Goal: Contribute content: Contribute content

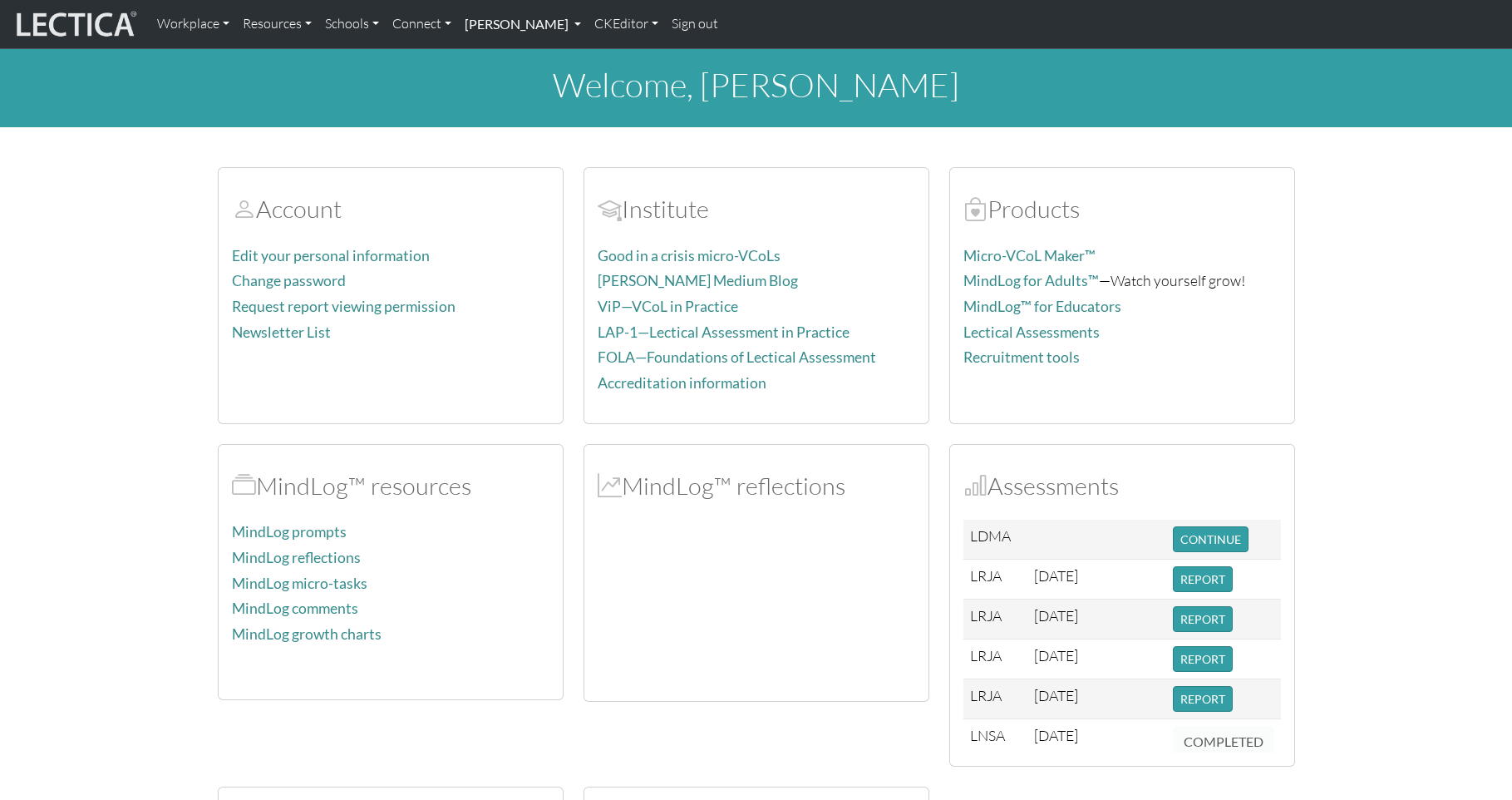
click at [502, 22] on link "[PERSON_NAME]" at bounding box center [523, 24] width 129 height 35
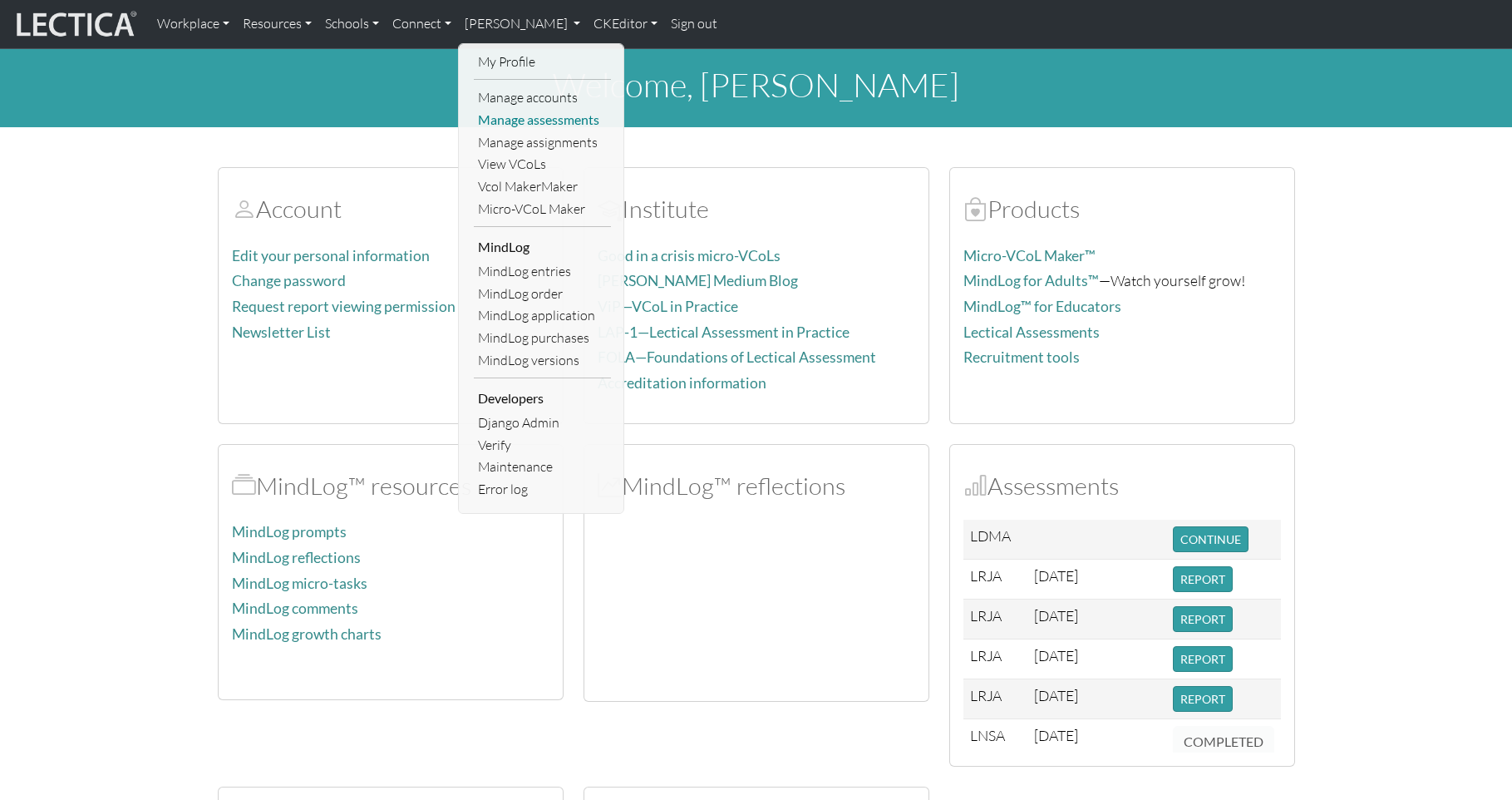
click at [536, 111] on link "Manage assessments" at bounding box center [542, 120] width 137 height 22
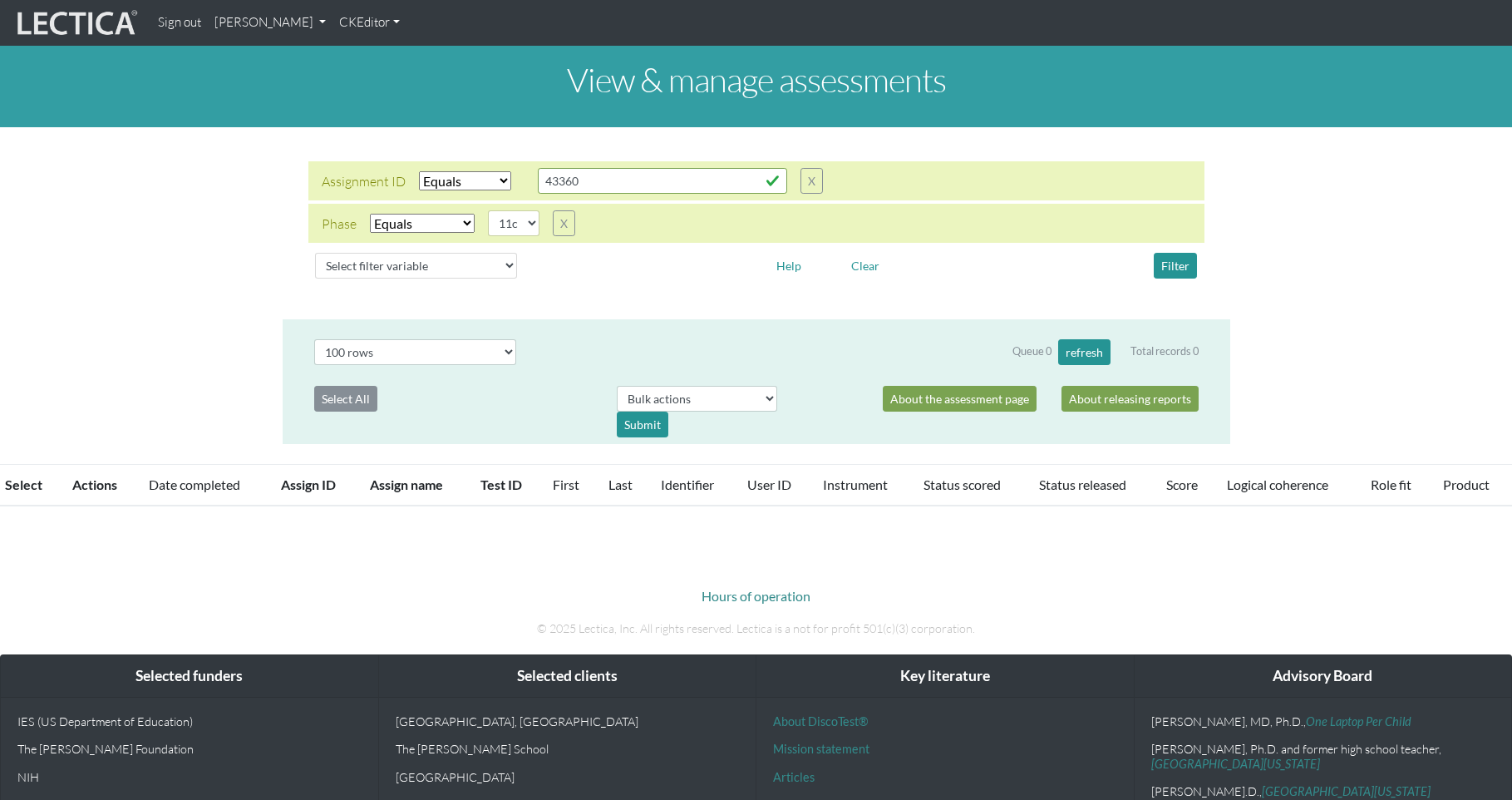
select select "equal"
select select "11c"
select select "100"
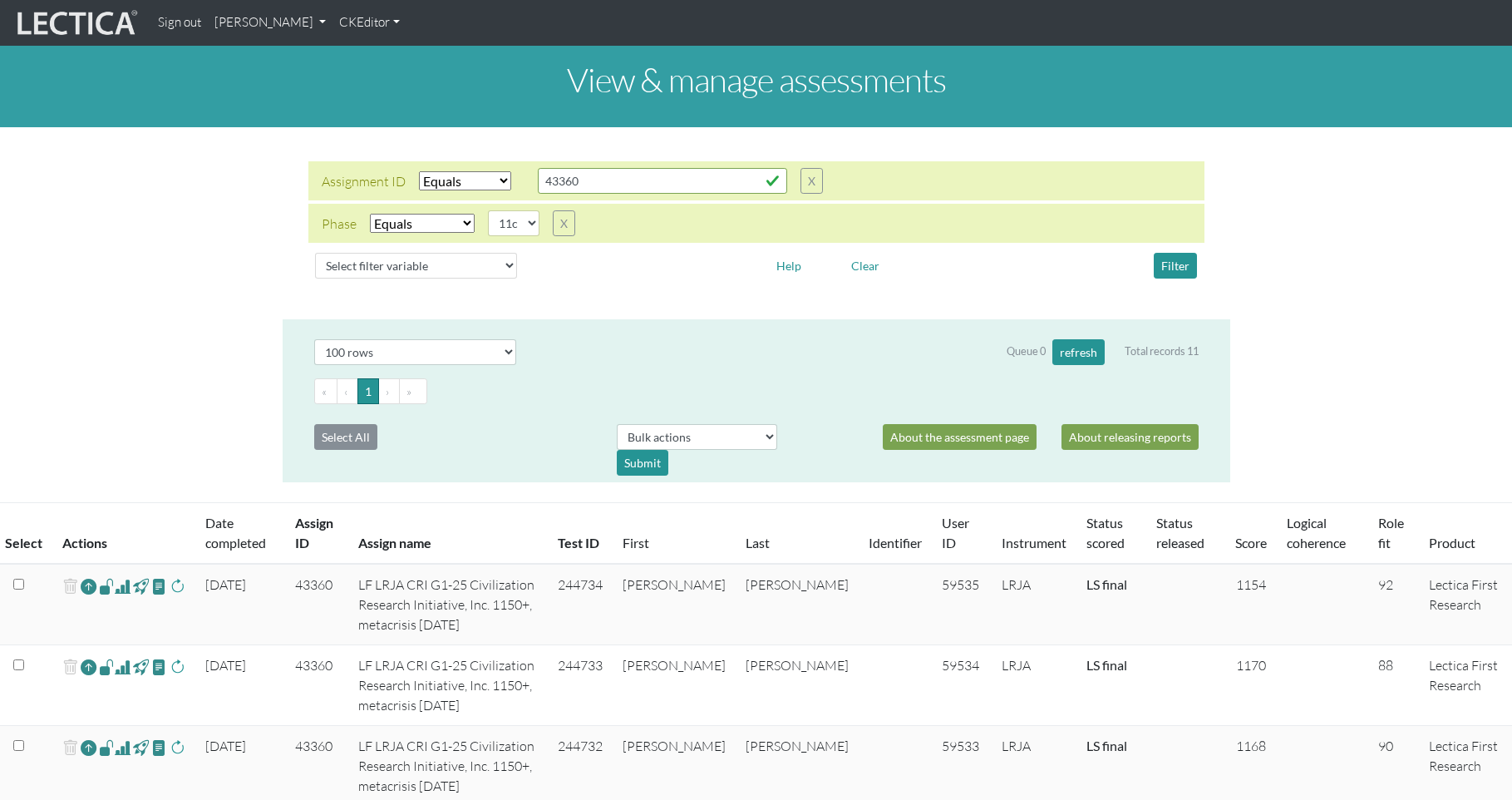
click at [471, 171] on select "Select filter Equals List Contains Greater than Less than" at bounding box center [465, 180] width 93 height 19
select select "contains"
click at [419, 171] on select "Select filter Equals List Contains Greater than Less than" at bounding box center [465, 180] width 93 height 19
click at [555, 174] on input "43360" at bounding box center [662, 180] width 249 height 26
drag, startPoint x: 580, startPoint y: 171, endPoint x: 512, endPoint y: 167, distance: 68.1
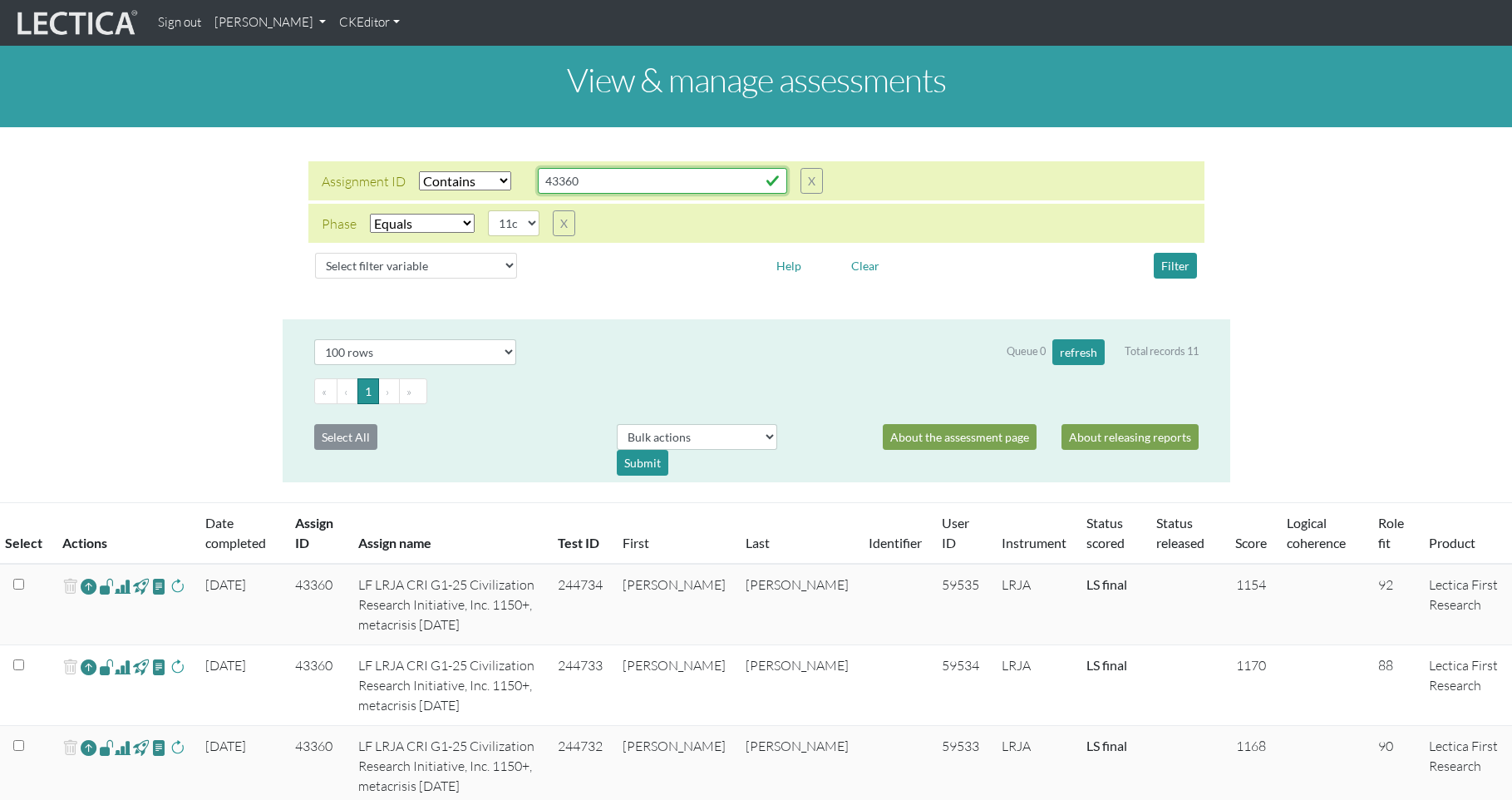
click at [512, 168] on div "Assignment ID Select filter Equals List Contains Greater than Less than Search …" at bounding box center [571, 180] width 501 height 26
type input "COM"
click at [1180, 255] on button "Filter" at bounding box center [1175, 265] width 43 height 26
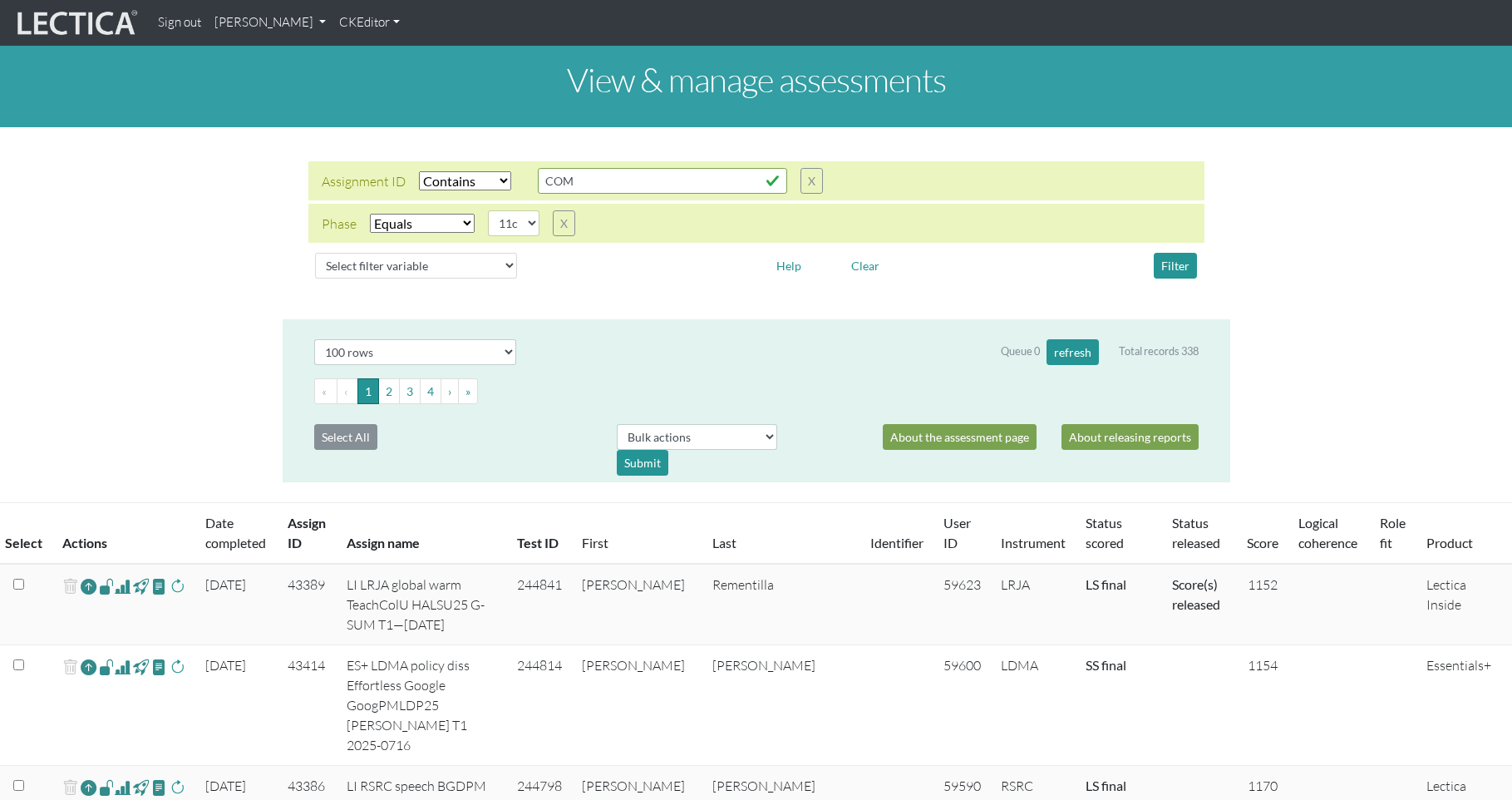
click at [440, 172] on select "Select filter Equals List Contains Greater than Less than" at bounding box center [465, 180] width 93 height 19
click at [441, 171] on select "Select filter Equals List Contains Greater than Less than" at bounding box center [465, 180] width 93 height 19
click at [454, 171] on select "Select filter Equals List Contains Greater than Less than" at bounding box center [465, 180] width 93 height 19
select select
click at [419, 171] on select "Select filter Equals List Contains Greater than Less than" at bounding box center [465, 180] width 93 height 19
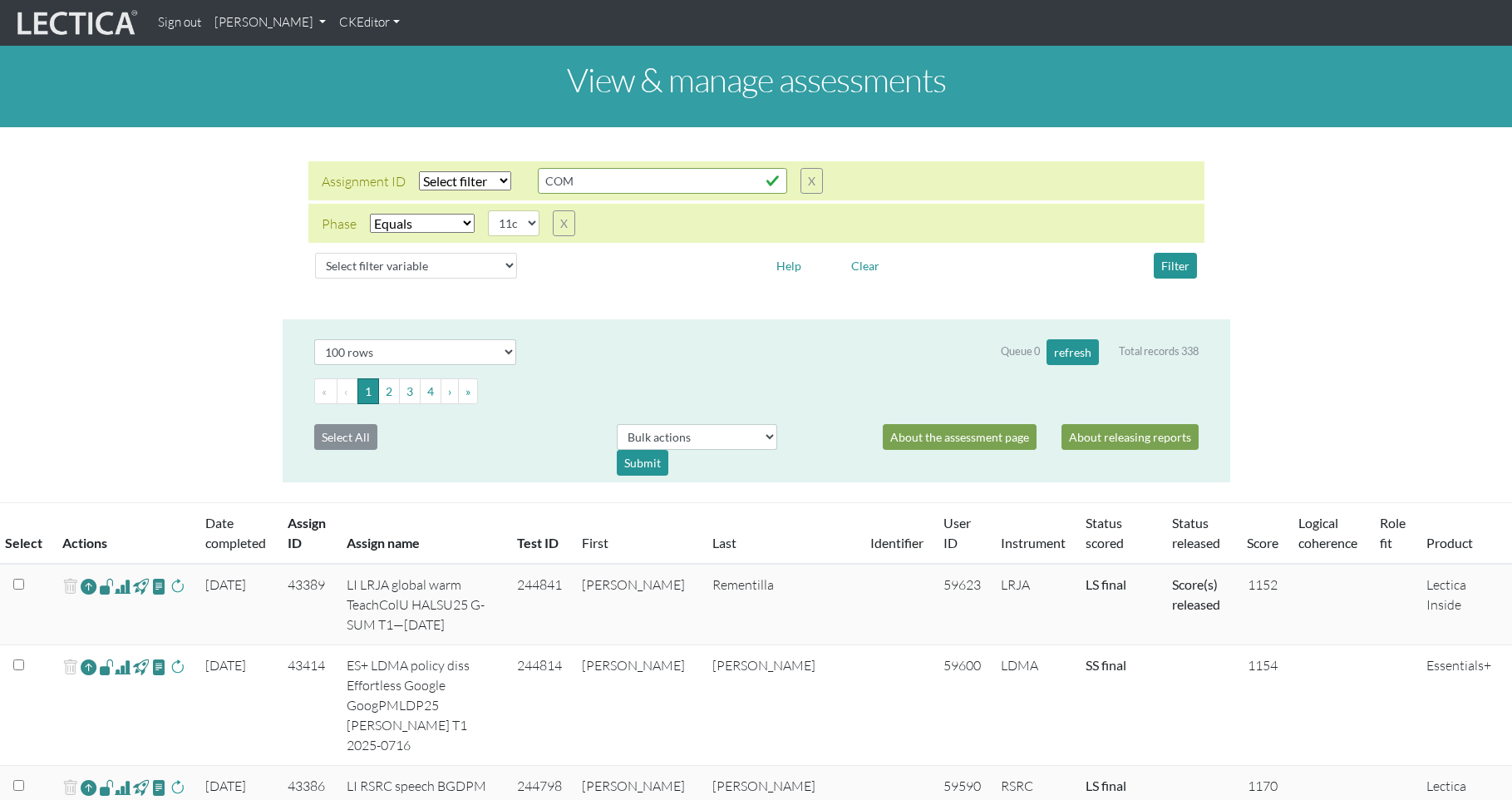
click at [408, 213] on select "Select filter Equals Does not equal" at bounding box center [422, 223] width 105 height 19
select select
click at [370, 213] on select "Select filter Equals Does not equal" at bounding box center [422, 223] width 105 height 19
click at [367, 253] on select "Select filter variable Assignment name Assignment ID Clarity persuasive Clarity…" at bounding box center [415, 265] width 202 height 26
select select "assignment__instrument__name"
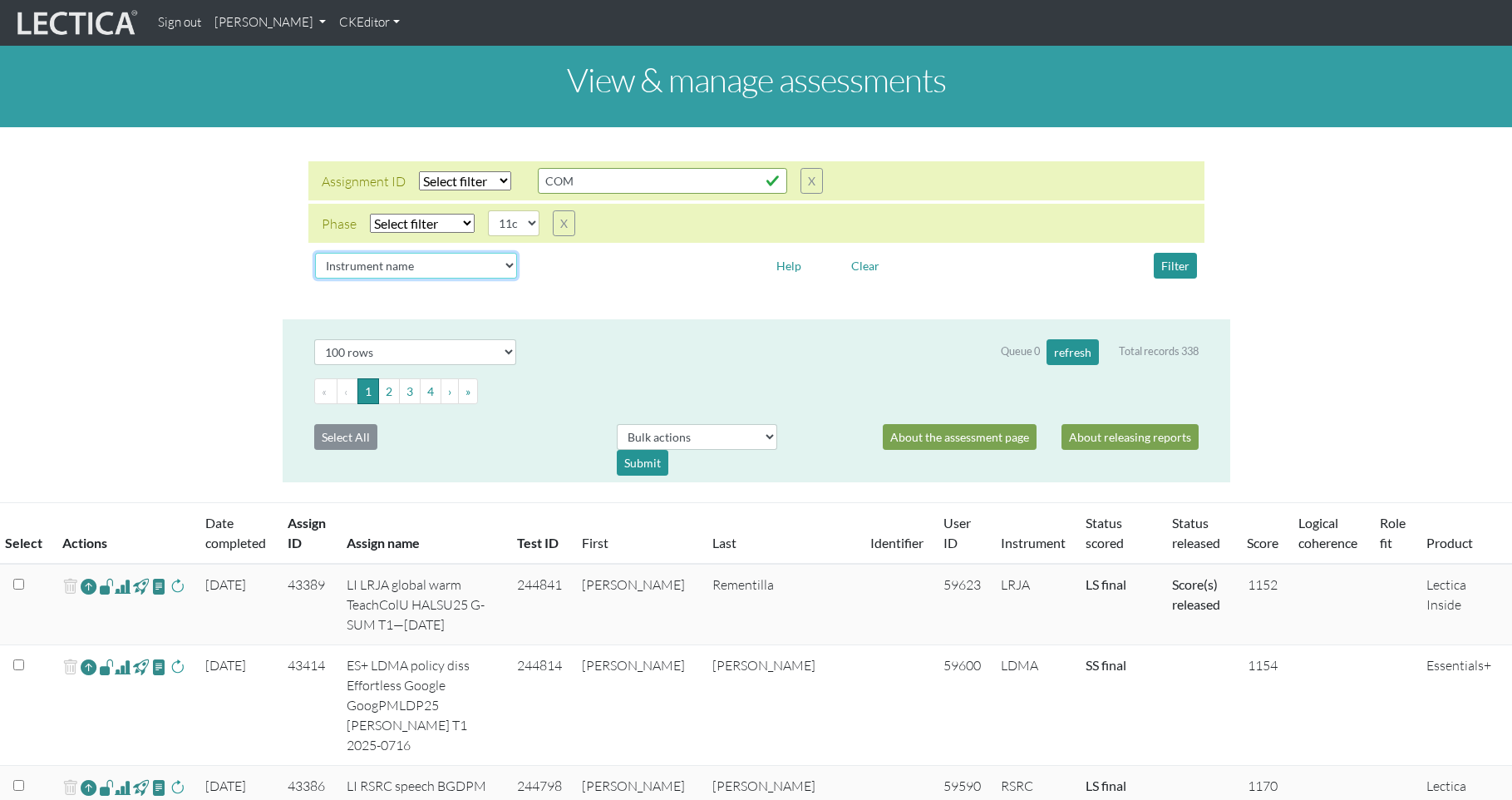
click at [315, 278] on select "Select filter variable Assignment name Assignment ID Clarity persuasive Clarity…" at bounding box center [415, 265] width 202 height 26
select select
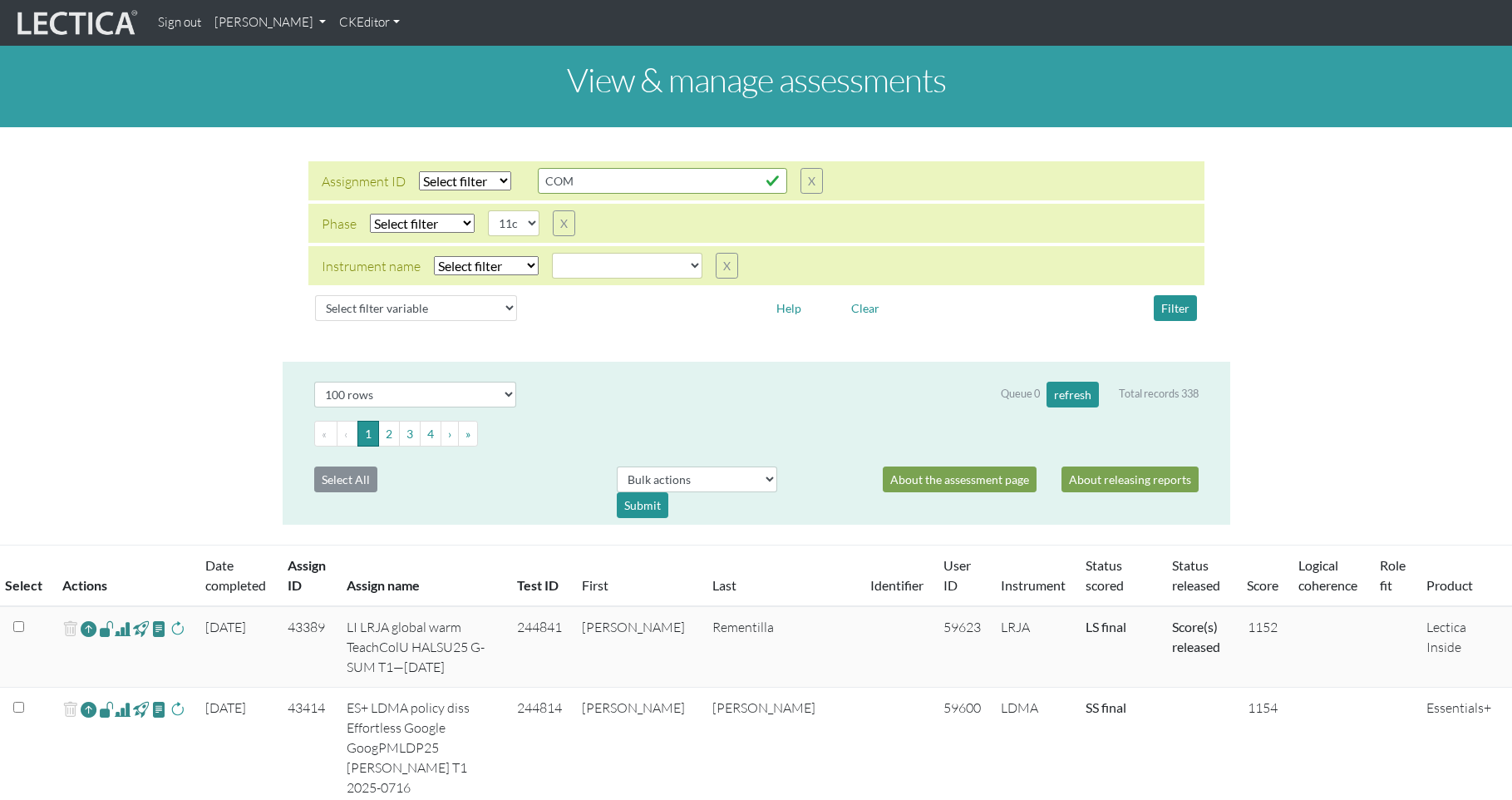
click at [470, 256] on select "Select filter Equals Does not equal" at bounding box center [486, 265] width 105 height 19
select select "iexact"
click at [434, 256] on select "Select filter Equals Does not equal" at bounding box center [486, 265] width 105 height 19
click at [555, 253] on select "AGLA FFRA FOLA GSDA KMJA KSOI LCHA LDMA LDPA LERA LESA LIMA LLRA LMBE LNSA LPHA…" at bounding box center [627, 265] width 151 height 26
click at [552, 253] on select "AGLA FFRA FOLA GSDA KMJA KSOI LCHA LDMA LDPA LERA LESA LIMA LLRA LMBE LNSA LPHA…" at bounding box center [627, 265] width 151 height 26
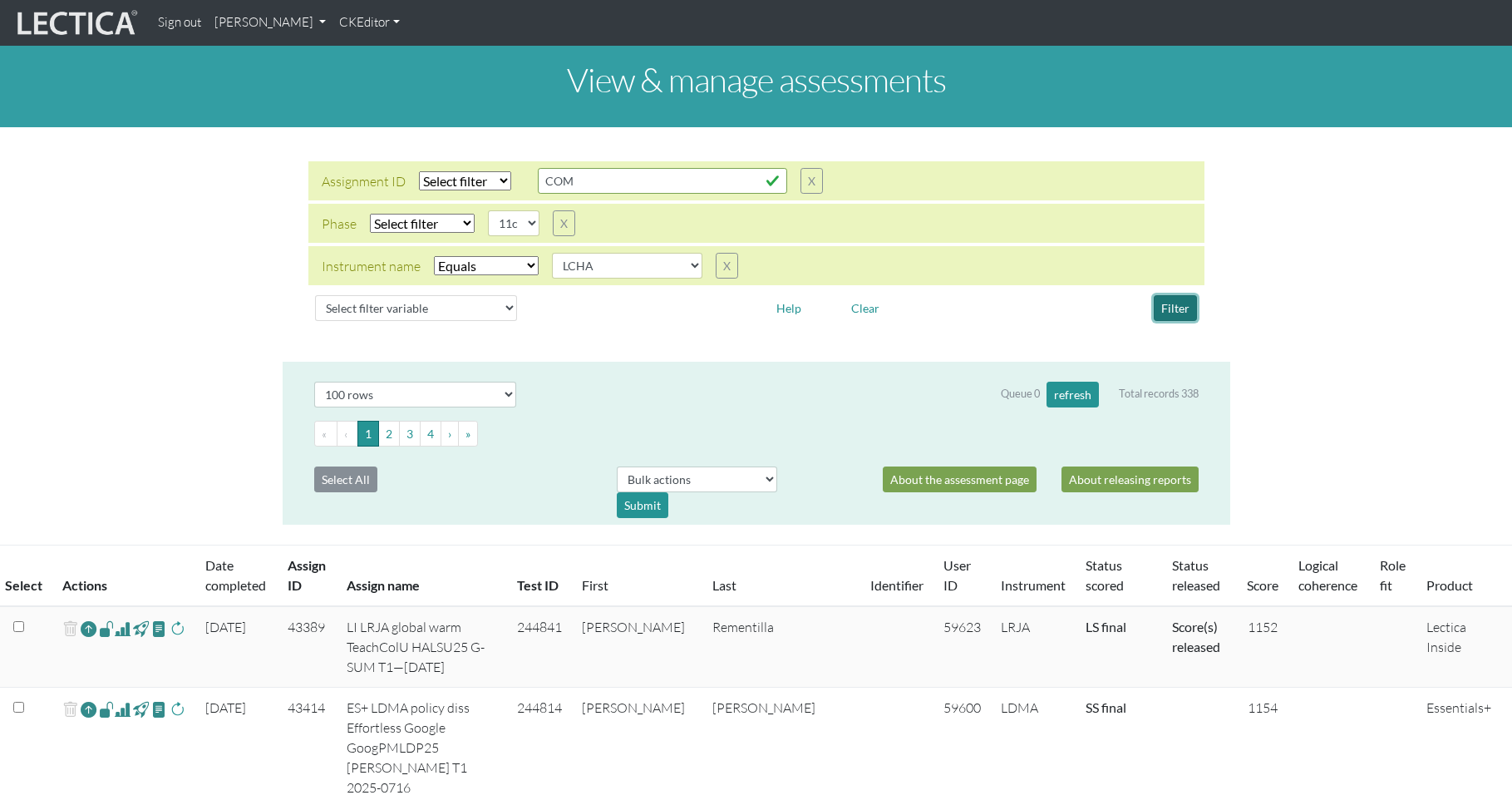
click at [1182, 295] on button "Filter" at bounding box center [1175, 308] width 43 height 26
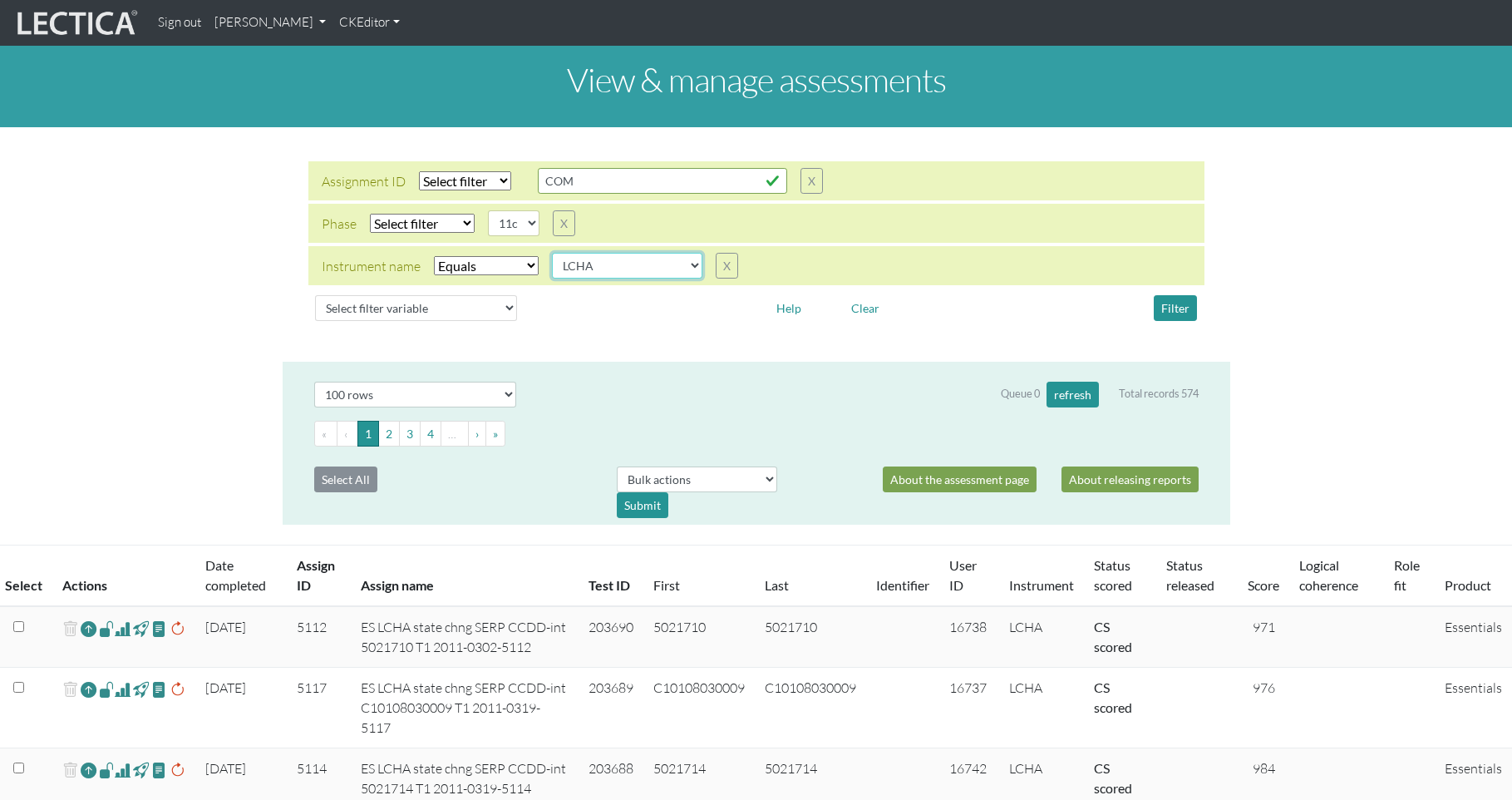
click at [585, 253] on select "AGLA FFRA FOLA GSDA KMJA KSOI LCHA LDMA LDPA LERA LESA LIMA LLRA LMBE LNSA LPHA…" at bounding box center [627, 265] width 151 height 26
click at [552, 253] on select "AGLA FFRA FOLA GSDA KMJA KSOI LCHA LDMA LDPA LERA LESA LIMA LLRA LMBE LNSA LPHA…" at bounding box center [627, 265] width 151 height 26
click at [1178, 295] on button "Filter" at bounding box center [1175, 308] width 43 height 26
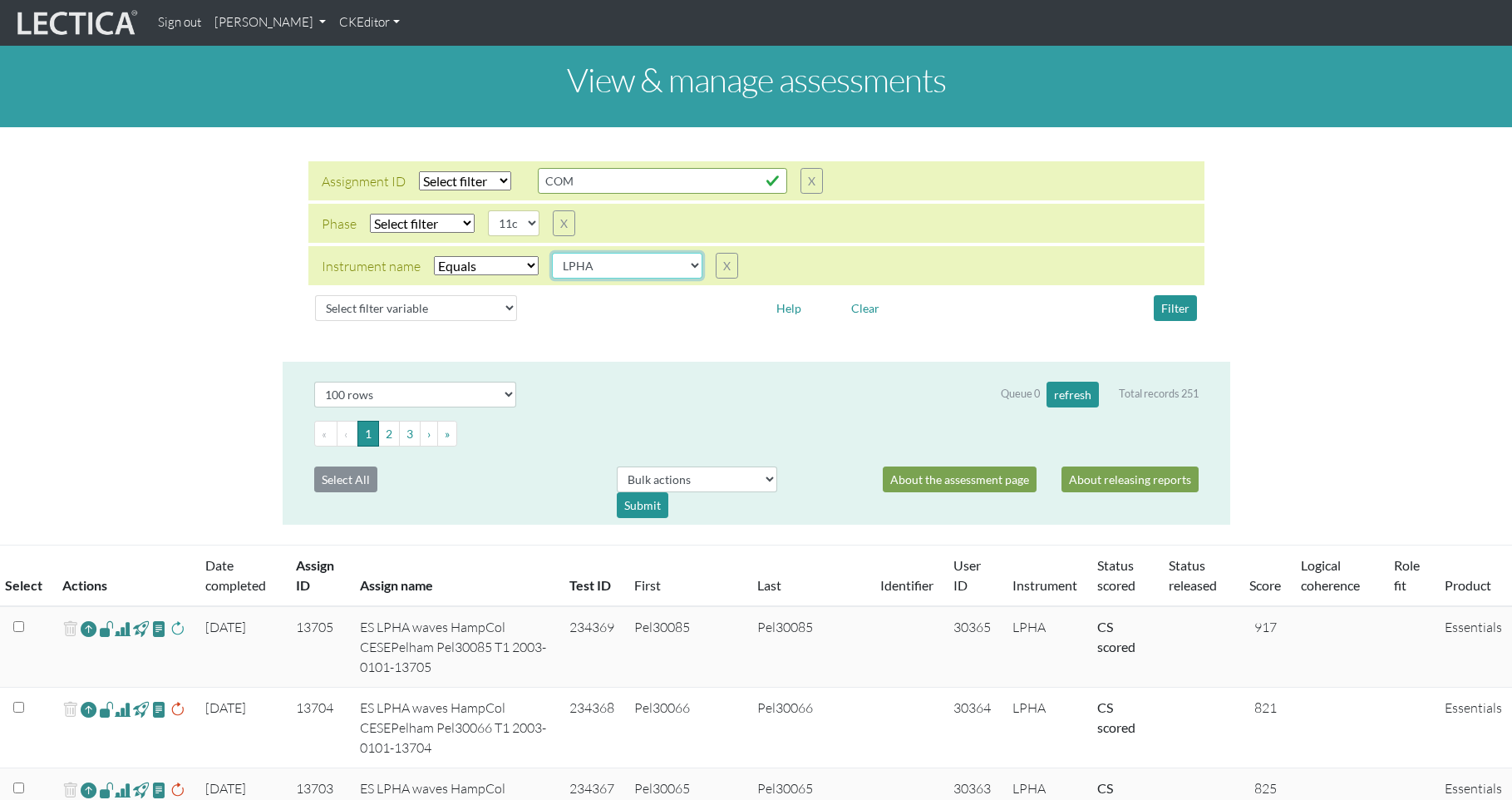
click at [588, 253] on select "AGLA FFRA FOLA GSDA KMJA KSOI LCHA LDMA LDPA LERA LESA LIMA LLRA LMBE LNSA LPHA…" at bounding box center [627, 265] width 151 height 26
select select "LCHA"
click at [552, 253] on select "AGLA FFRA FOLA GSDA KMJA KSOI LCHA LDMA LDPA LERA LESA LIMA LLRA LMBE LNSA LPHA…" at bounding box center [627, 265] width 151 height 26
click at [1181, 295] on button "Filter" at bounding box center [1175, 308] width 43 height 26
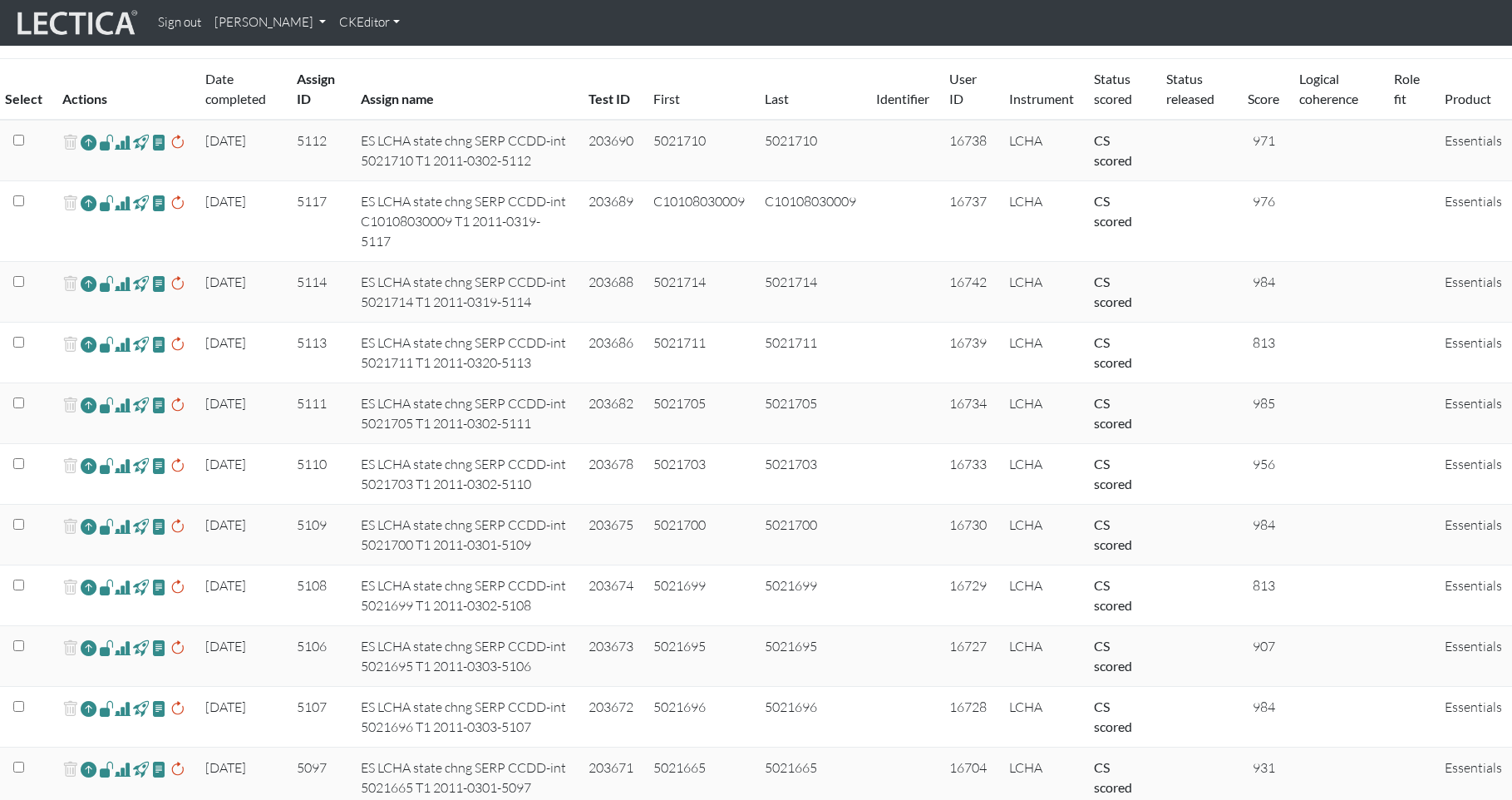
scroll to position [483, 0]
click at [117, 458] on span at bounding box center [123, 468] width 15 height 20
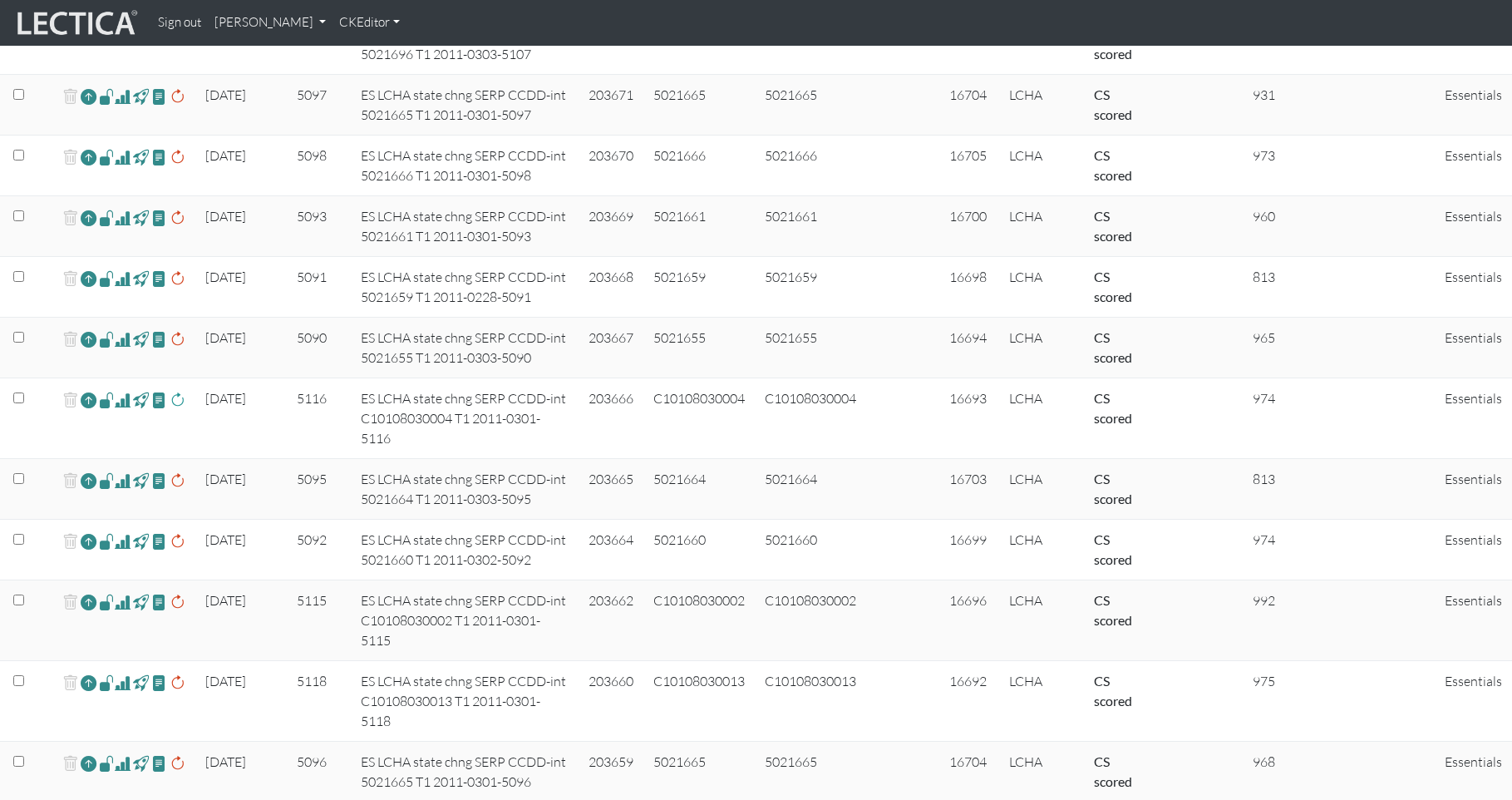
scroll to position [1160, 0]
click at [117, 388] on span at bounding box center [123, 398] width 15 height 20
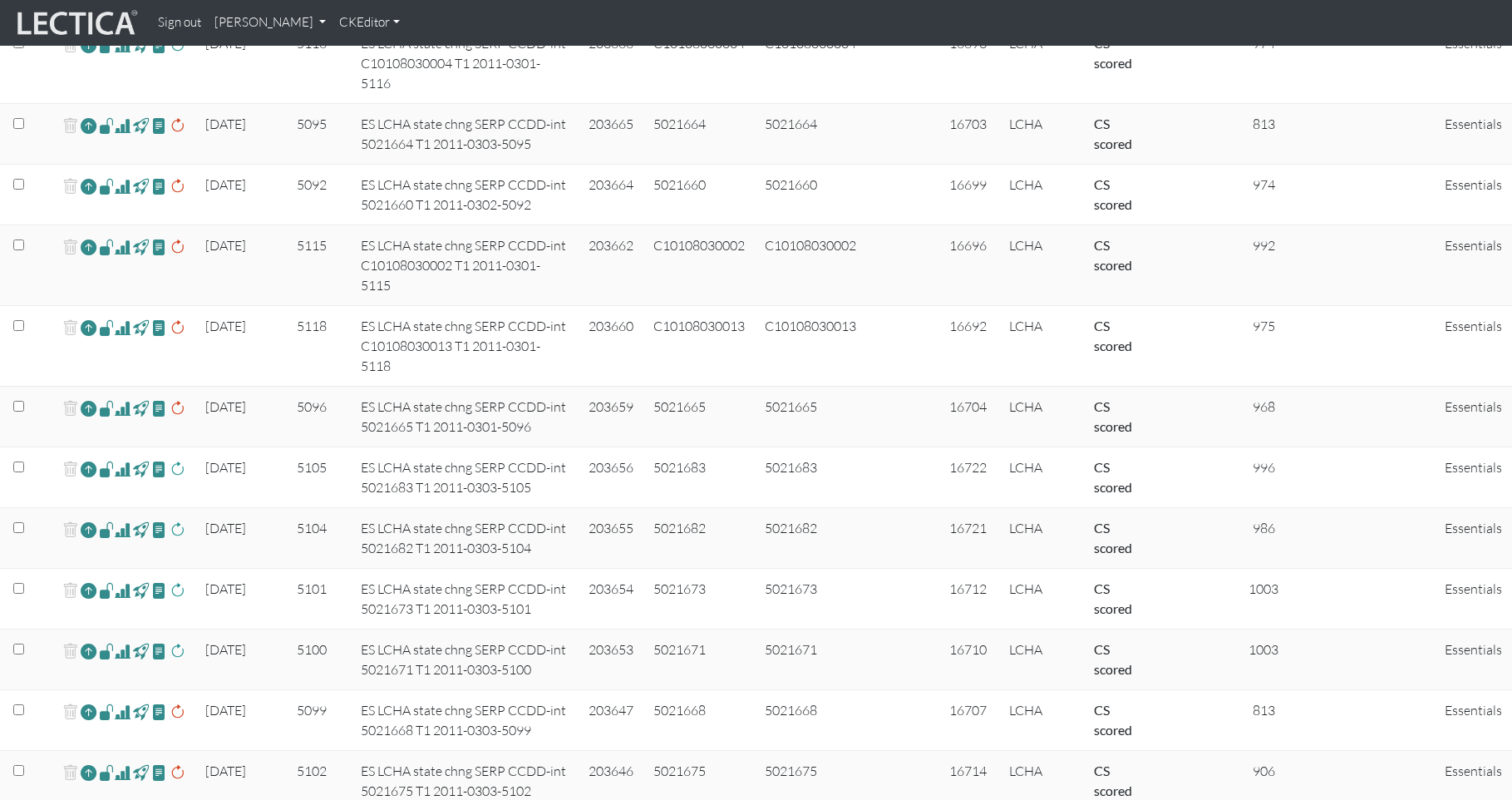
scroll to position [1526, 0]
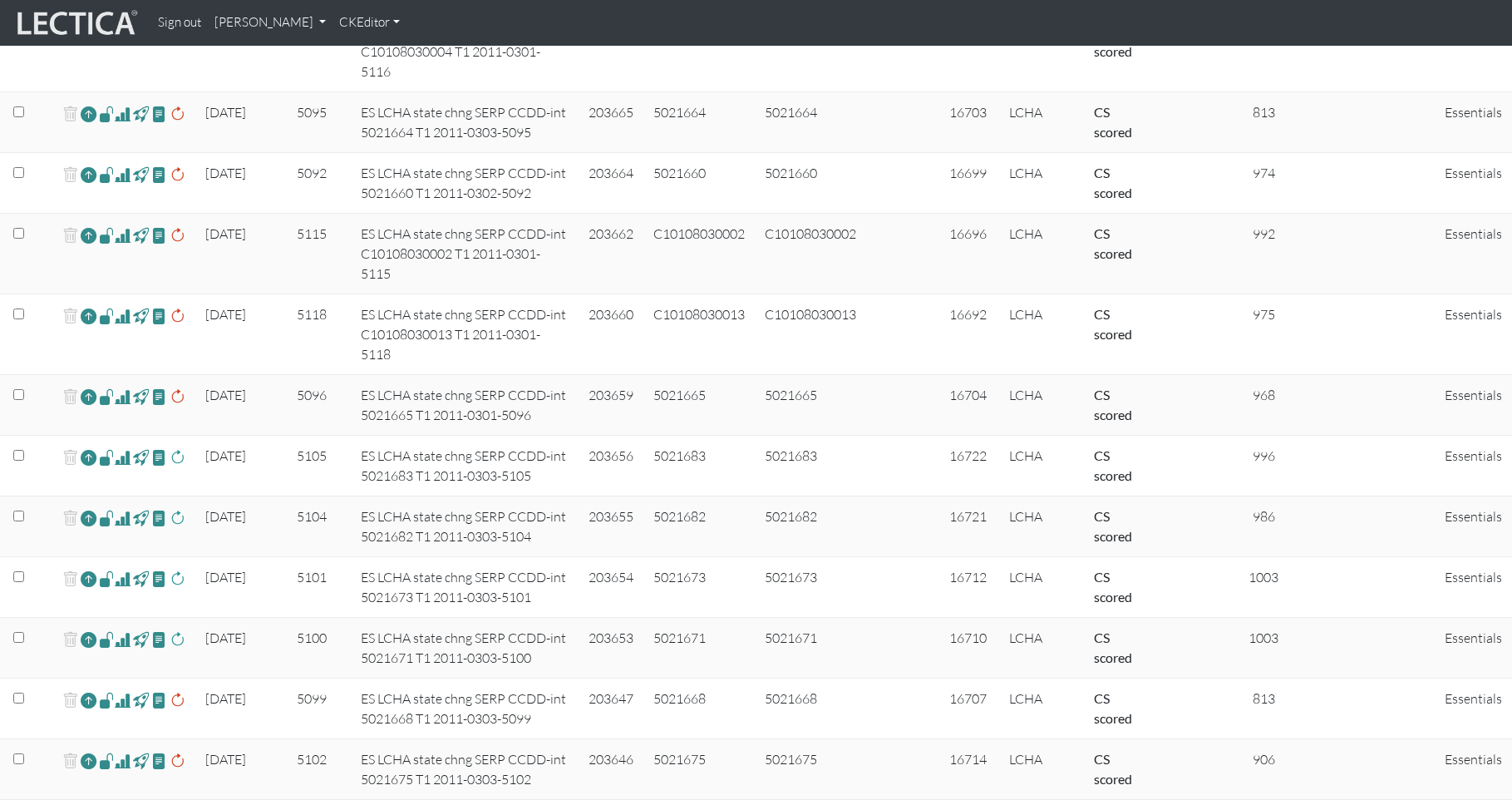
click at [116, 508] on span at bounding box center [123, 517] width 15 height 20
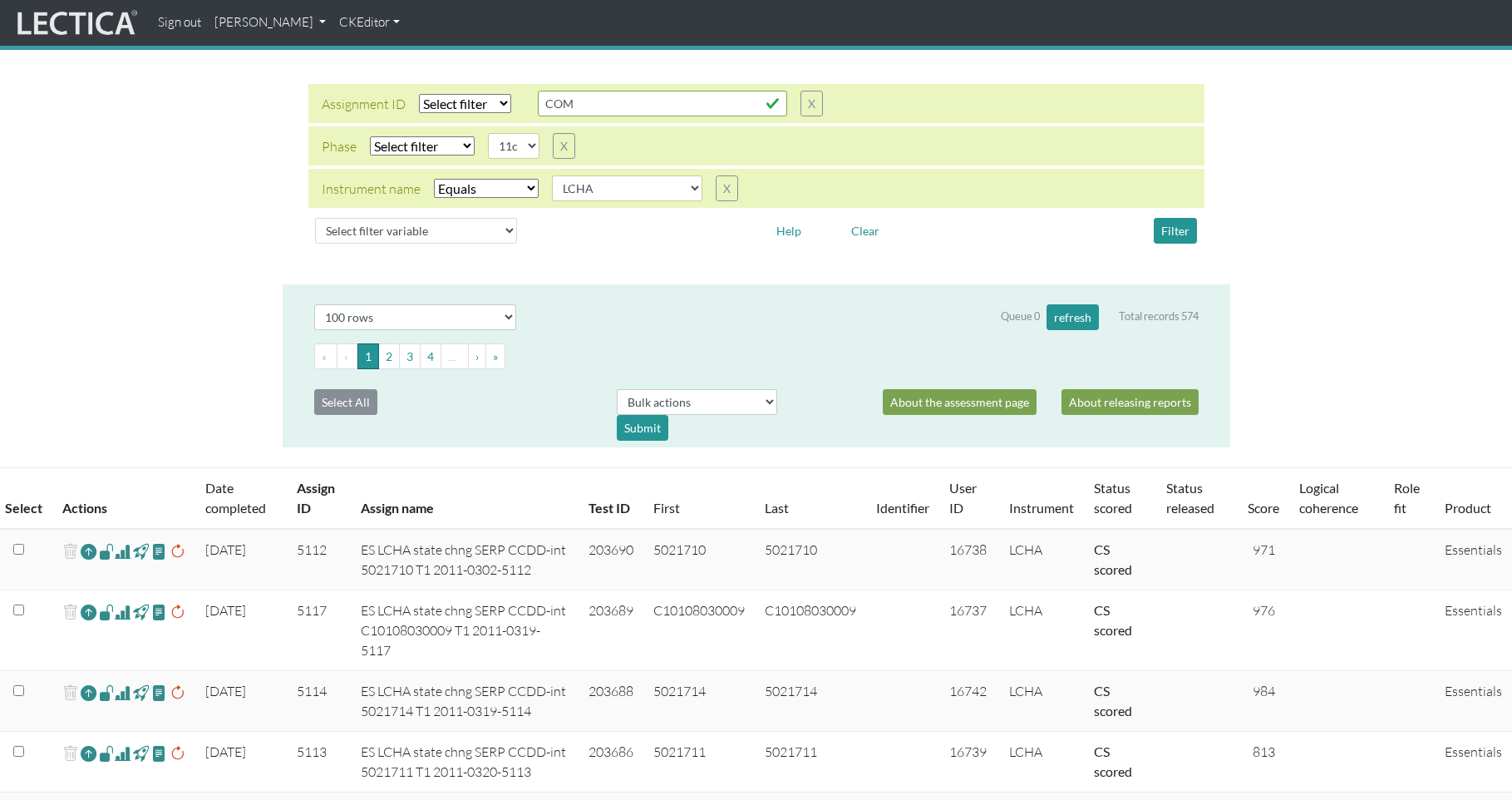
scroll to position [0, 0]
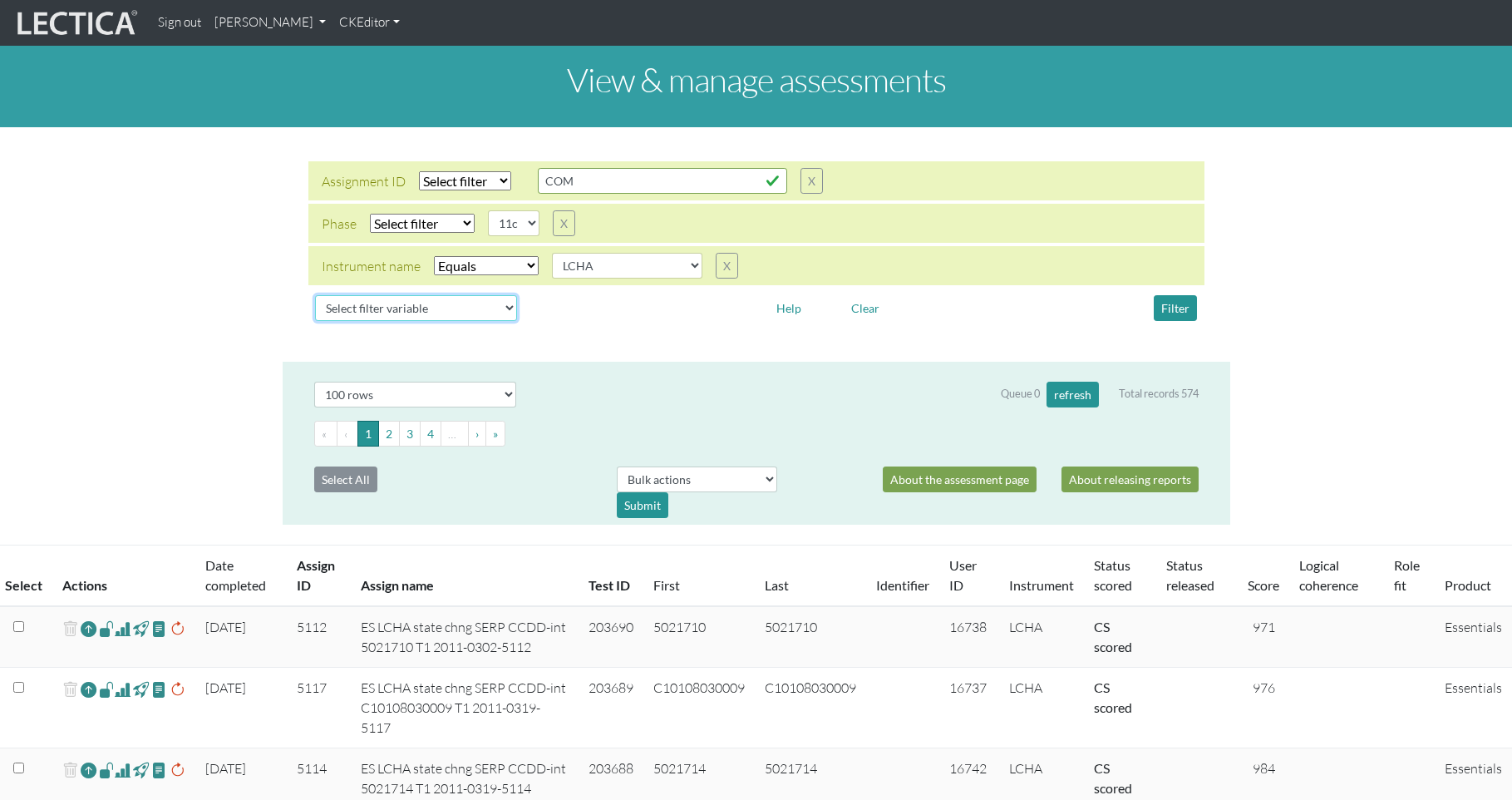
click at [407, 295] on select "Select filter variable Assignment name Assignment ID Clarity persuasive Clarity…" at bounding box center [415, 308] width 202 height 26
select select "grade__id"
click at [315, 317] on select "Select filter variable Assignment name Assignment ID Clarity persuasive Clarity…" at bounding box center [415, 308] width 202 height 26
select select
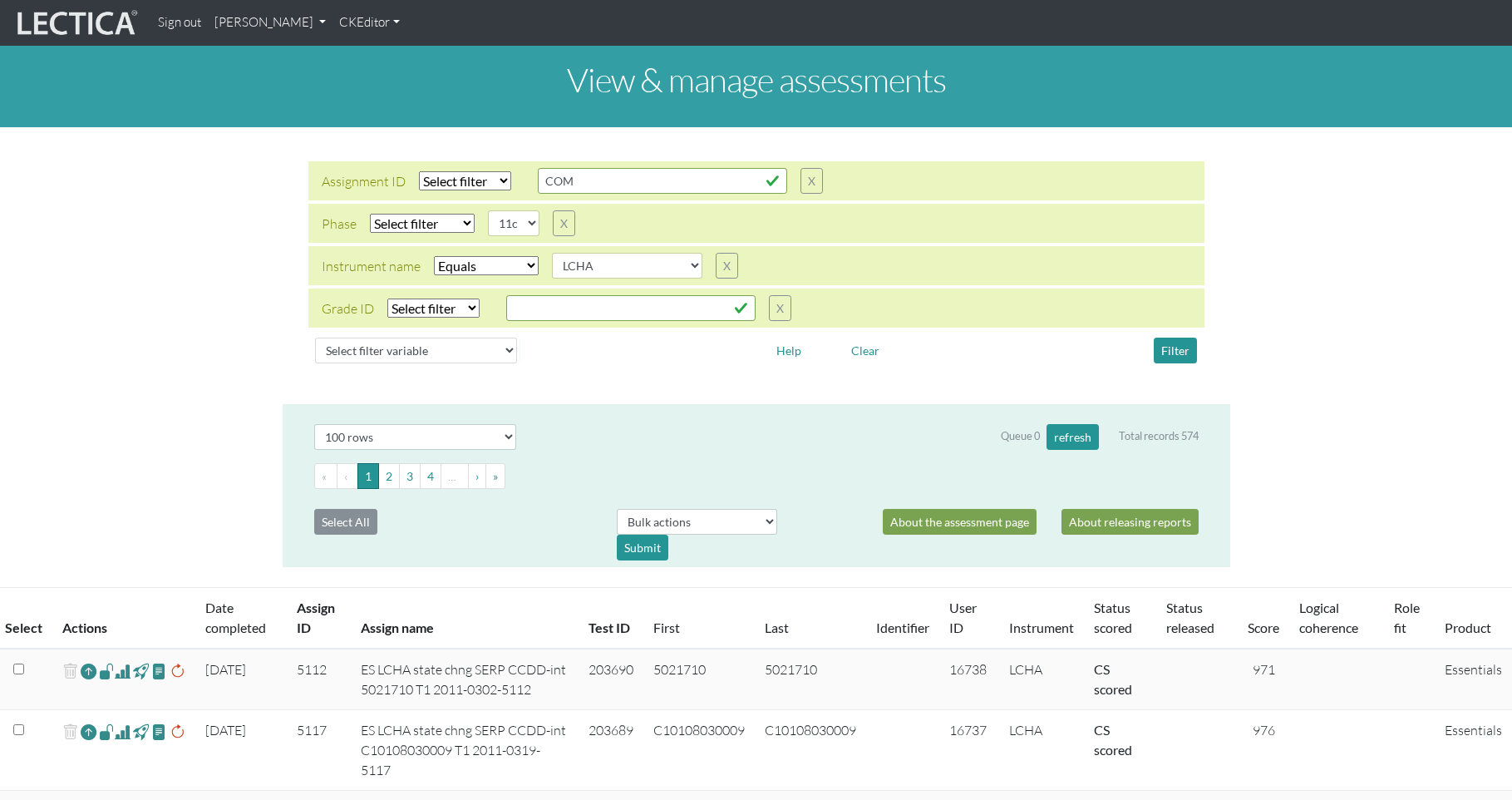
click at [438, 298] on select "Select filter Equals List Greater than Less than" at bounding box center [433, 308] width 93 height 19
select select "equal"
click at [387, 298] on select "Select filter Equals List Greater than Less than" at bounding box center [433, 308] width 93 height 19
click at [515, 295] on input "text" at bounding box center [631, 308] width 249 height 26
type input "10"
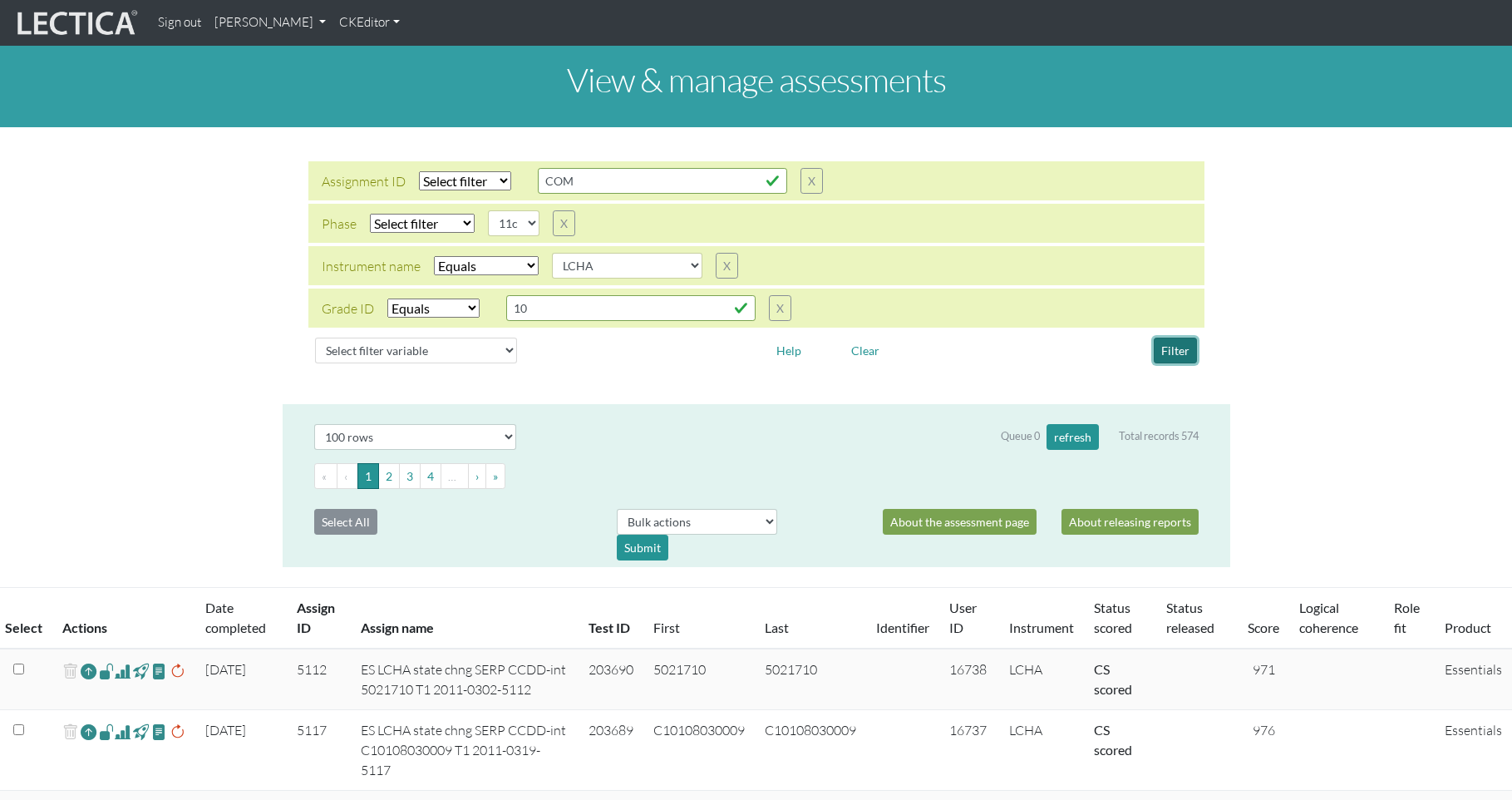
click at [1184, 338] on button "Filter" at bounding box center [1175, 350] width 43 height 26
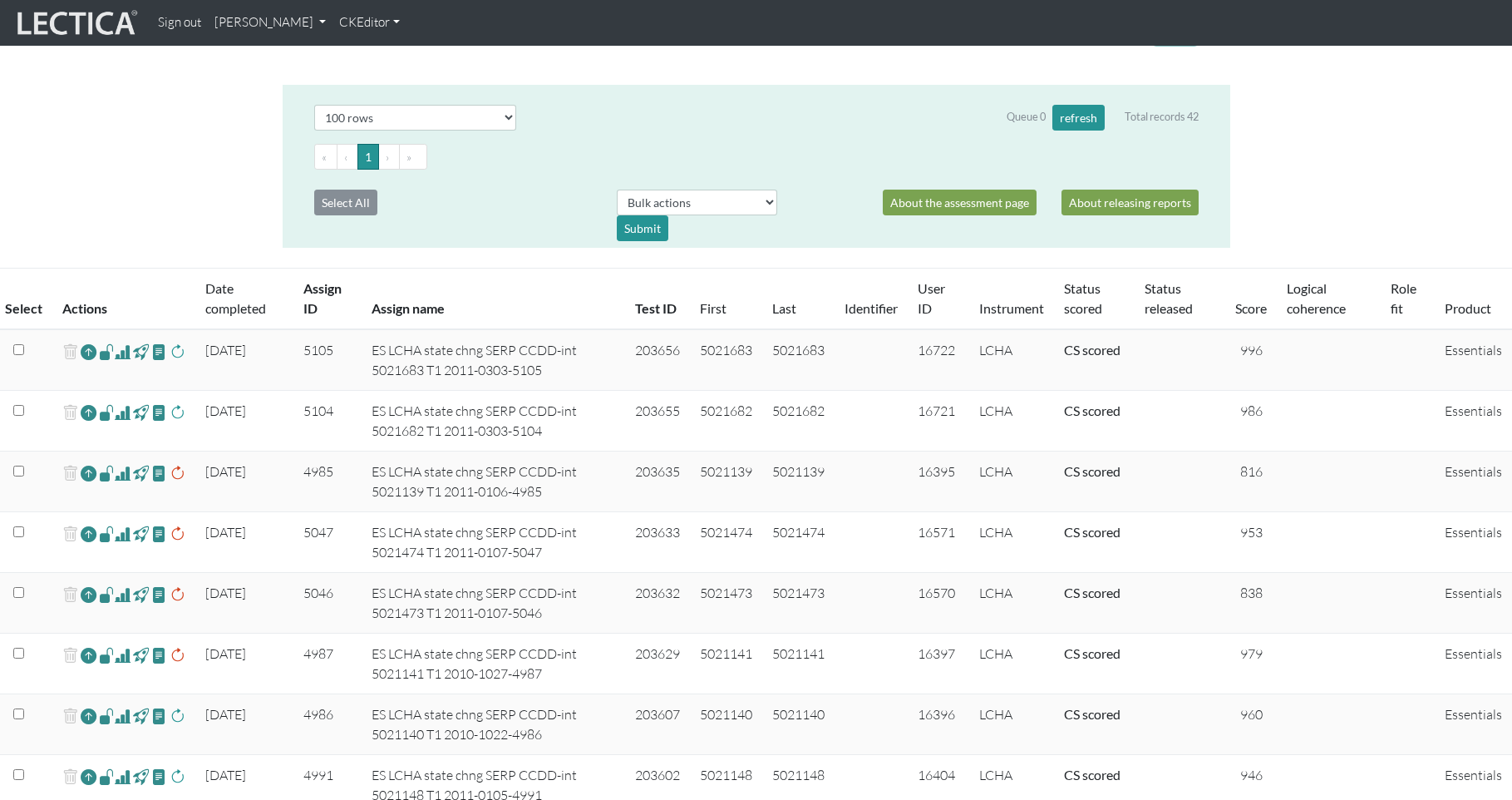
scroll to position [368, 0]
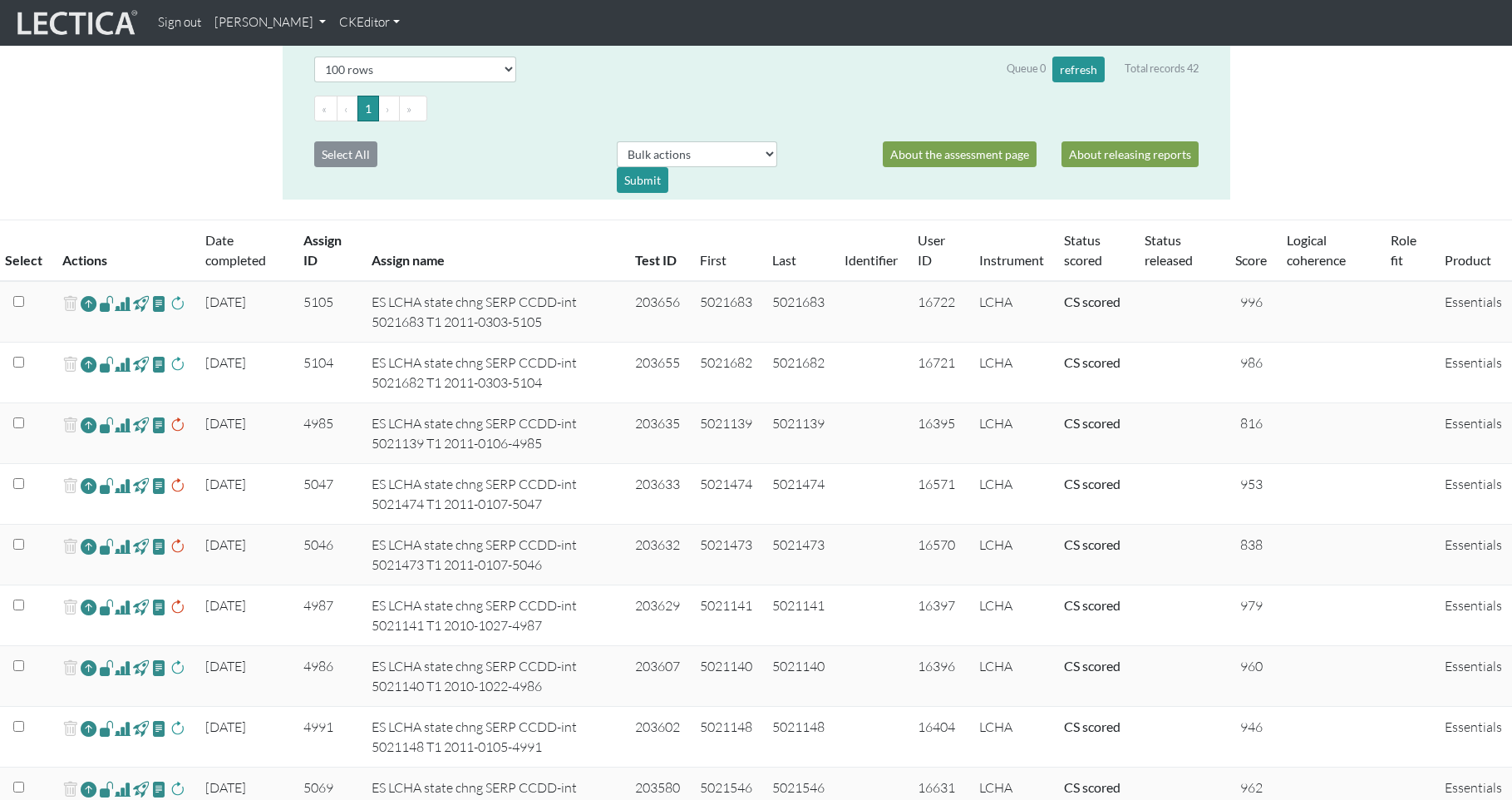
click at [115, 293] on span at bounding box center [123, 303] width 15 height 20
click at [117, 354] on span at bounding box center [123, 364] width 15 height 20
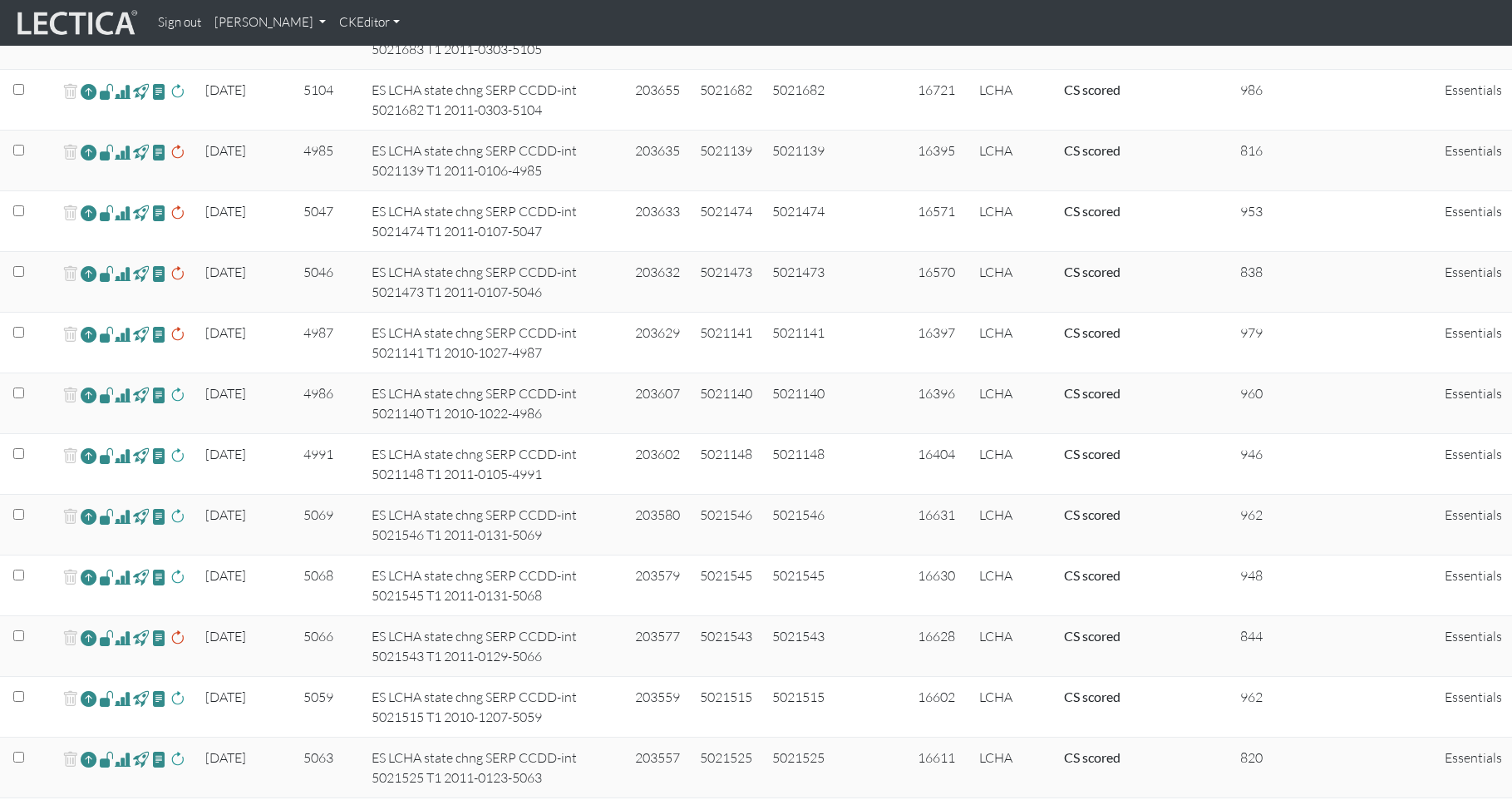
scroll to position [639, 0]
click at [117, 386] on span at bounding box center [123, 396] width 15 height 20
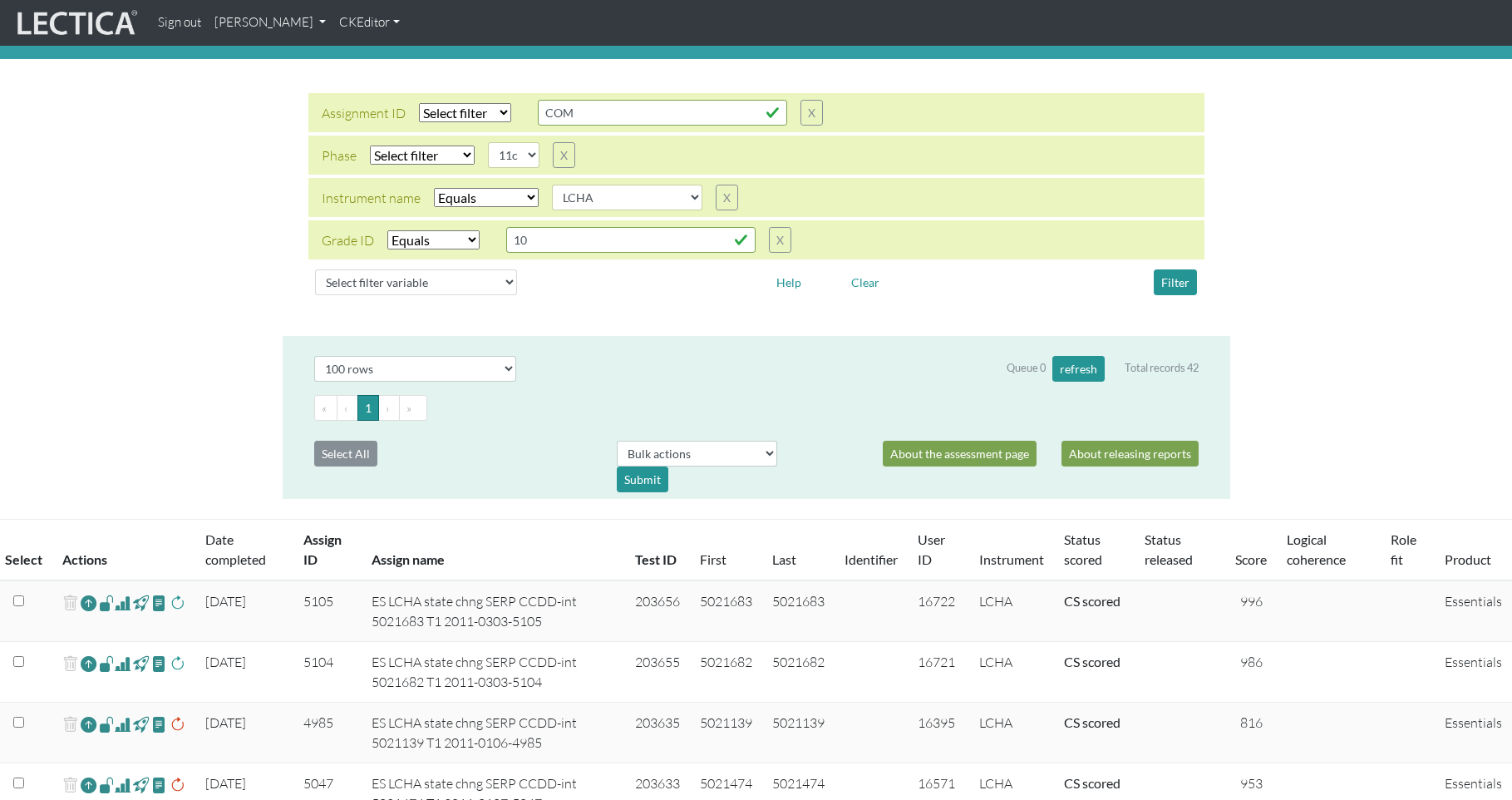
scroll to position [0, 0]
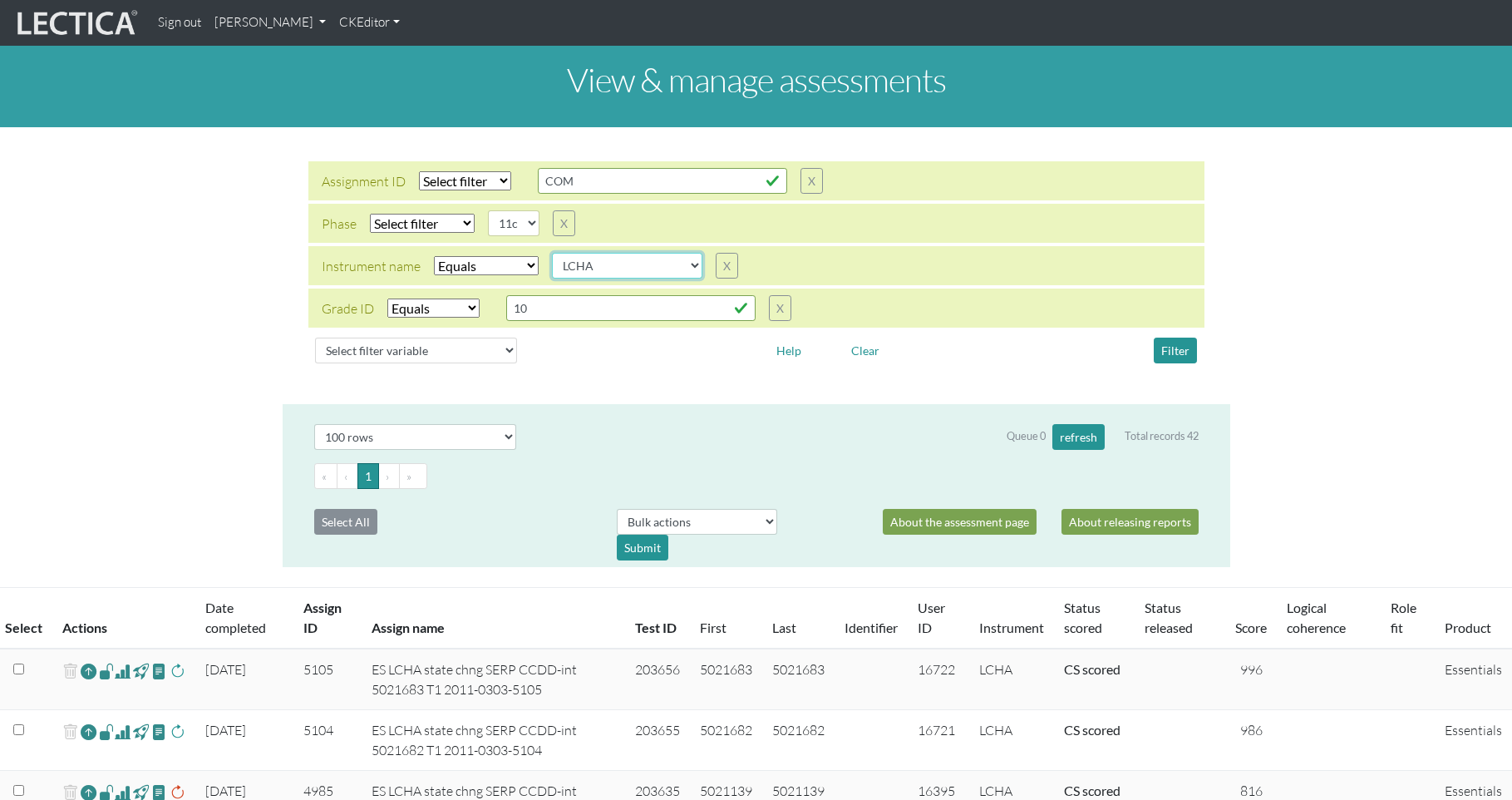
click at [591, 253] on select "AGLA FFRA FOLA GSDA KMJA KSOI LCHA LDMA LDPA LERA LESA LIMA LLRA LMBE LNSA LPHA…" at bounding box center [627, 265] width 151 height 26
select select "LPHA"
click at [552, 253] on select "AGLA FFRA FOLA GSDA KMJA KSOI LCHA LDMA LDPA LERA LESA LIMA LLRA LMBE LNSA LPHA…" at bounding box center [627, 265] width 151 height 26
click at [1172, 338] on button "Filter" at bounding box center [1175, 350] width 43 height 26
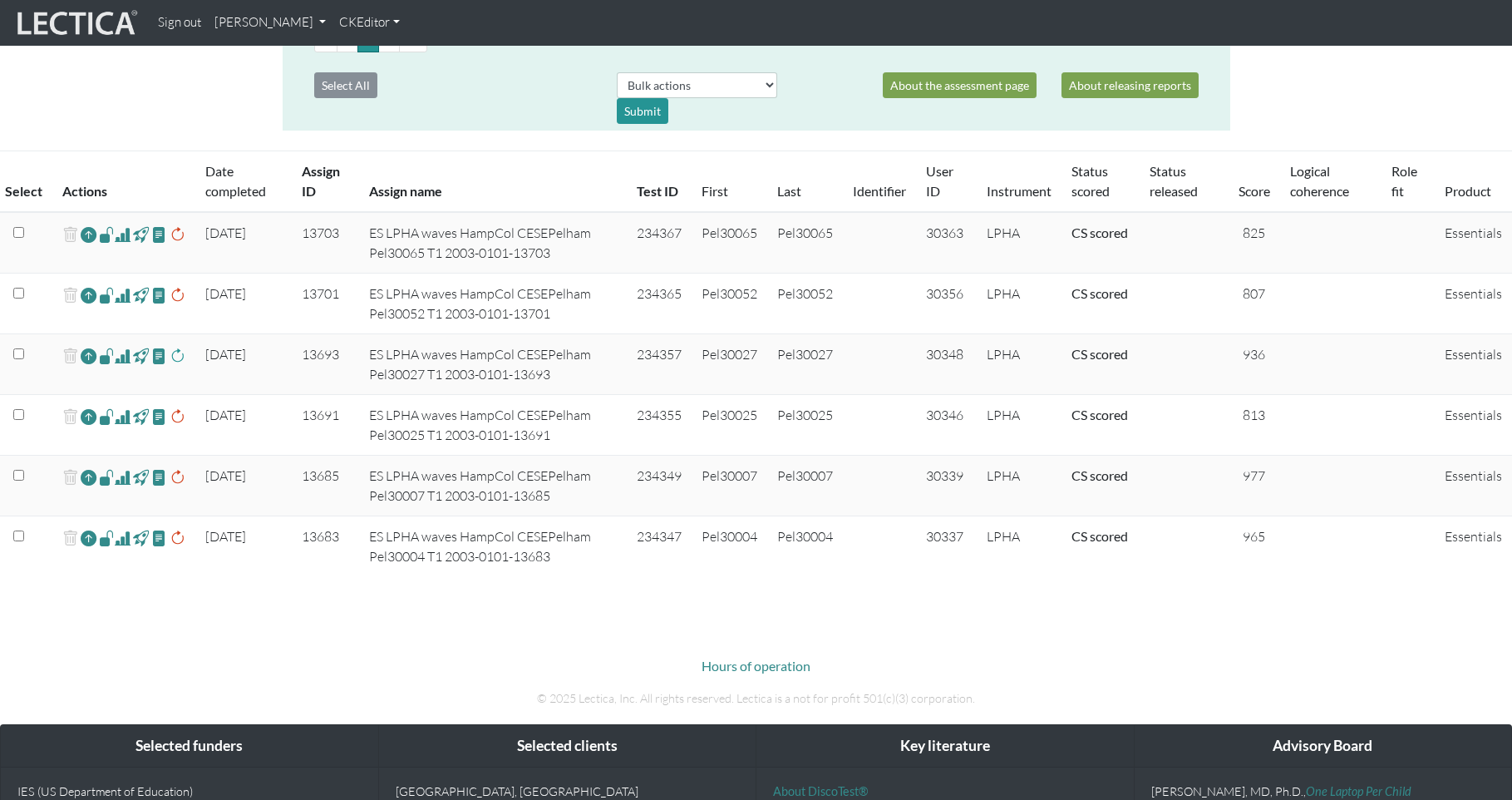
scroll to position [435, 0]
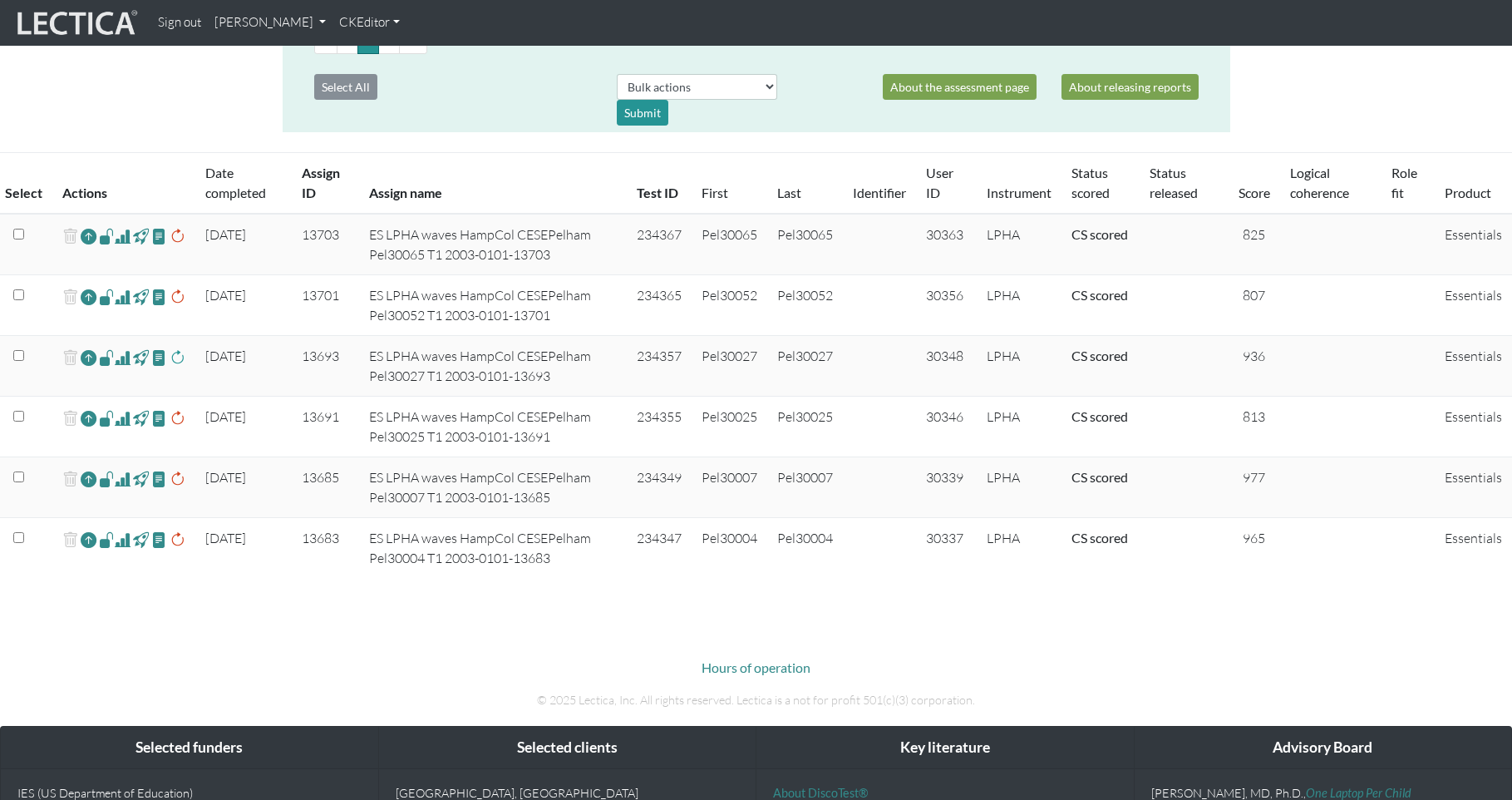
click at [117, 347] on span at bounding box center [123, 357] width 15 height 20
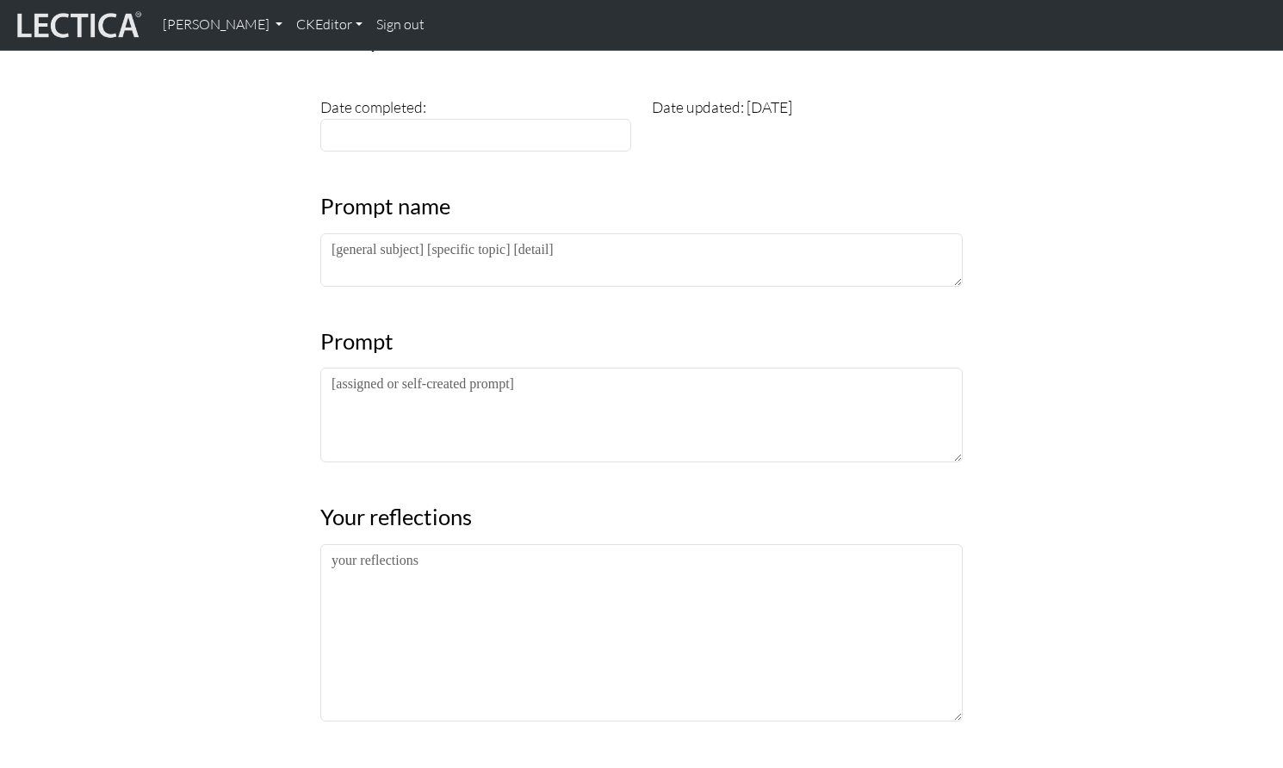
scroll to position [250, 0]
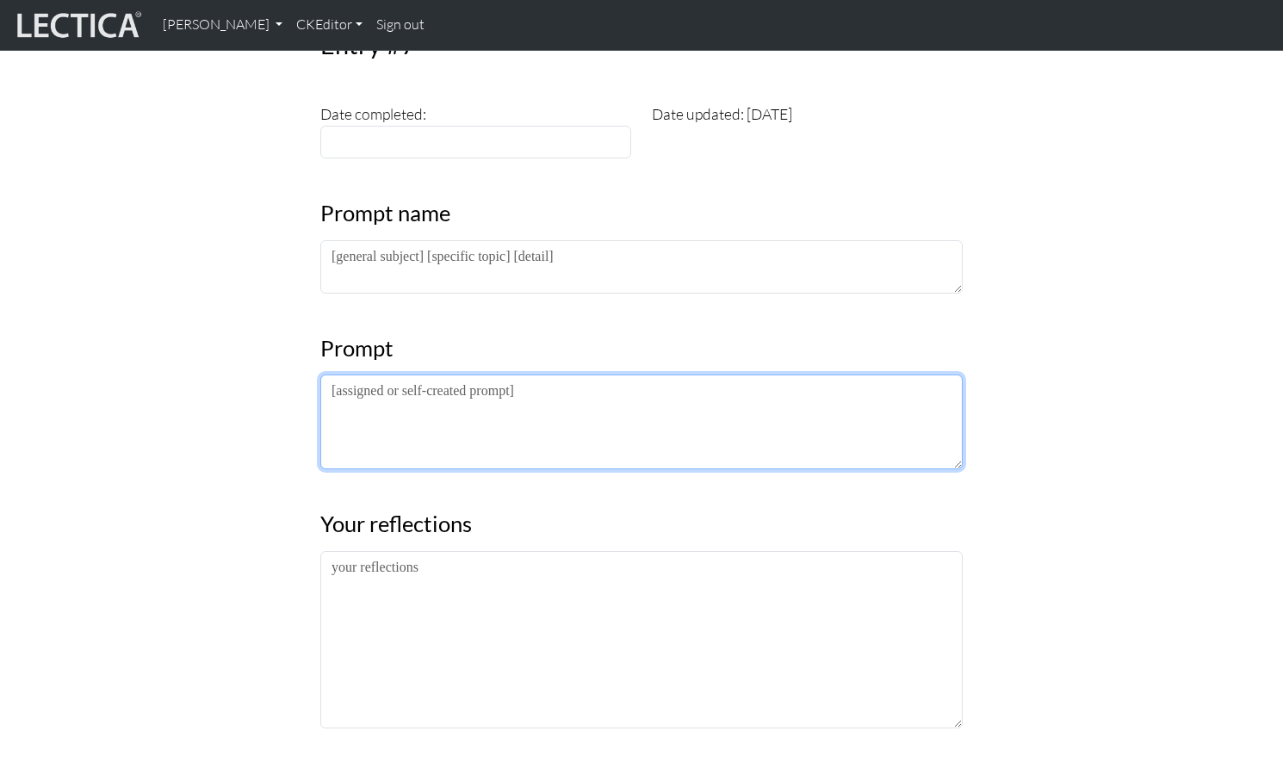
click at [398, 375] on textarea at bounding box center [641, 422] width 643 height 95
paste textarea "<p>One day, Mr. White, the science teacher, showed his class a video of the fol…"
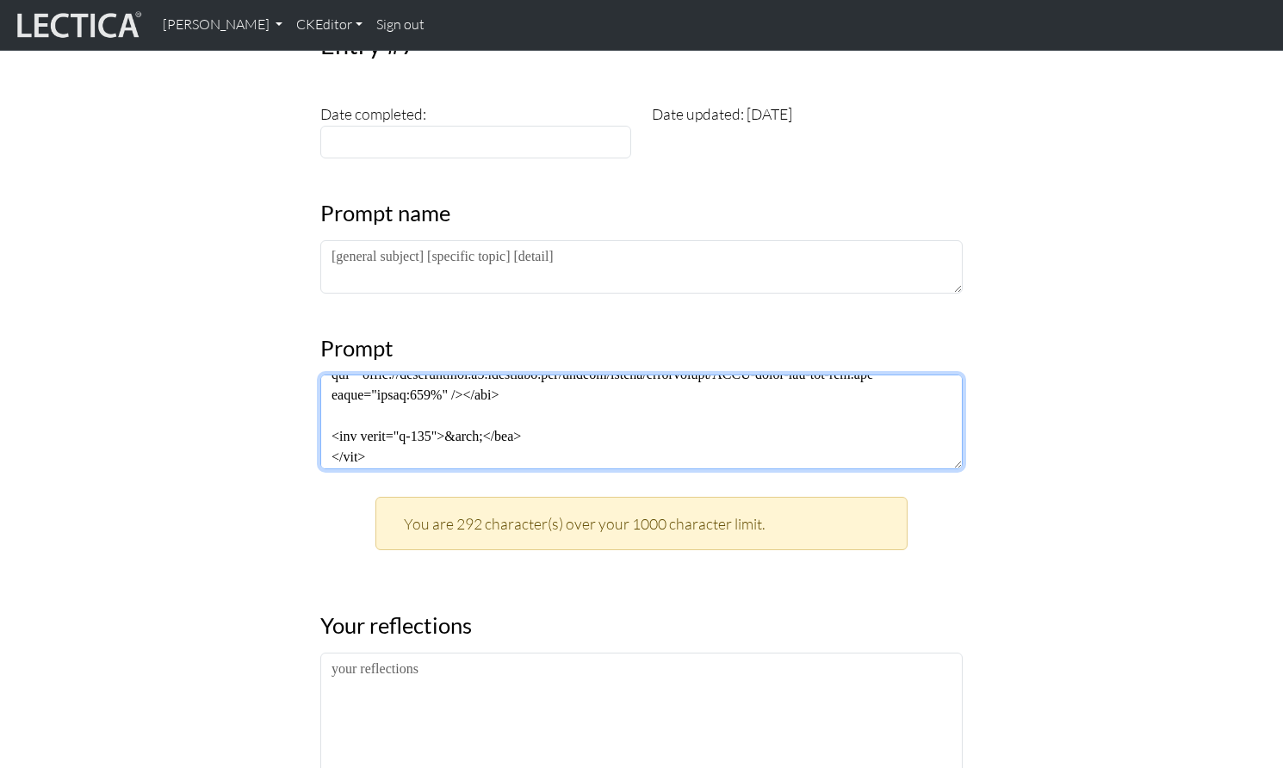
scroll to position [574, 0]
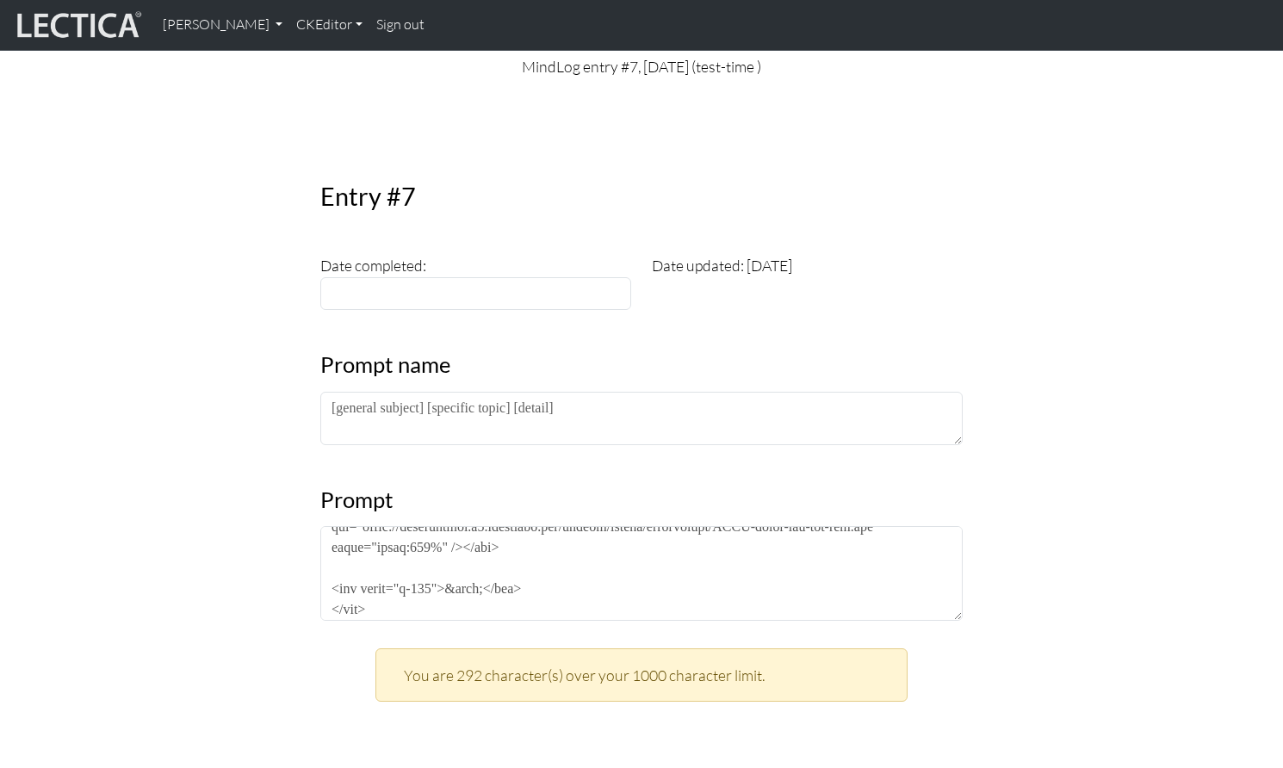
click at [389, 487] on h3 "Prompt" at bounding box center [641, 500] width 643 height 27
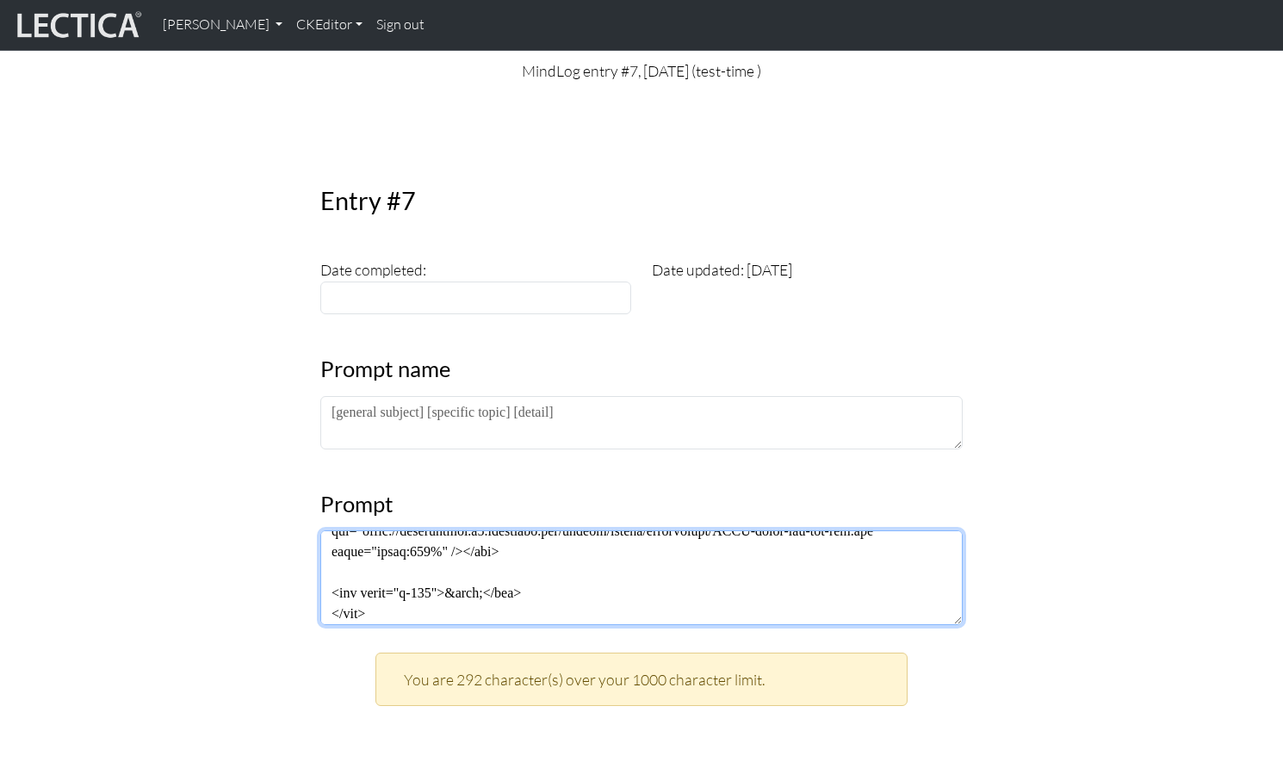
click at [371, 531] on textarea at bounding box center [641, 578] width 643 height 95
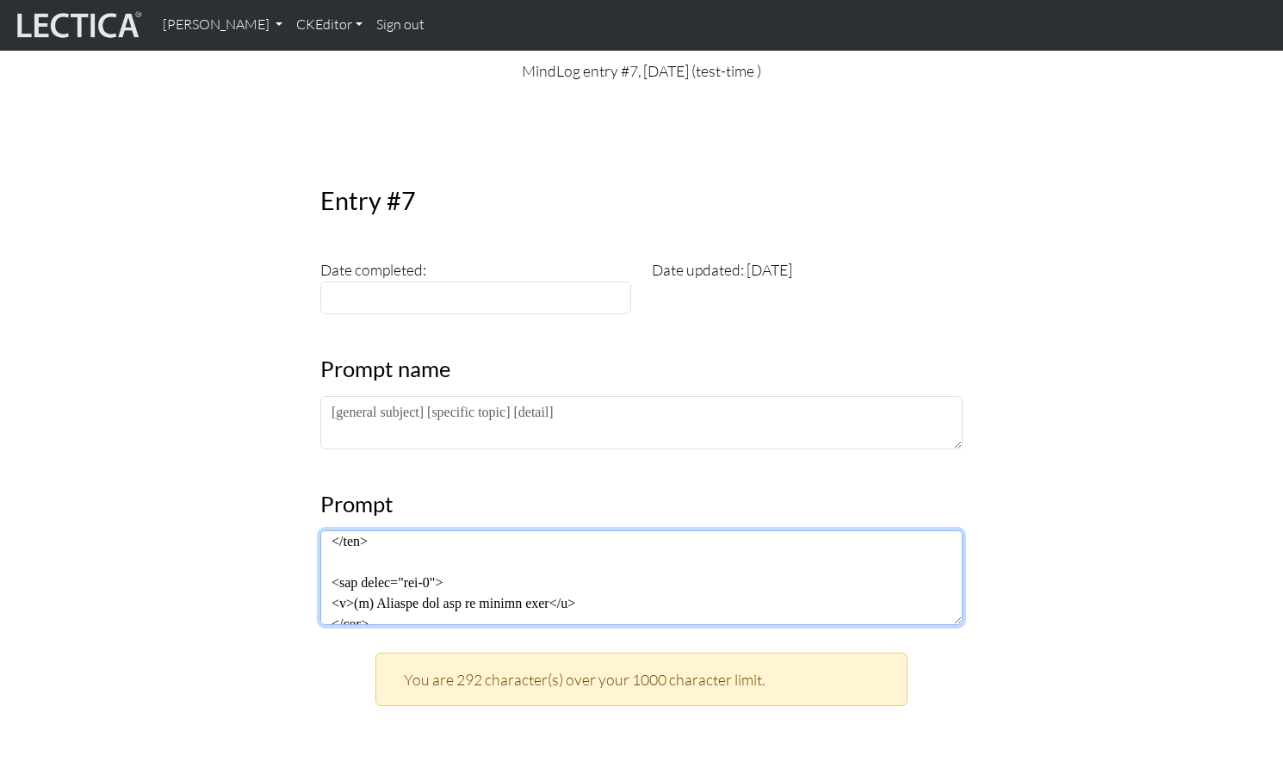
scroll to position [0, 0]
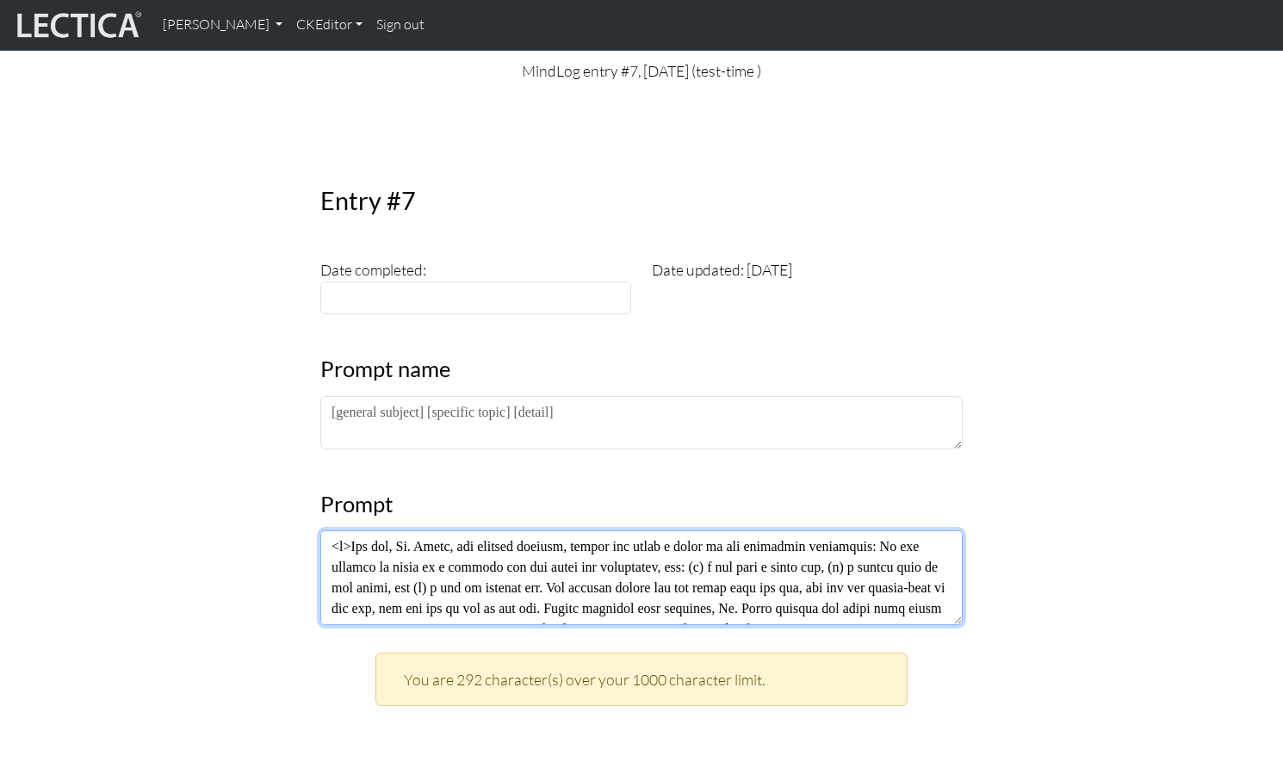
drag, startPoint x: 364, startPoint y: 519, endPoint x: 351, endPoint y: 468, distance: 52.2
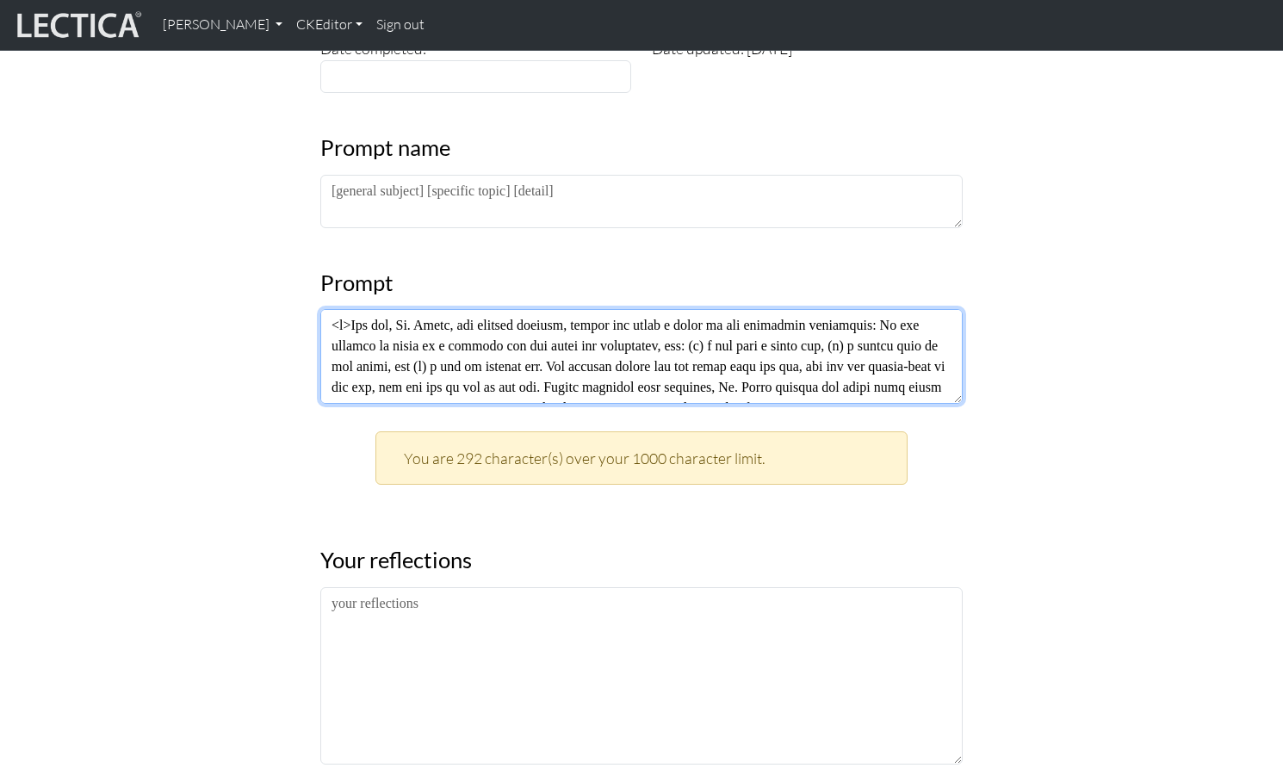
scroll to position [316, 0]
click at [330, 308] on textarea at bounding box center [641, 355] width 643 height 95
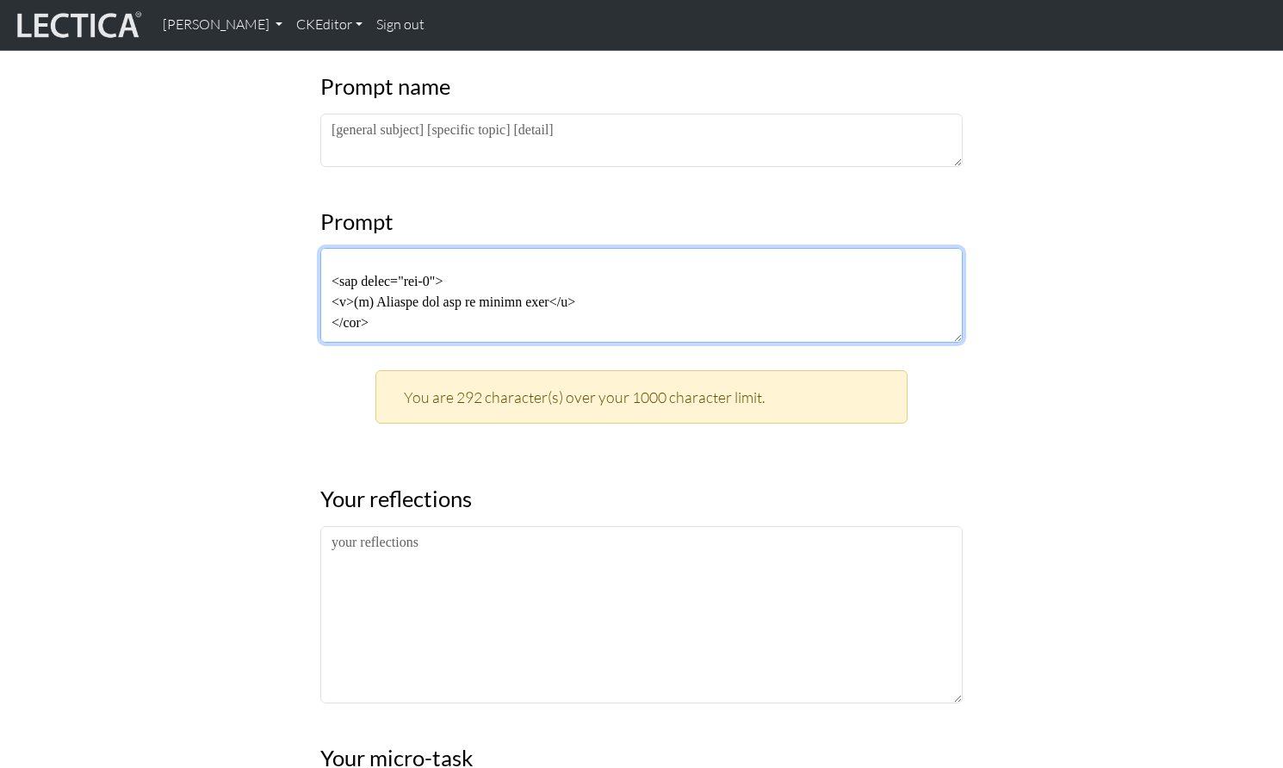
scroll to position [0, 0]
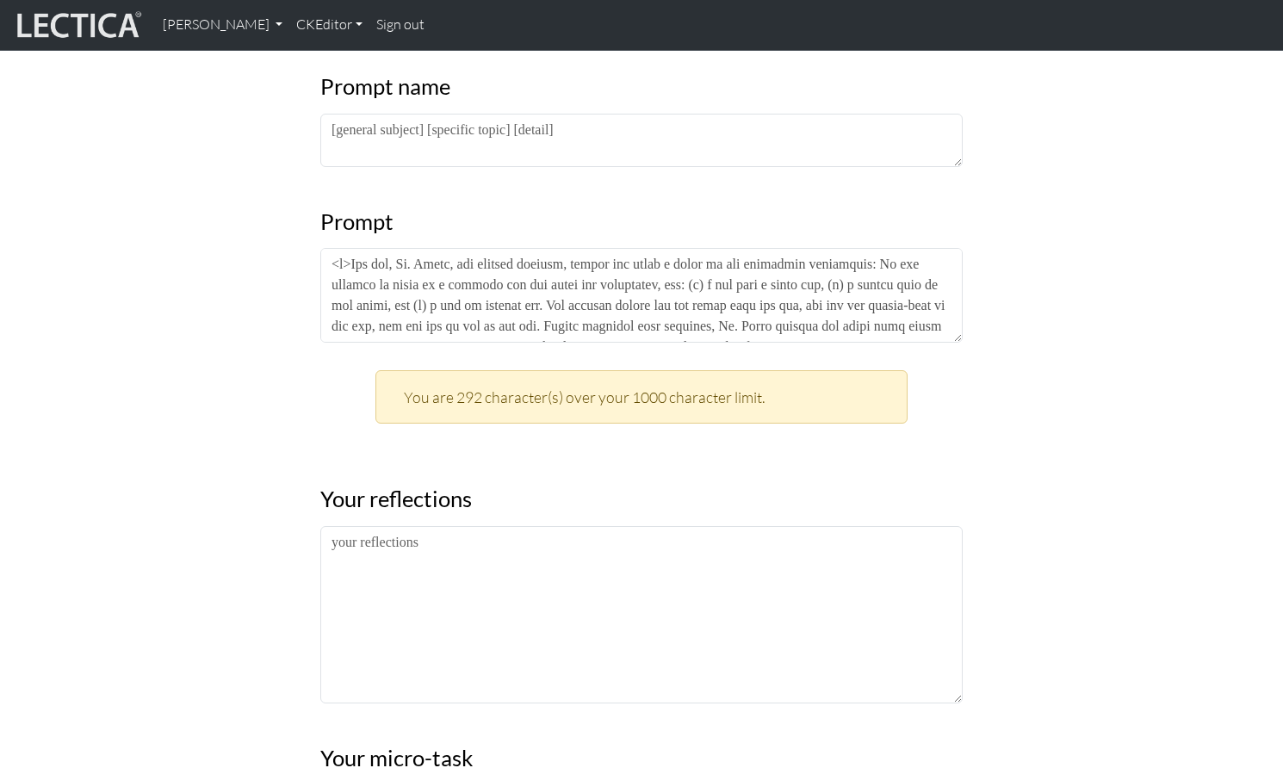
click at [180, 336] on div "Entry #7 Date completed: Date updated: 2025-09-08 Prompt name Prompt You are 29…" at bounding box center [641, 512] width 1137 height 1314
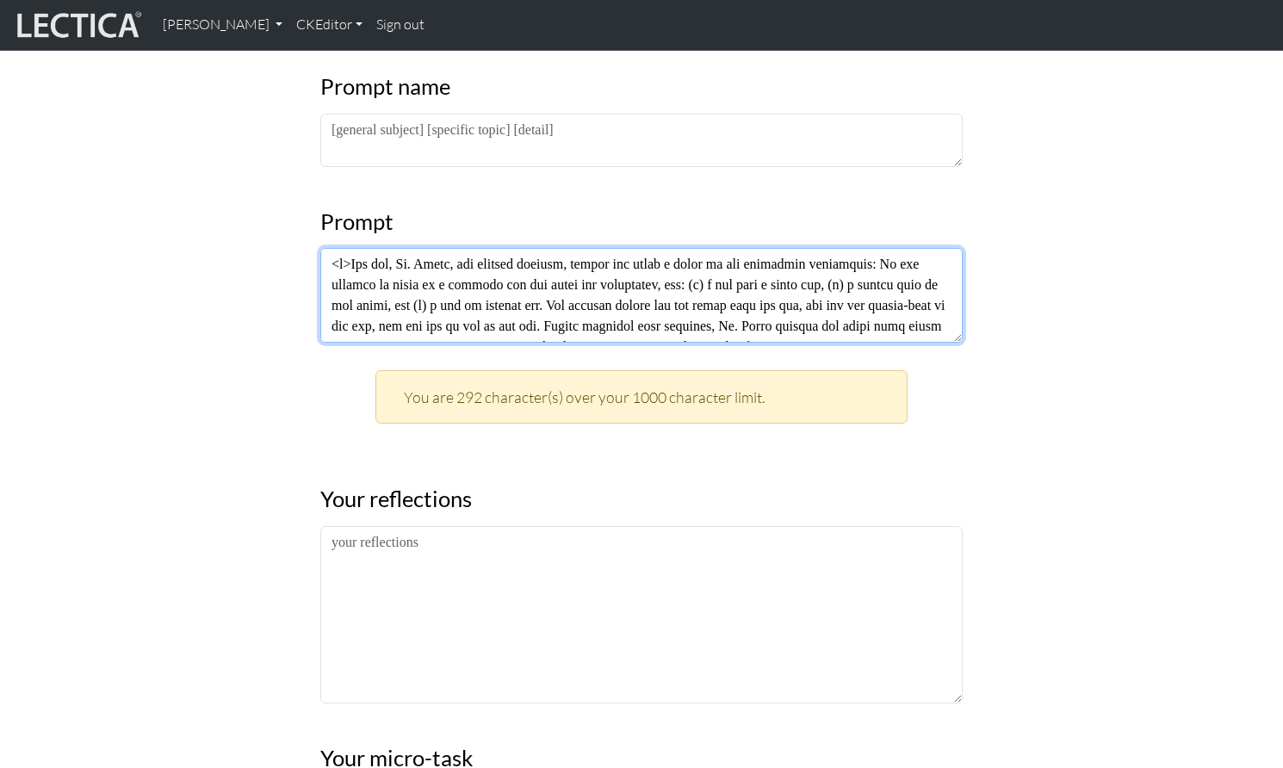
click at [467, 251] on textarea at bounding box center [641, 295] width 643 height 95
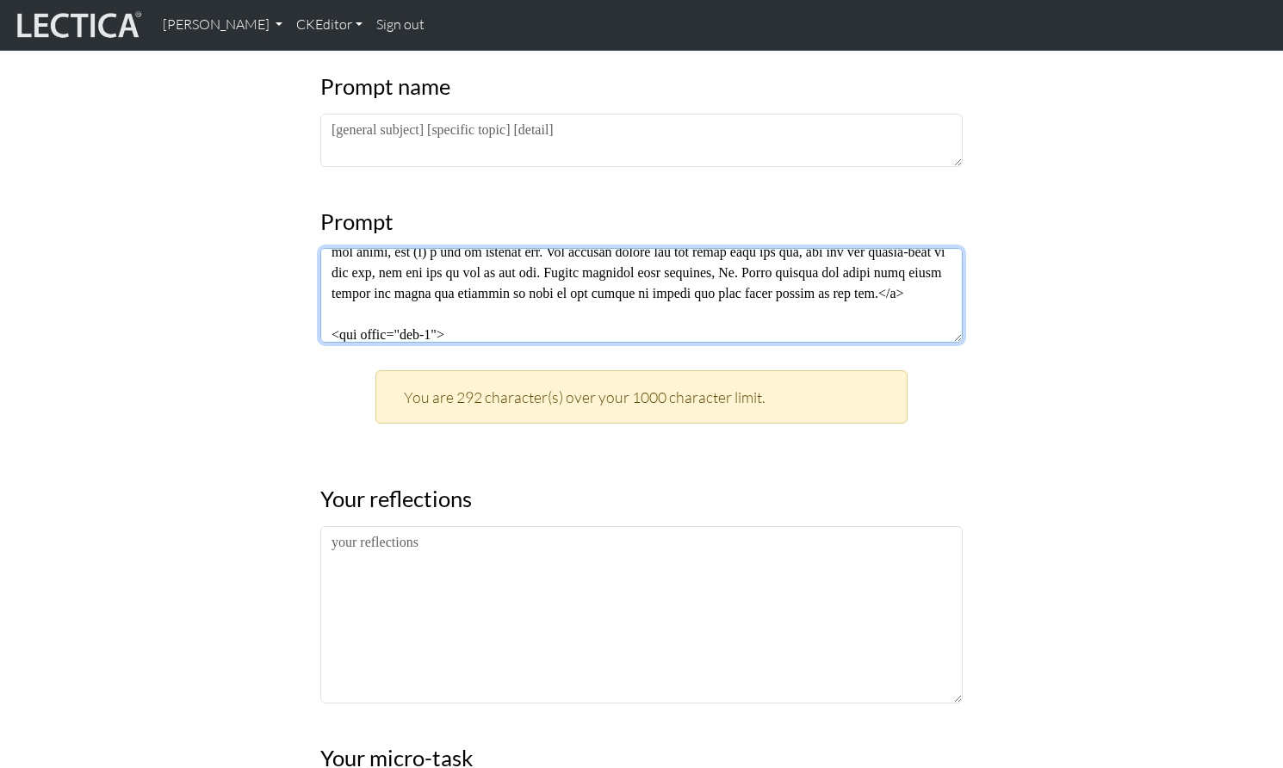
scroll to position [78, 0]
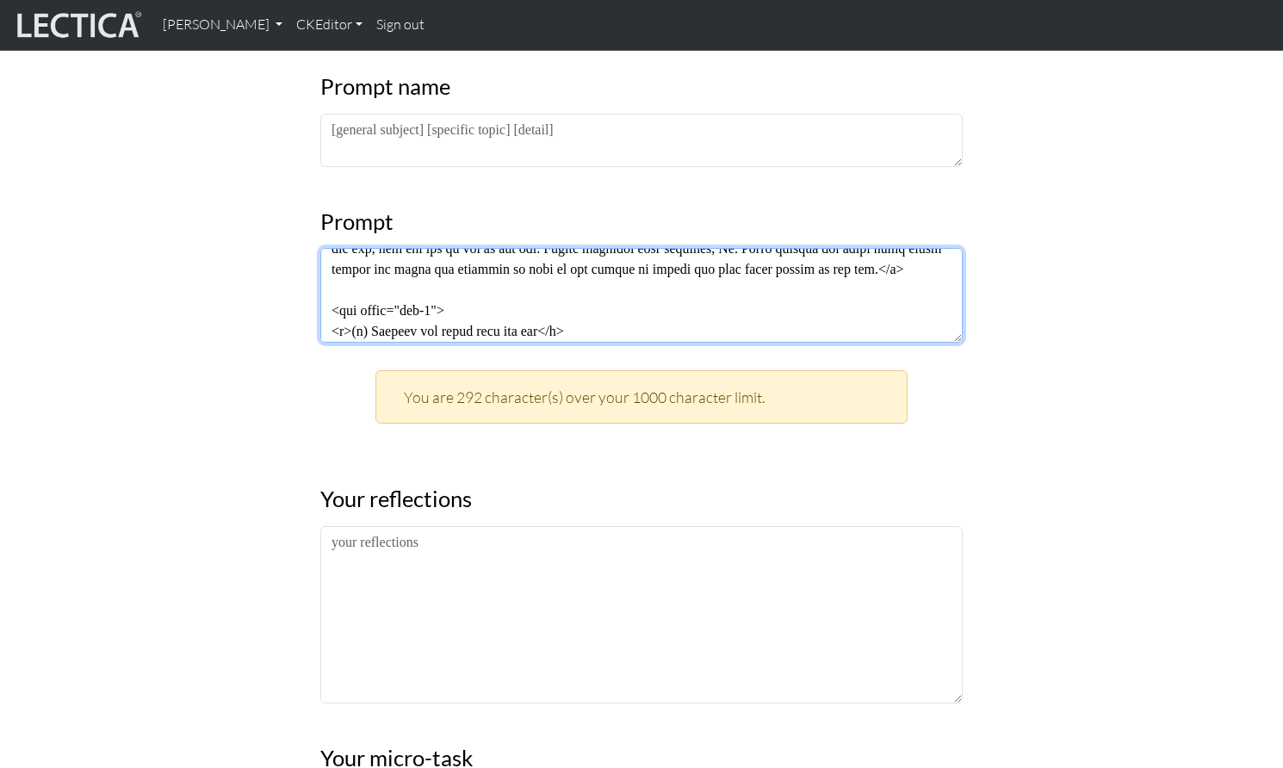
click at [920, 248] on textarea at bounding box center [641, 295] width 643 height 95
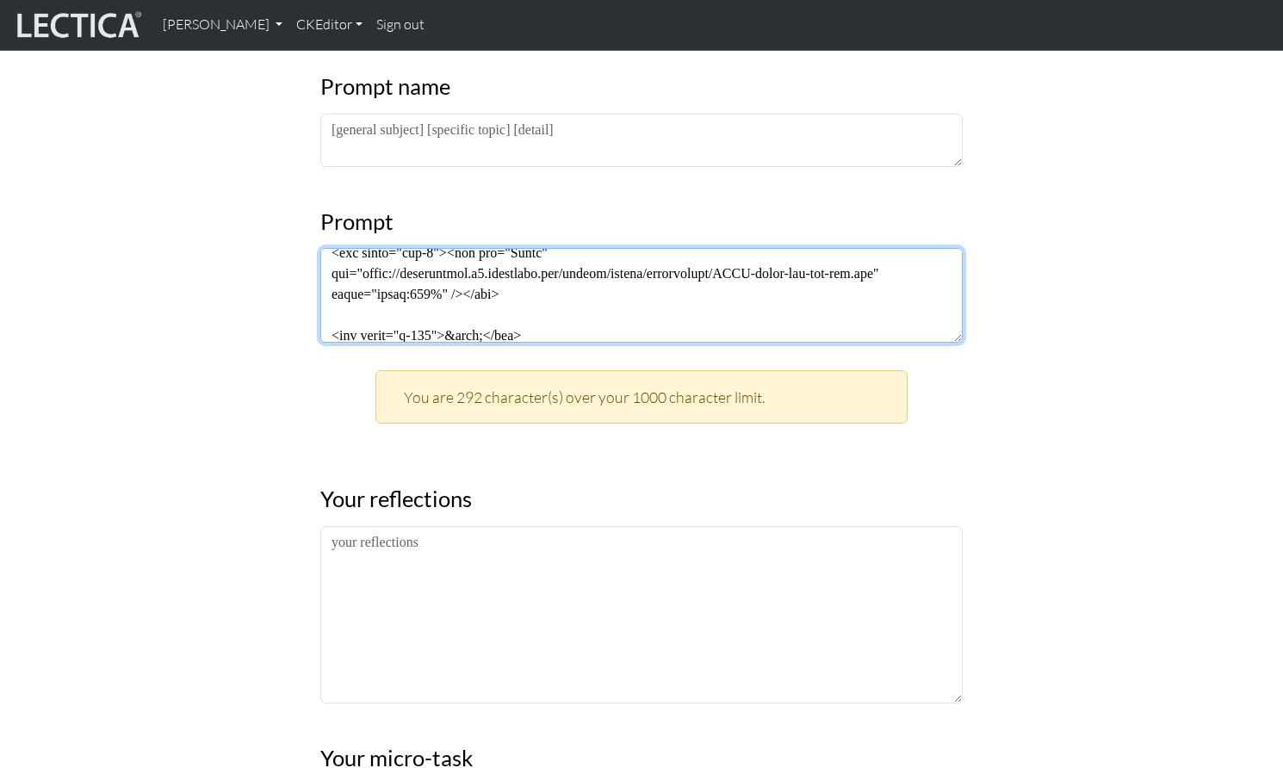
scroll to position [581, 0]
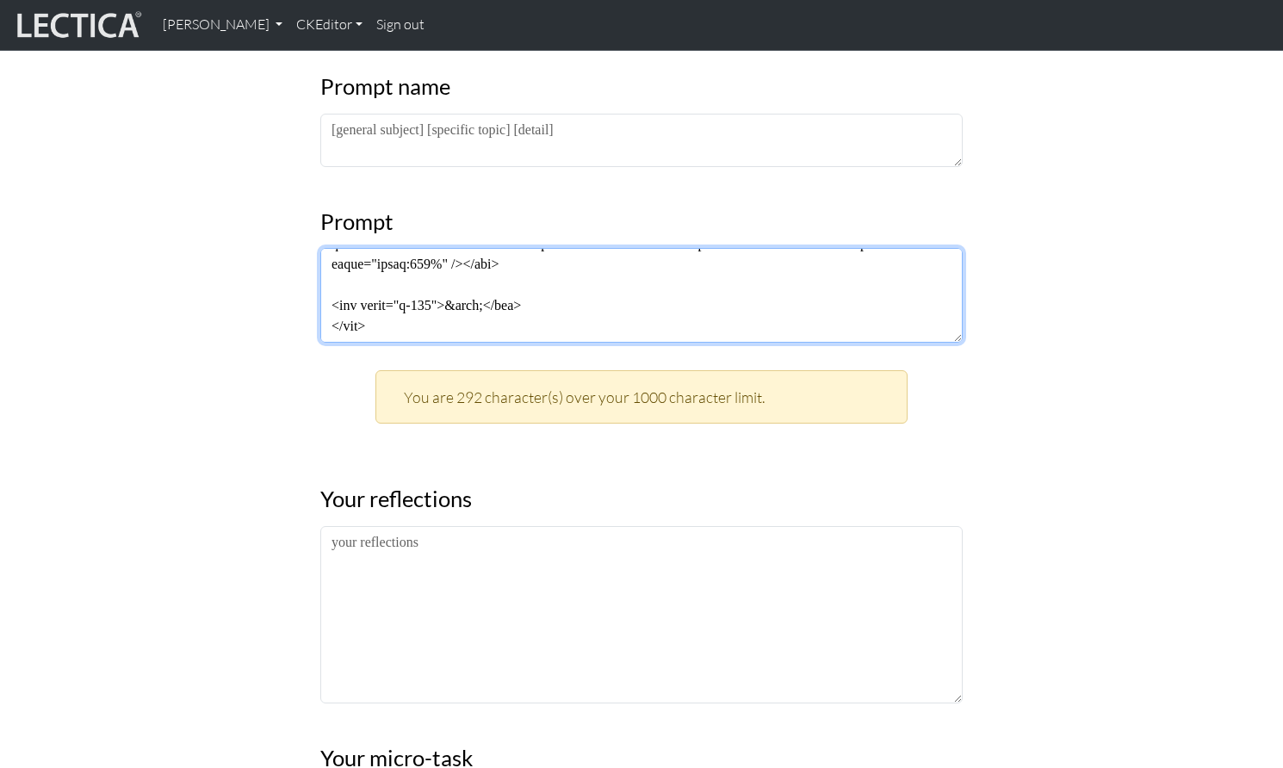
drag, startPoint x: 911, startPoint y: 243, endPoint x: 905, endPoint y: 287, distance: 44.3
click at [929, 294] on textarea at bounding box center [641, 295] width 643 height 95
drag, startPoint x: 719, startPoint y: 276, endPoint x: 572, endPoint y: 282, distance: 147.4
click at [715, 276] on textarea at bounding box center [641, 295] width 643 height 95
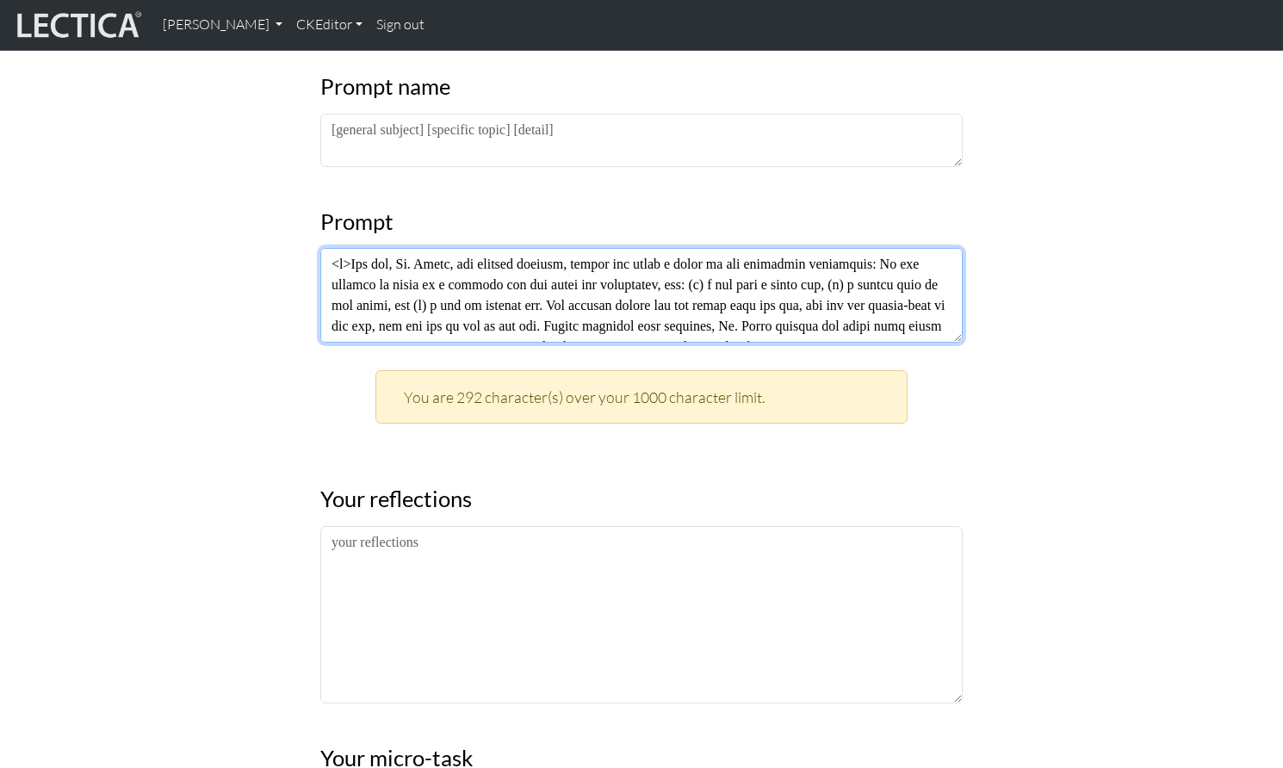
drag, startPoint x: 454, startPoint y: 287, endPoint x: 308, endPoint y: 240, distance: 153.6
click at [308, 240] on div "Entry #7 Date completed: Date updated: 2025-09-08 Prompt name Prompt You are 29…" at bounding box center [641, 512] width 1137 height 1314
click at [413, 248] on textarea at bounding box center [641, 295] width 643 height 95
drag, startPoint x: 332, startPoint y: 243, endPoint x: 355, endPoint y: 237, distance: 24.0
click at [355, 248] on textarea at bounding box center [641, 295] width 643 height 95
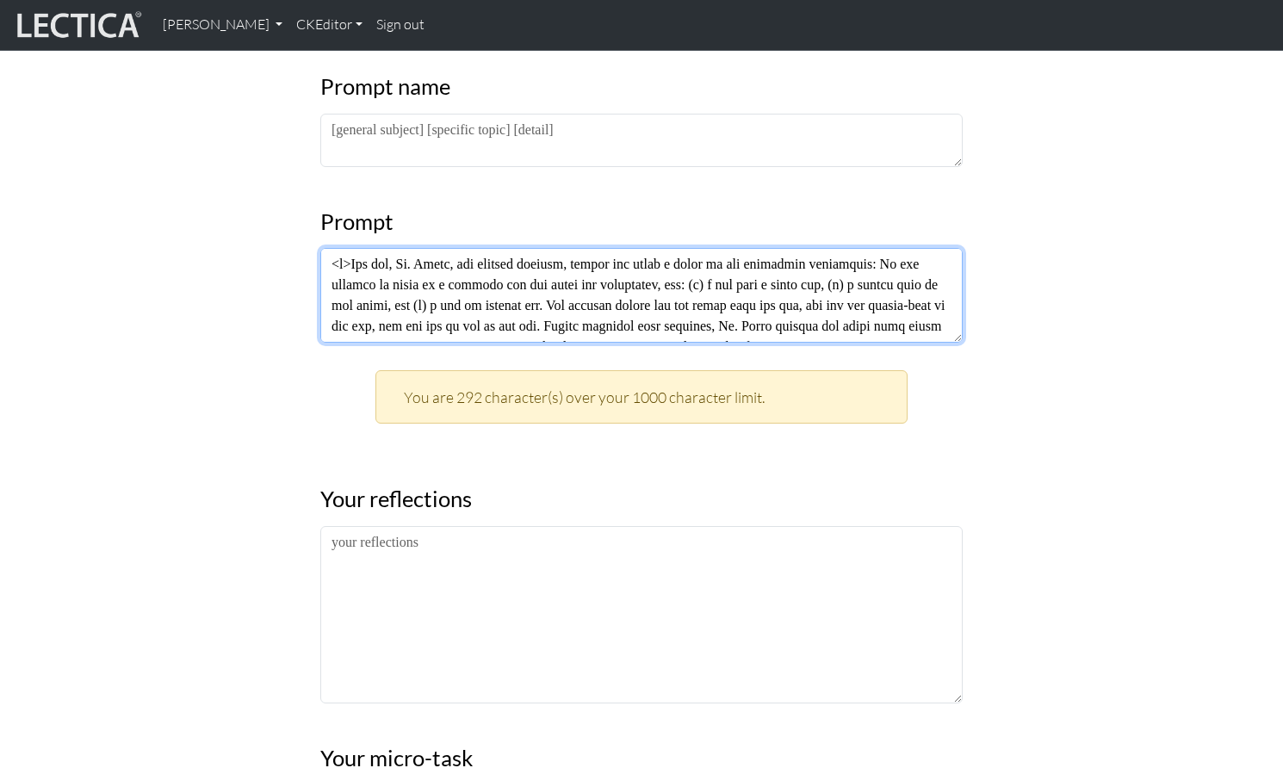
drag, startPoint x: 355, startPoint y: 237, endPoint x: 376, endPoint y: 239, distance: 21.7
click at [355, 248] on textarea at bounding box center [641, 295] width 643 height 95
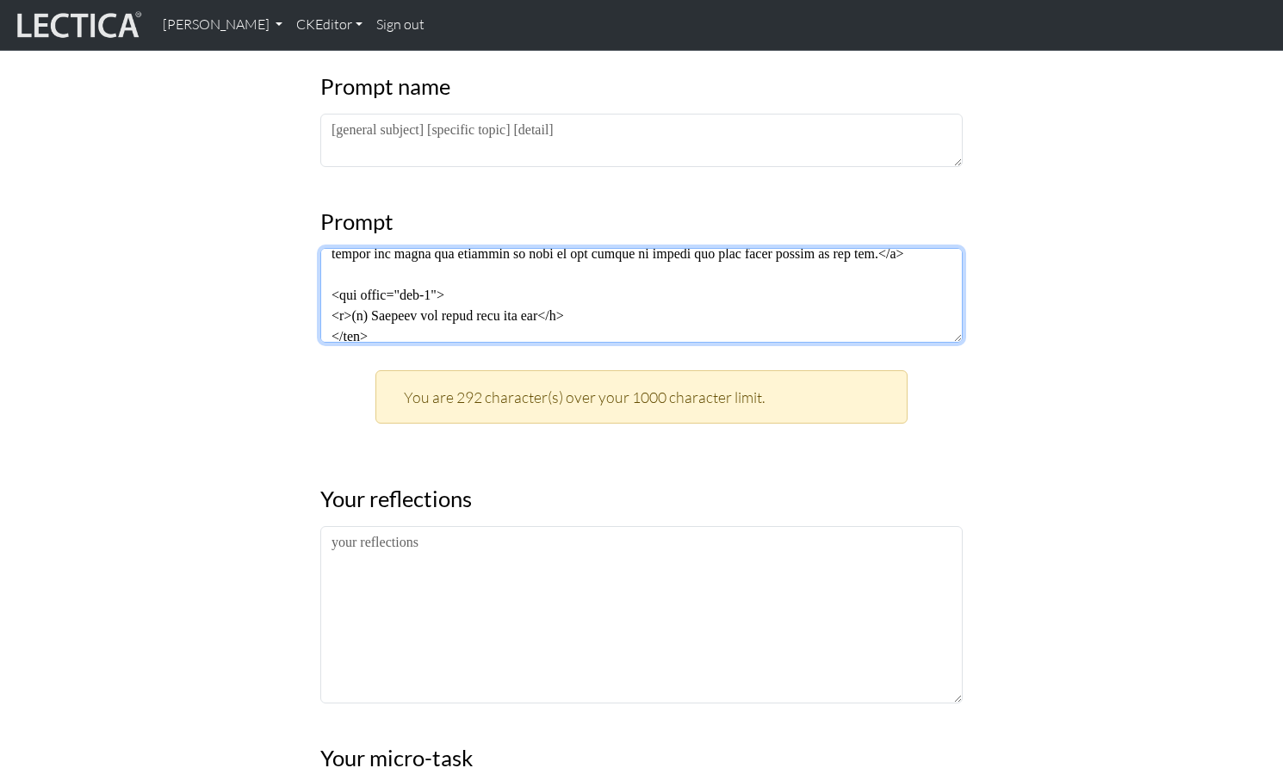
scroll to position [581, 0]
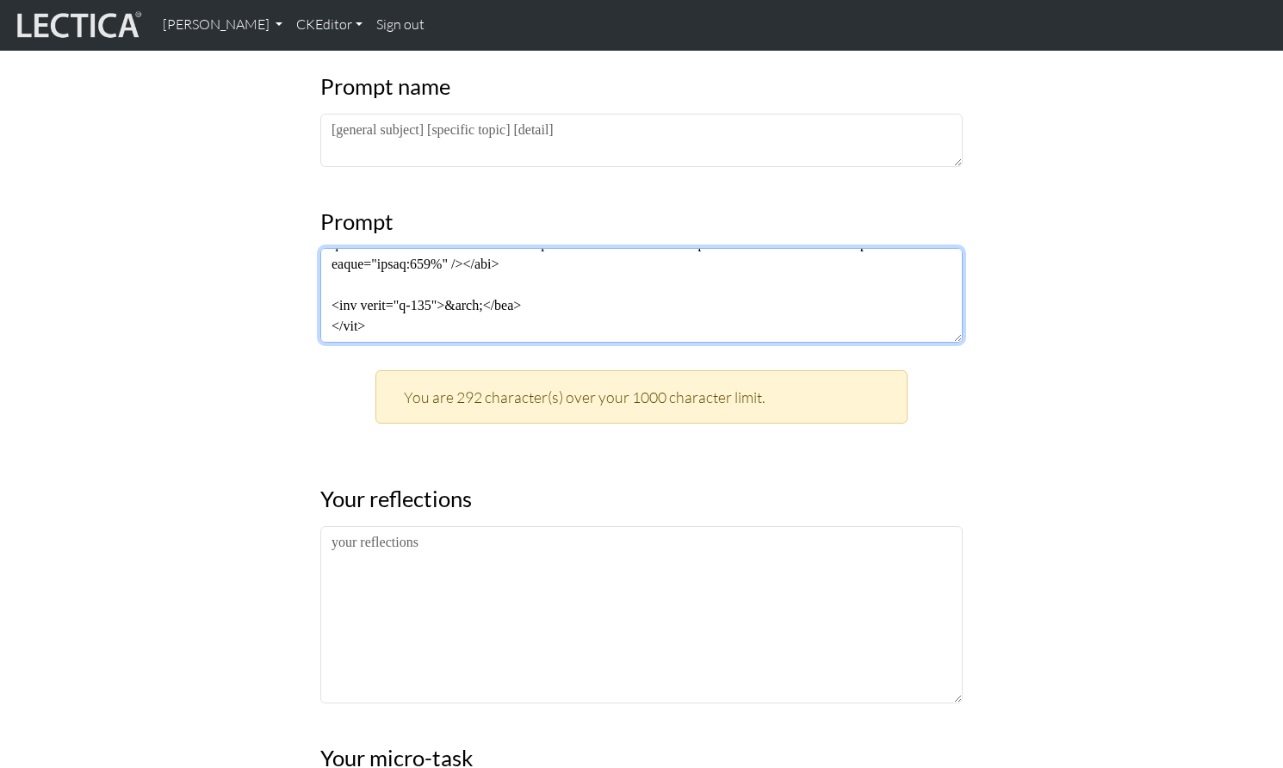
drag, startPoint x: 332, startPoint y: 247, endPoint x: 364, endPoint y: 378, distance: 134.8
click at [364, 378] on div "Entry #7 Date completed: Date updated: 2025-09-08 Prompt name Prompt You are 29…" at bounding box center [641, 512] width 663 height 1314
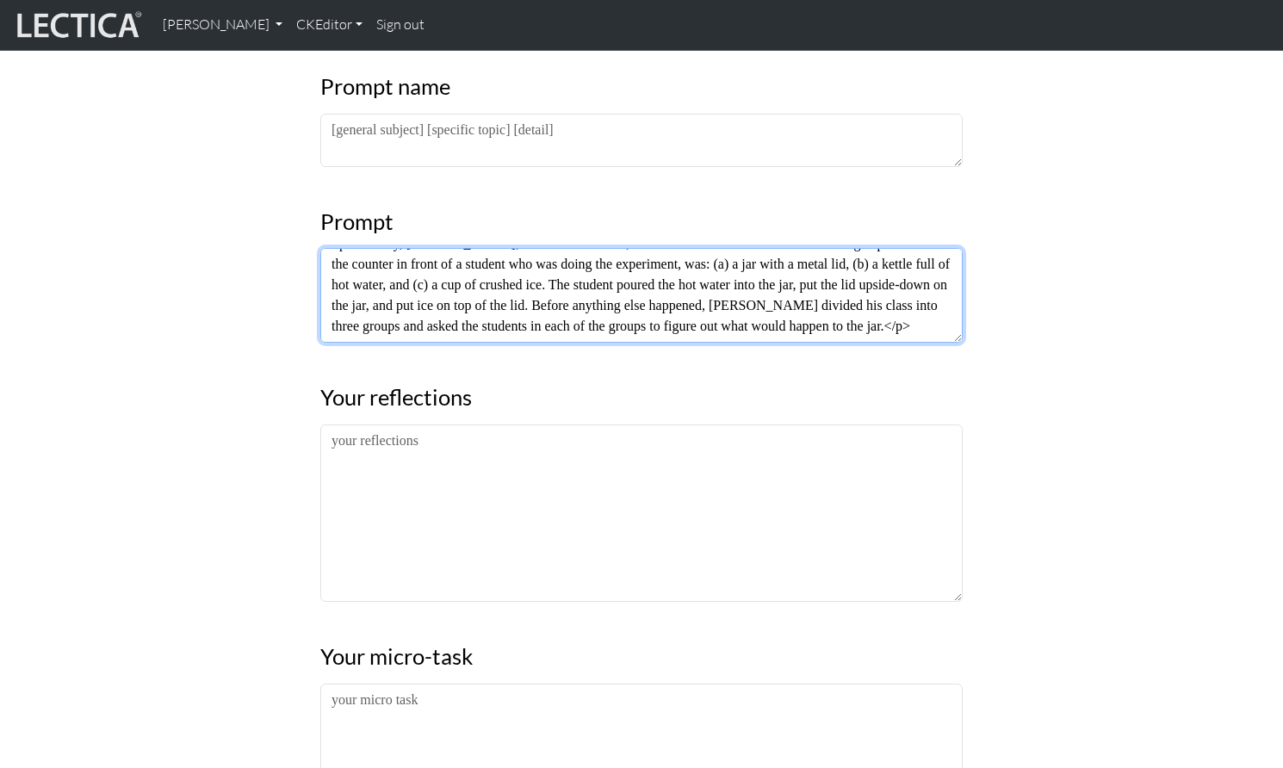
scroll to position [39, 0]
type textarea "<p>One day, Mr. White, the science teacher, showed his class a video of the fol…"
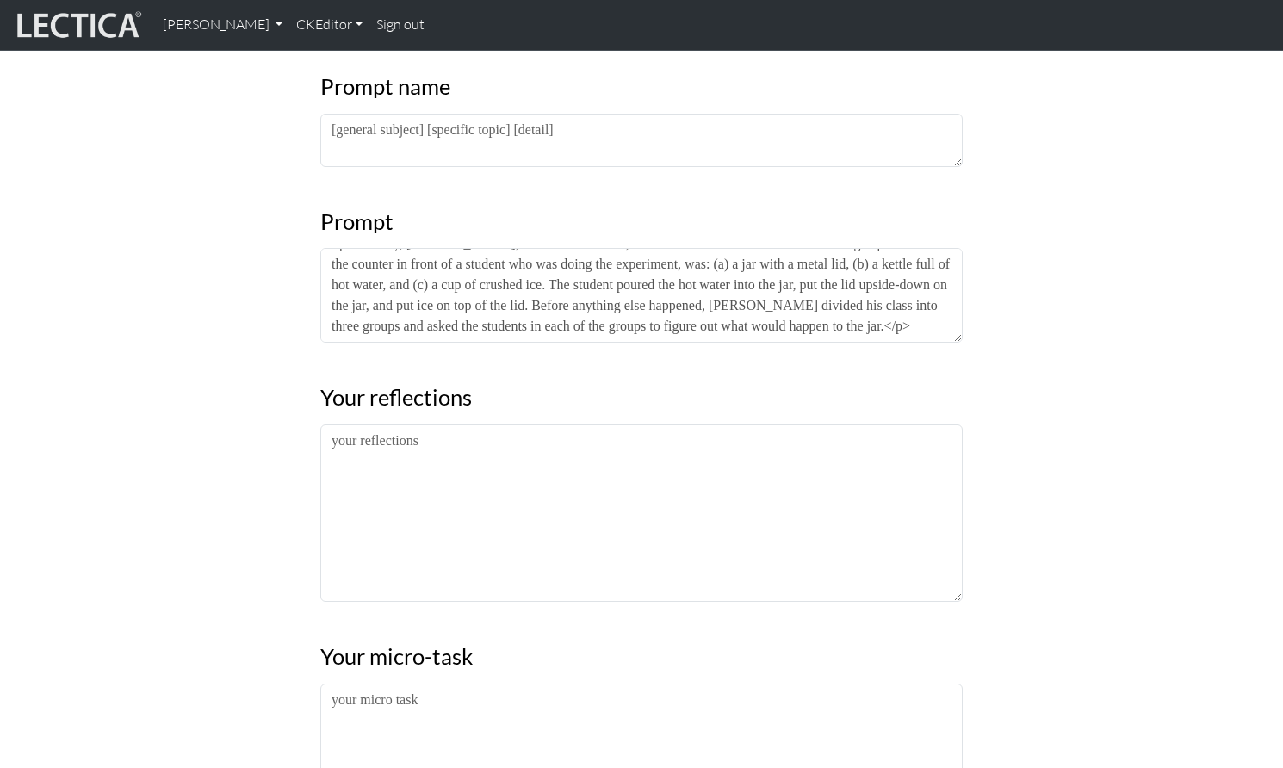
click at [261, 229] on div "Entry #7 Date completed: Date updated: 2025-09-08 Prompt name Prompt <p>One day…" at bounding box center [641, 461] width 1137 height 1213
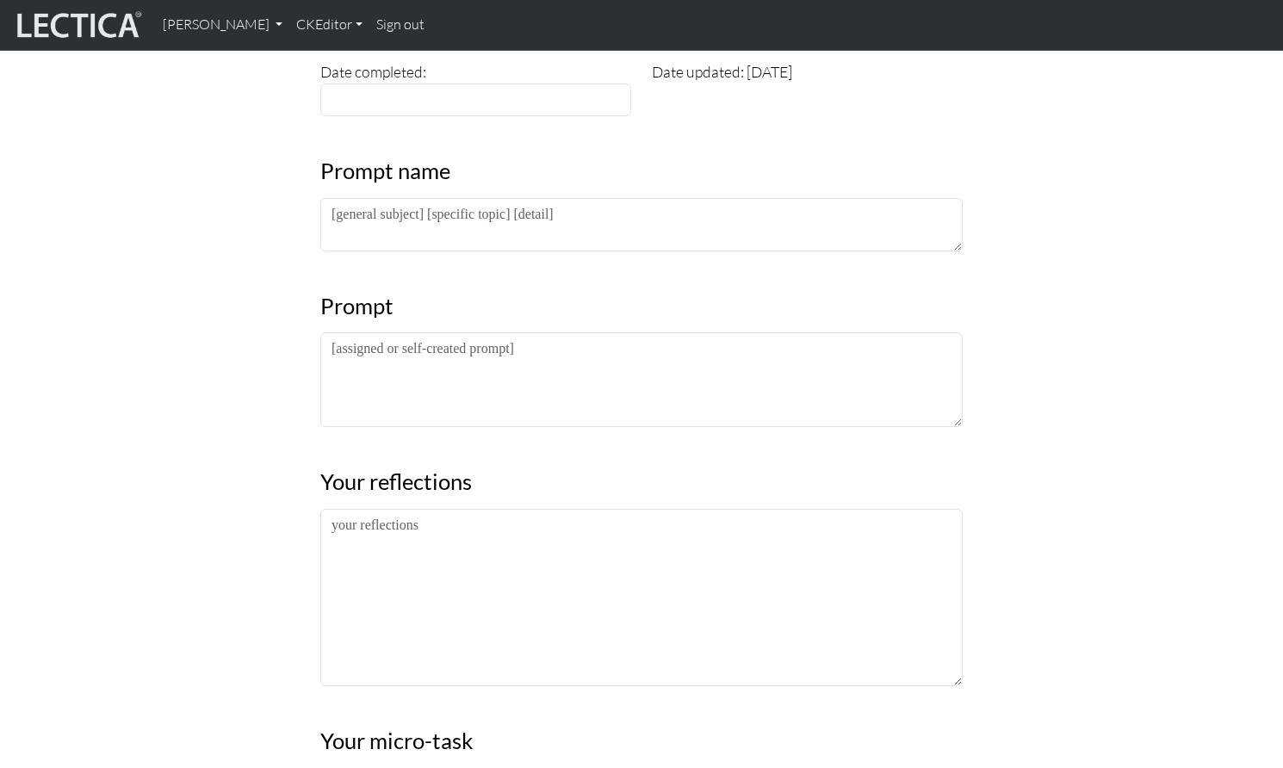
scroll to position [291, 0]
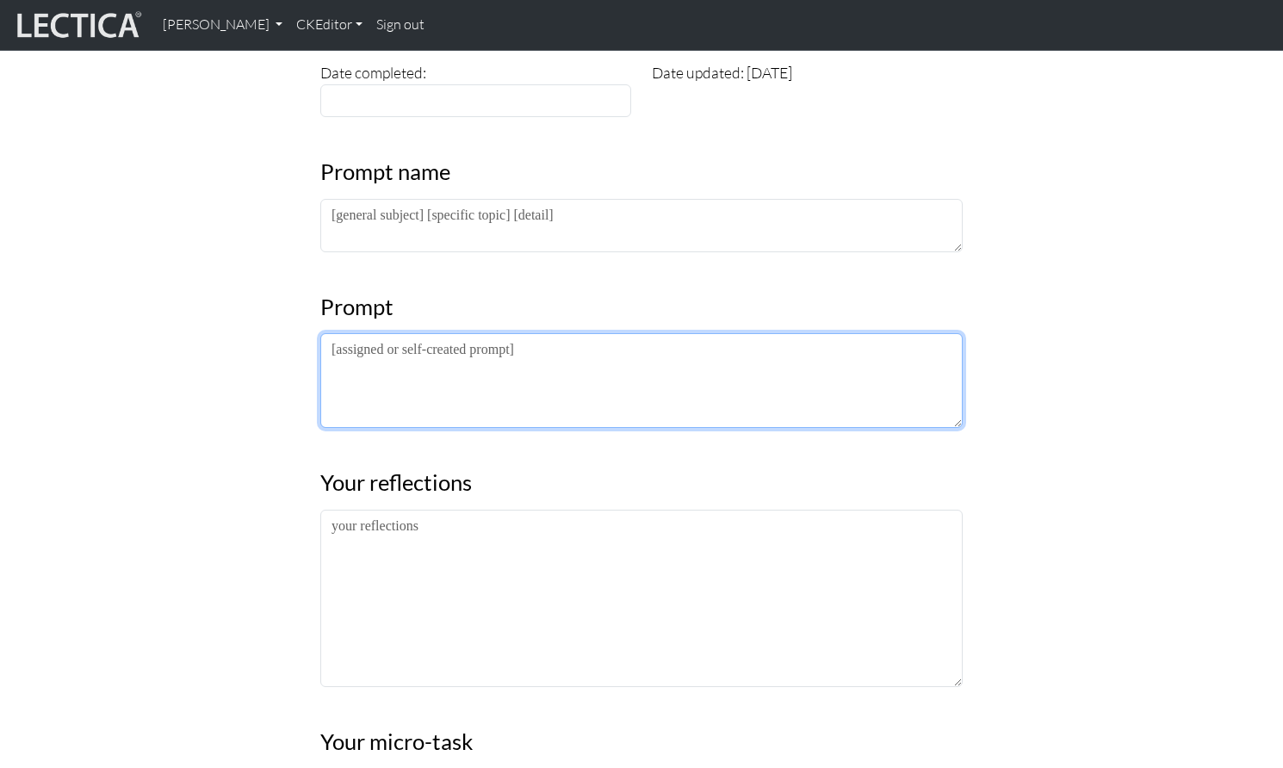
click at [392, 333] on textarea at bounding box center [641, 380] width 643 height 95
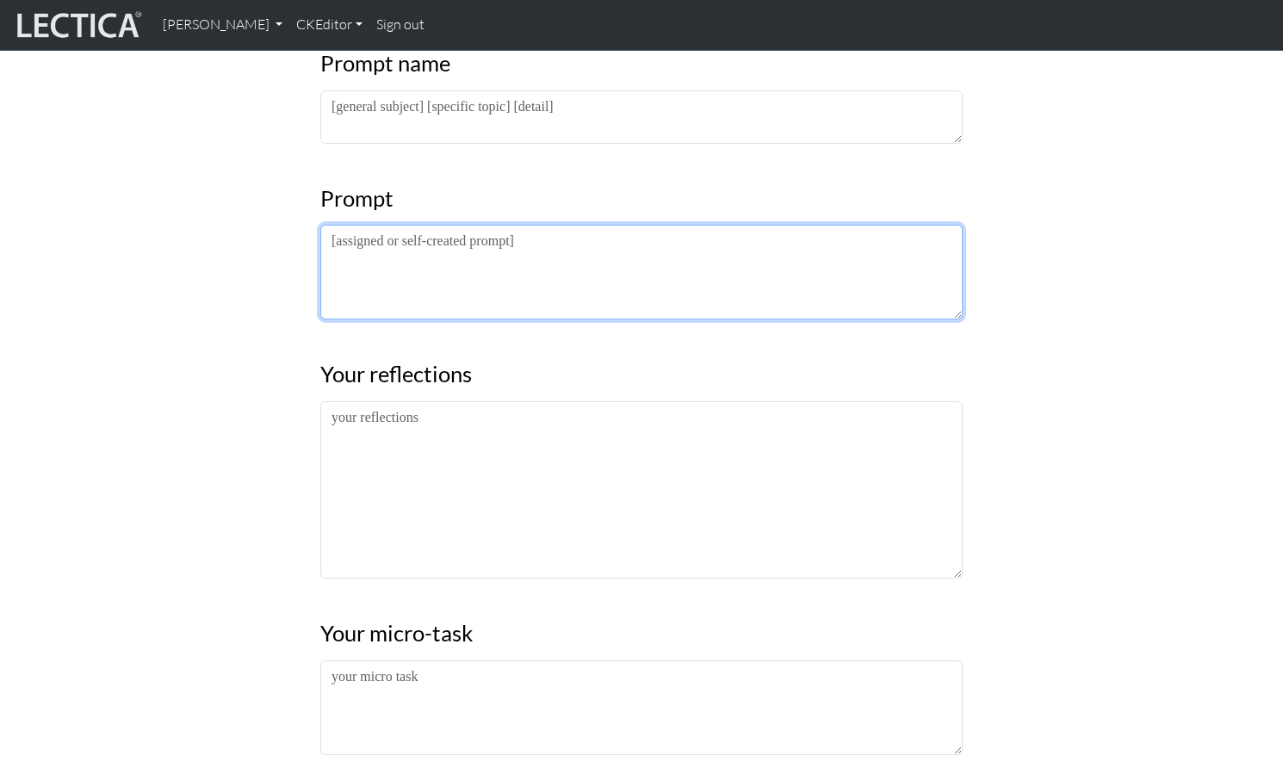
scroll to position [427, 0]
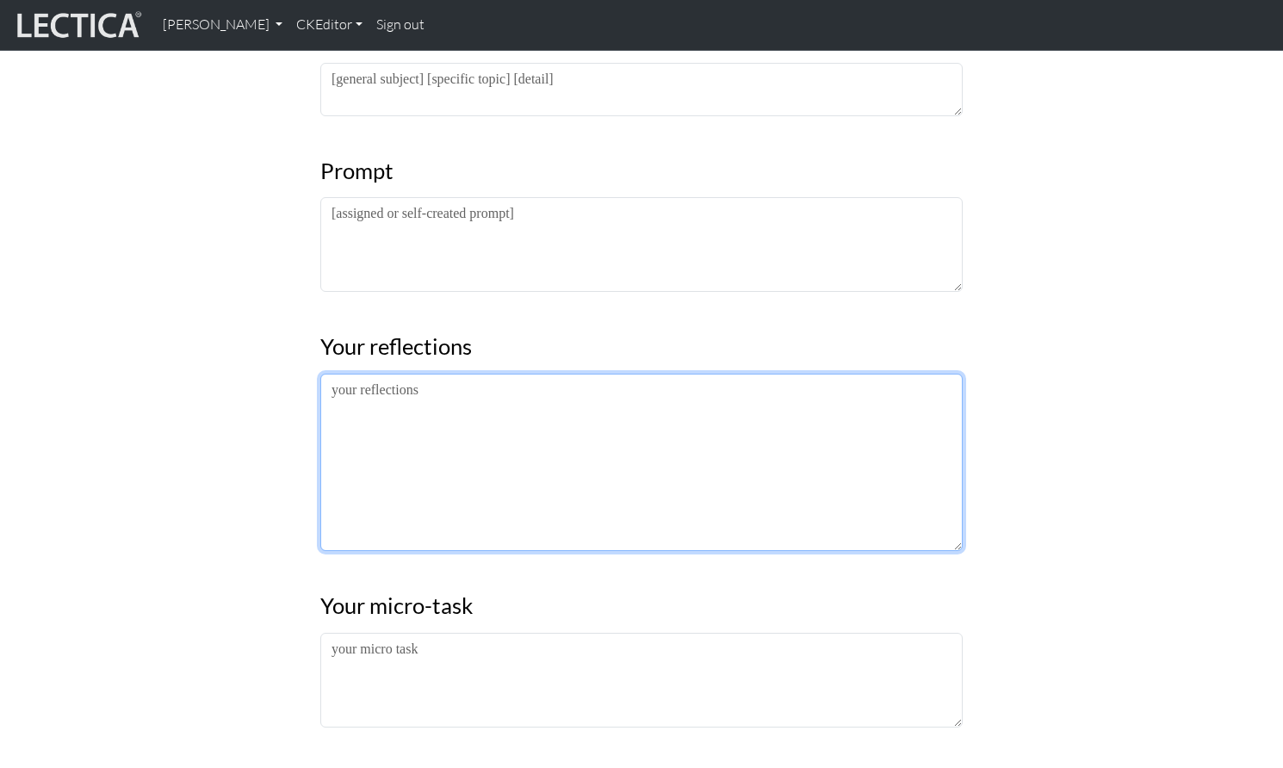
click at [440, 374] on textarea at bounding box center [641, 462] width 643 height 177
paste textarea "<p>One day, Mr. White, the science teacher, showed his class a video of the fol…"
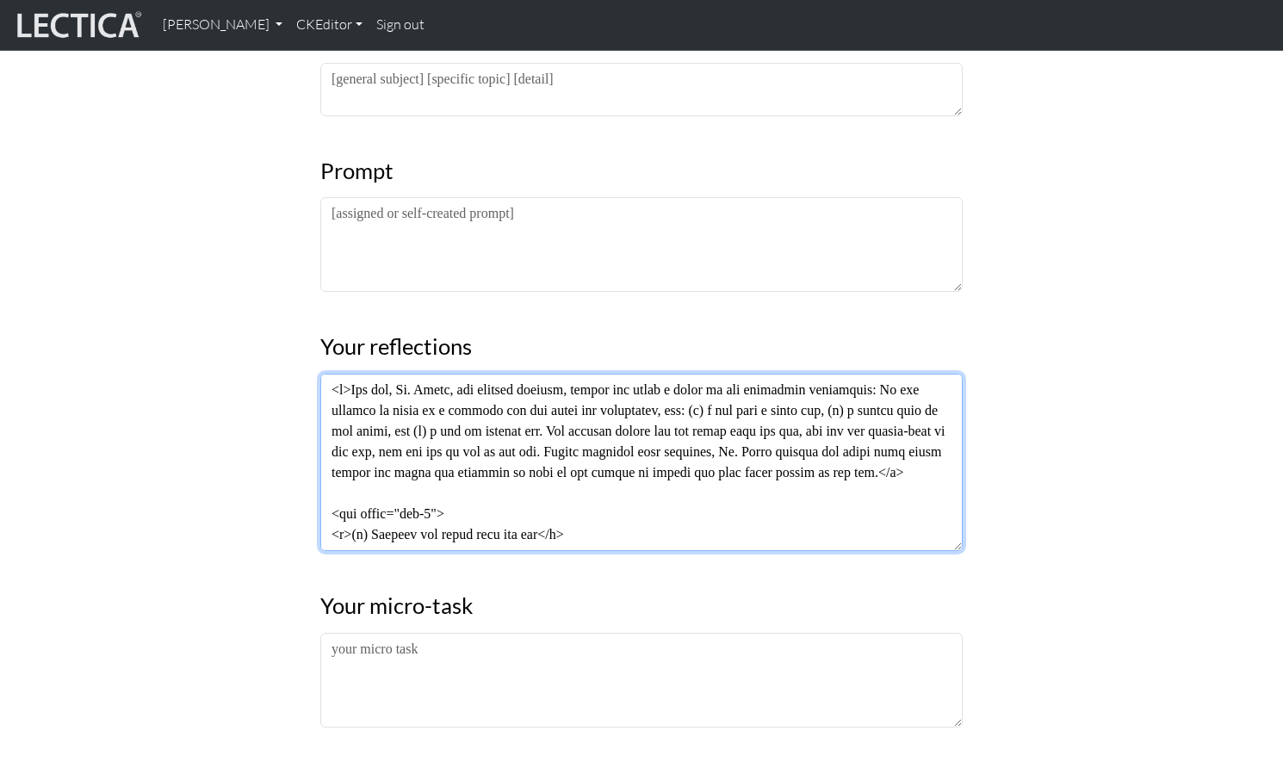
scroll to position [497, 0]
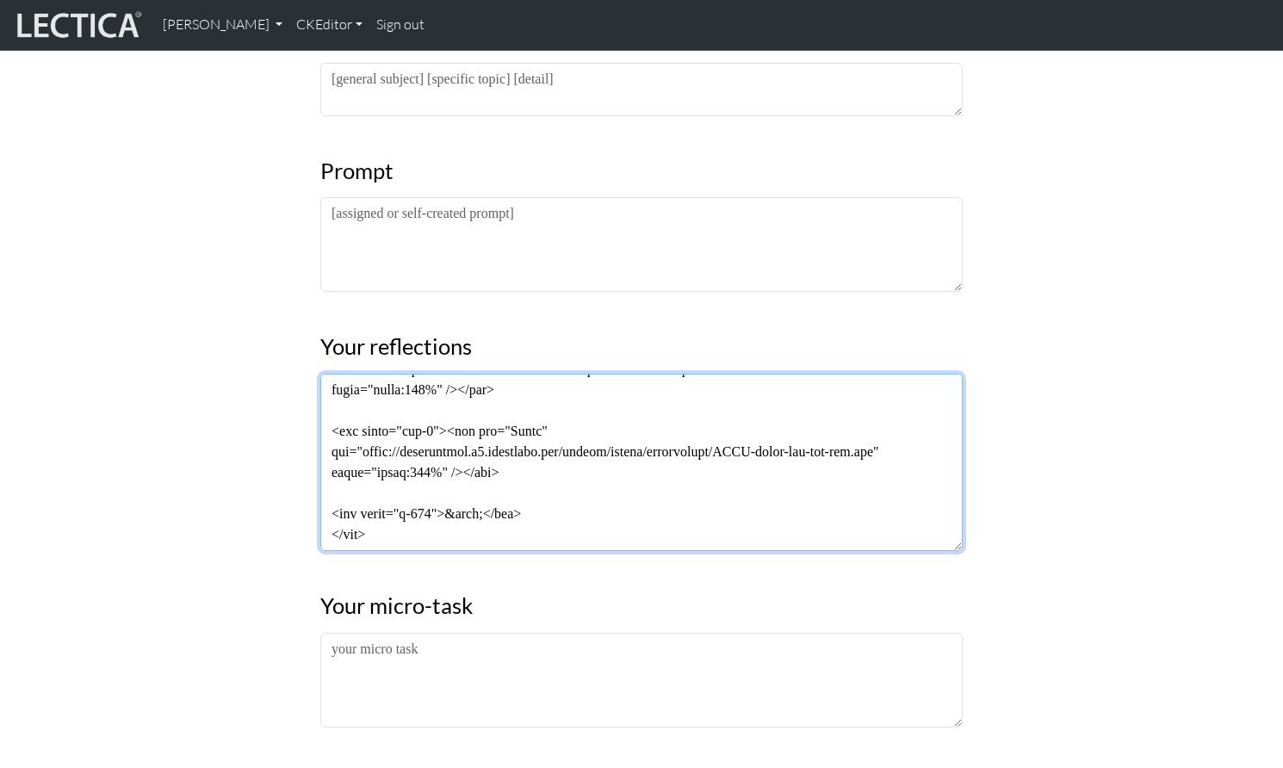
type textarea "<p>One day, Mr. White, the science teacher, showed his class a video of the fol…"
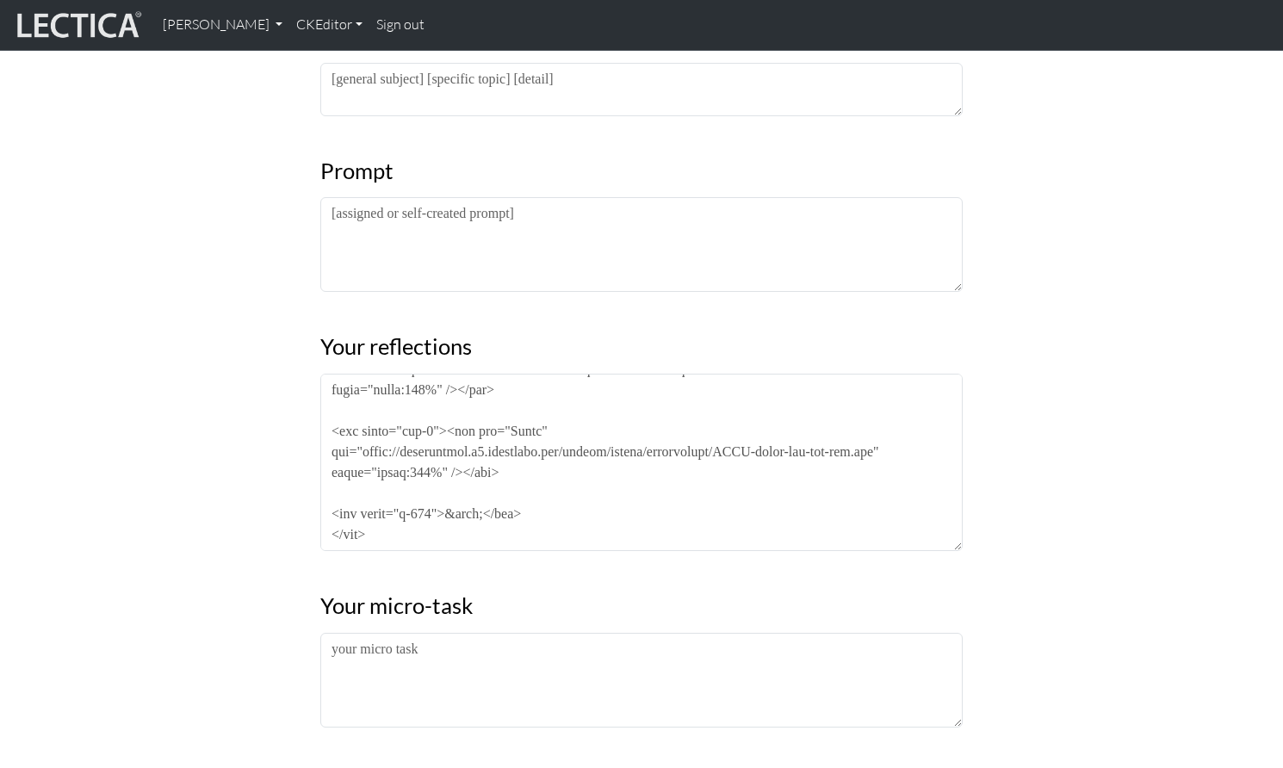
click at [245, 547] on div "Entry #7 Date completed: Date updated: 2025-09-08 Prompt name Prompt Your refle…" at bounding box center [641, 410] width 1137 height 1213
click at [836, 593] on h3 "Your micro-task" at bounding box center [641, 606] width 643 height 27
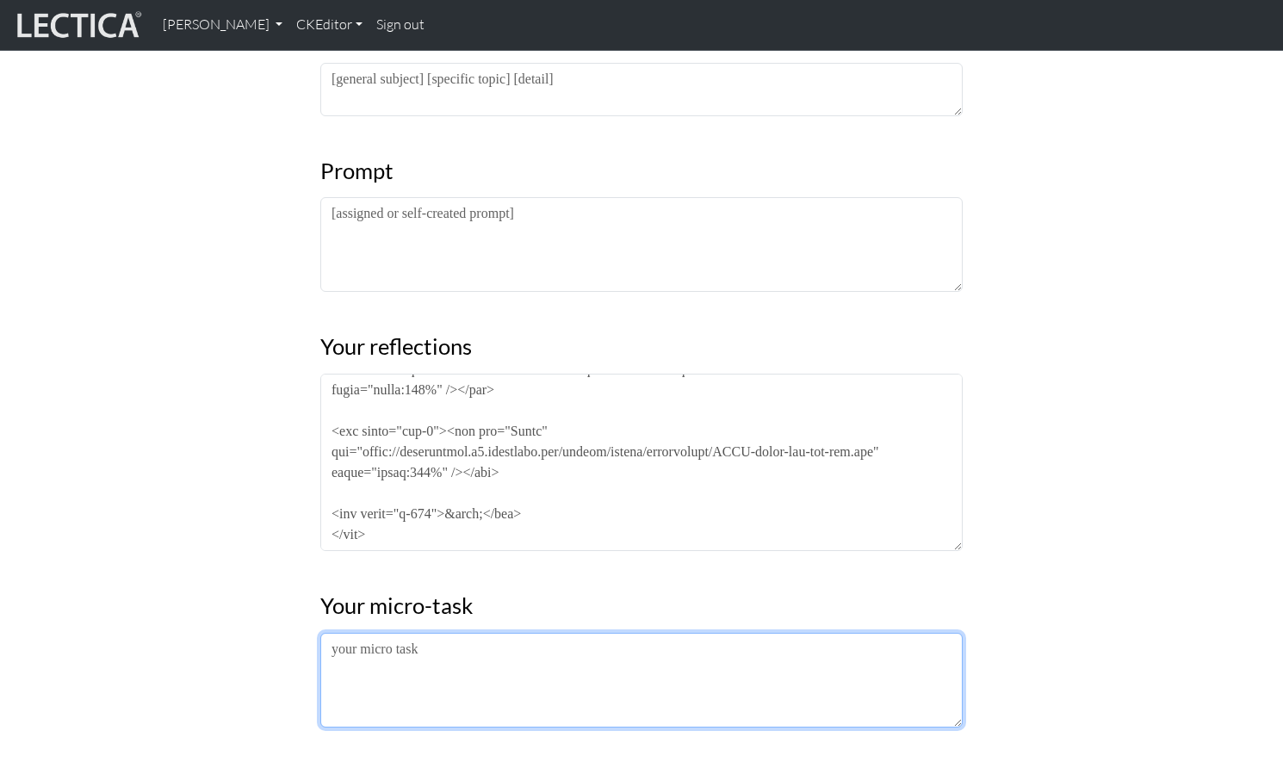
click at [451, 633] on textarea at bounding box center [641, 680] width 643 height 95
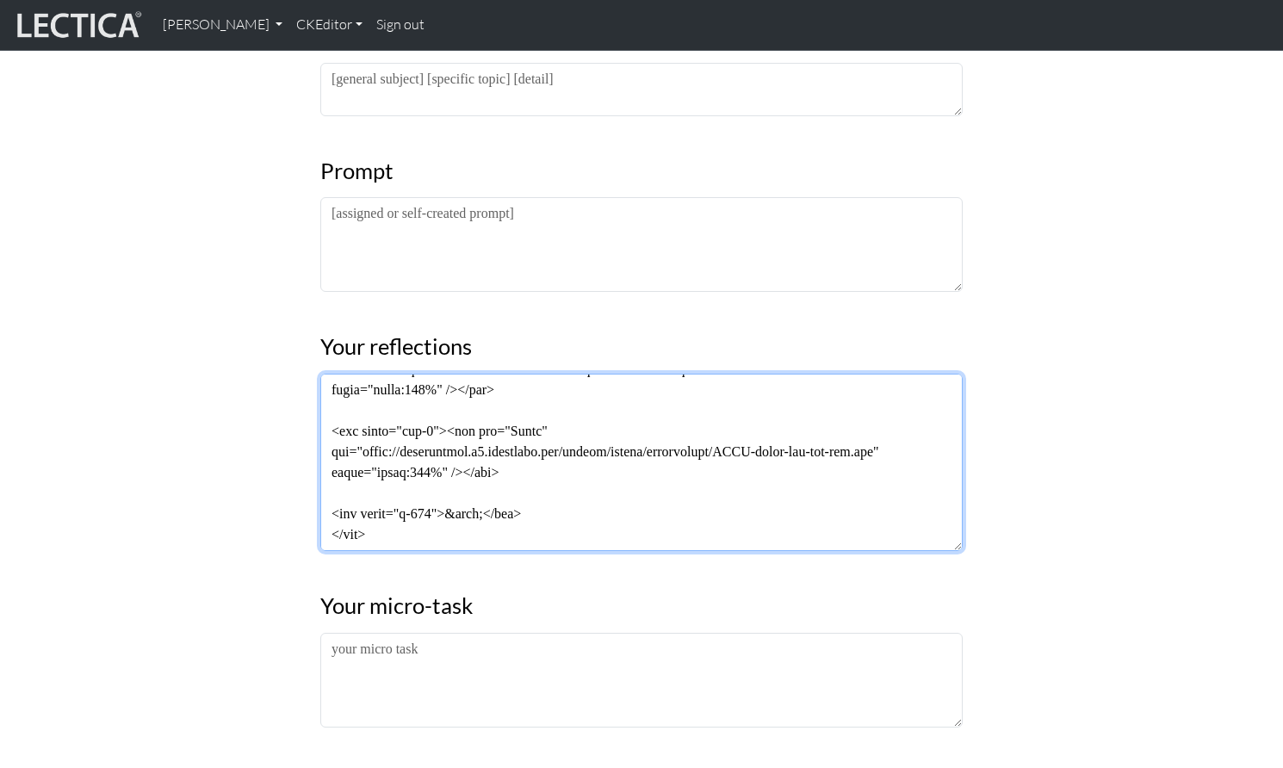
click at [542, 432] on textarea at bounding box center [641, 462] width 643 height 177
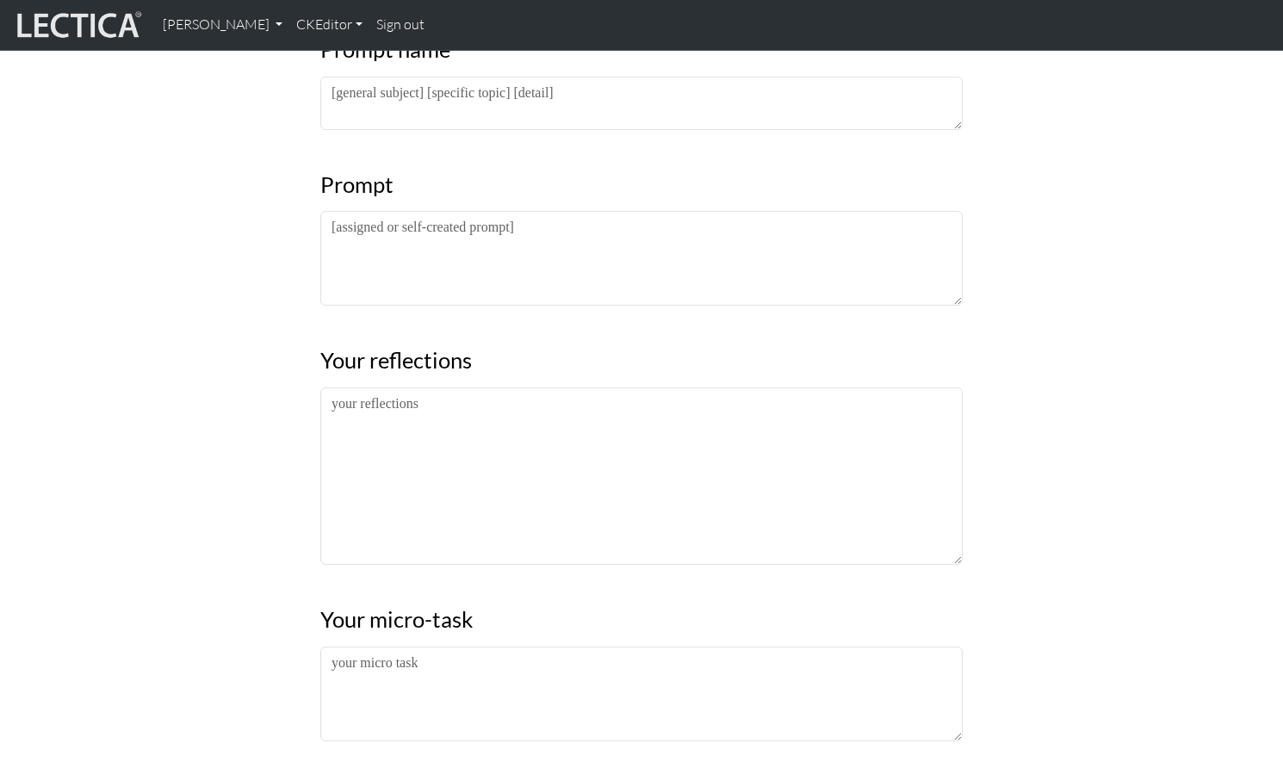
scroll to position [427, 0]
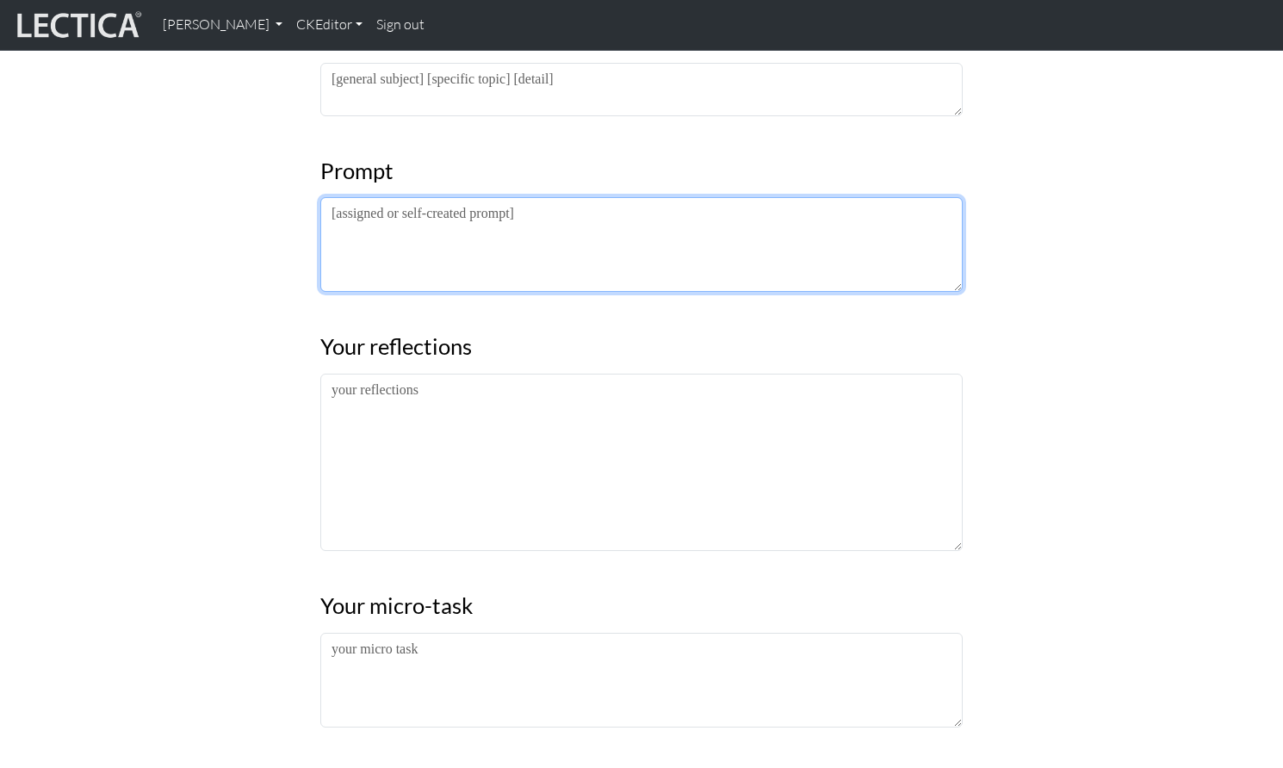
click at [463, 207] on textarea at bounding box center [641, 244] width 643 height 95
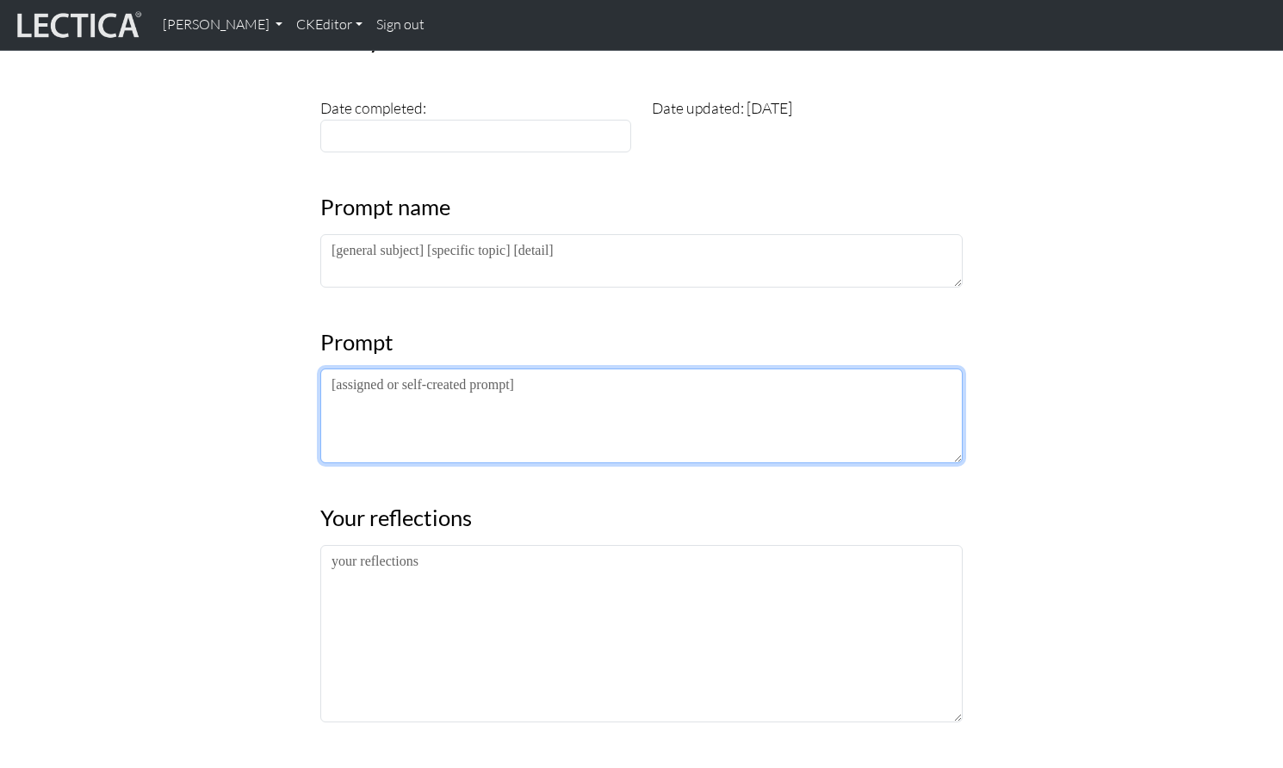
scroll to position [221, 0]
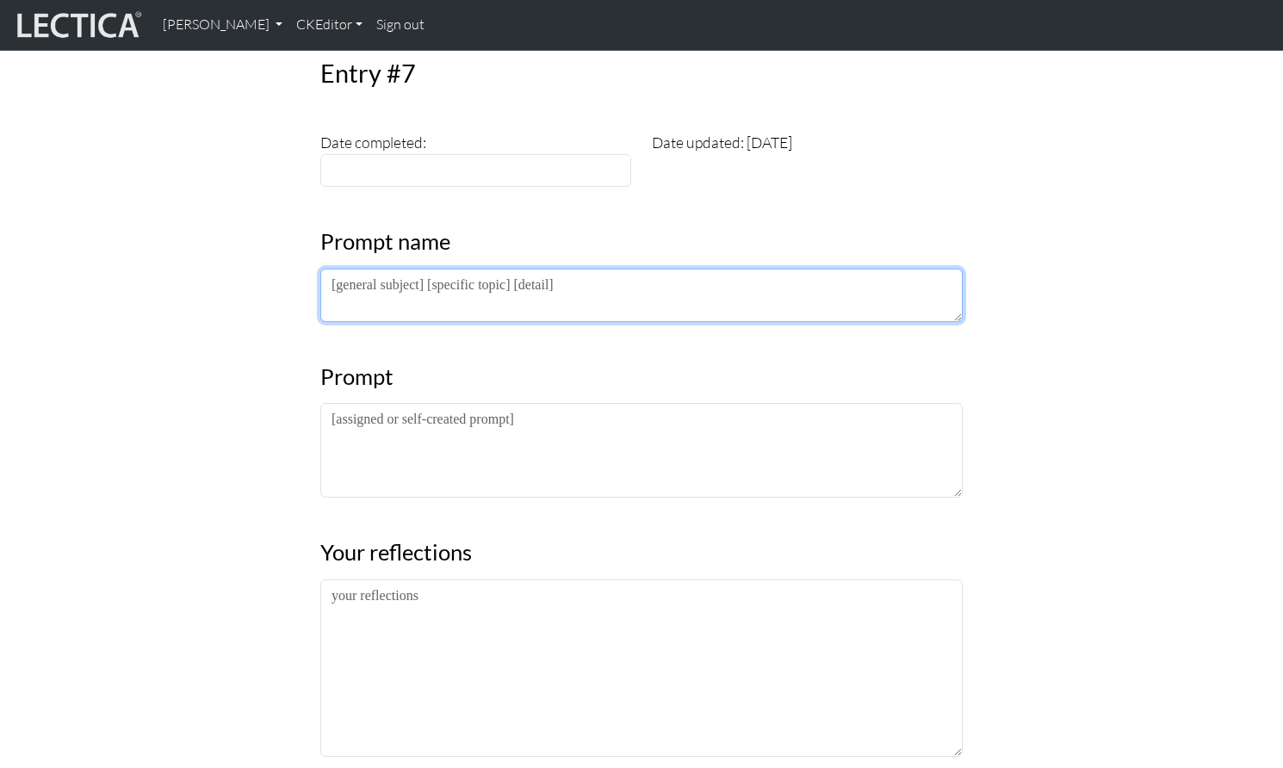
drag, startPoint x: 332, startPoint y: 256, endPoint x: 388, endPoint y: 267, distance: 56.3
click at [332, 269] on textarea at bounding box center [641, 295] width 643 height 53
type textarea "<p>text</p>"
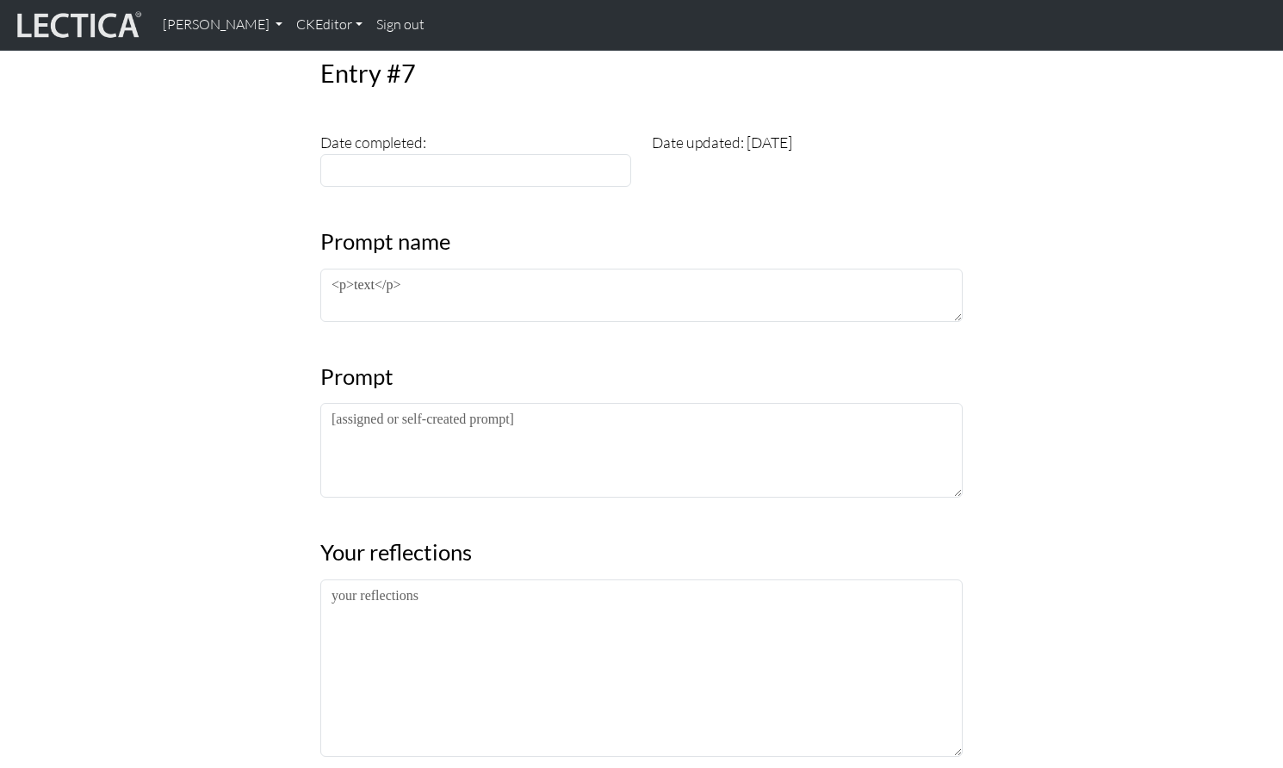
drag, startPoint x: 275, startPoint y: 317, endPoint x: 238, endPoint y: 329, distance: 39.0
click at [270, 320] on div "Entry #7 Date completed: Date updated: [DATE] Prompt name <p>text</p> Prompt Yo…" at bounding box center [641, 616] width 1137 height 1213
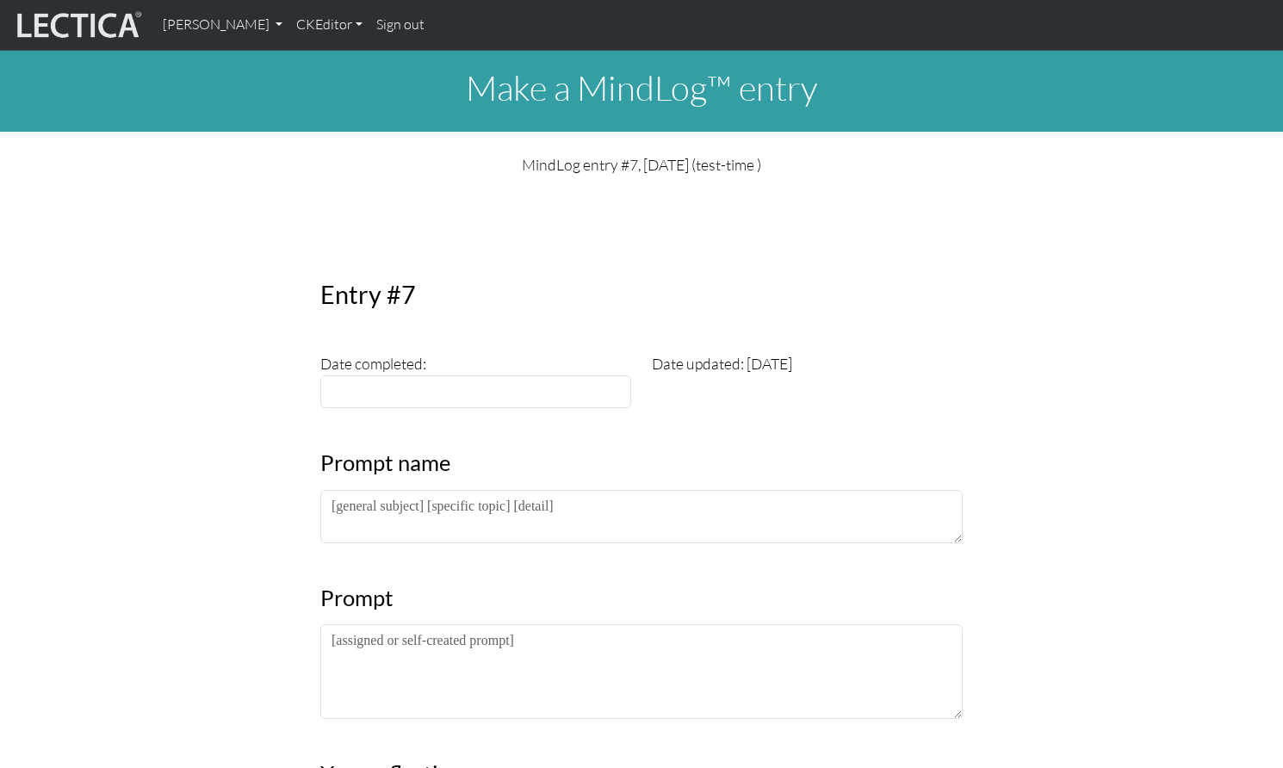
scroll to position [229, 0]
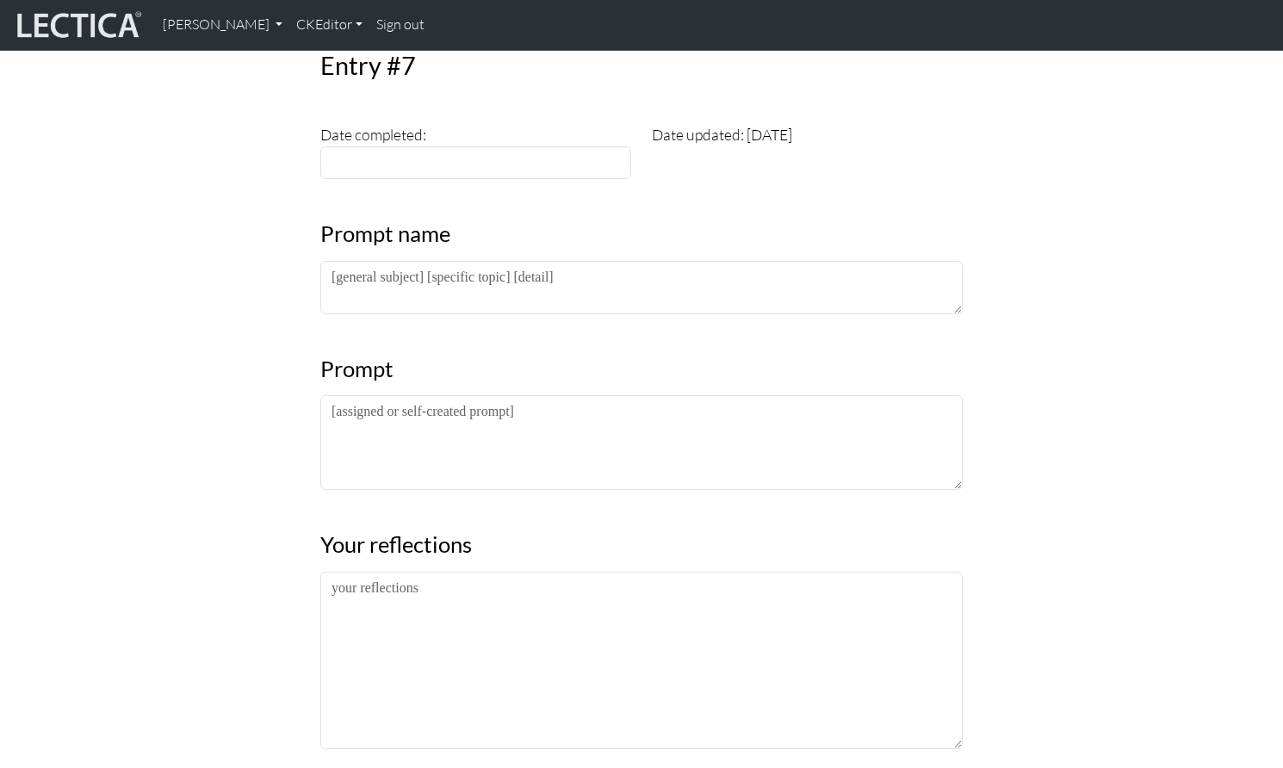
click at [122, 291] on div "Entry #7 Date completed: Date updated: [DATE] Prompt name Prompt Your reflectio…" at bounding box center [641, 609] width 1137 height 1213
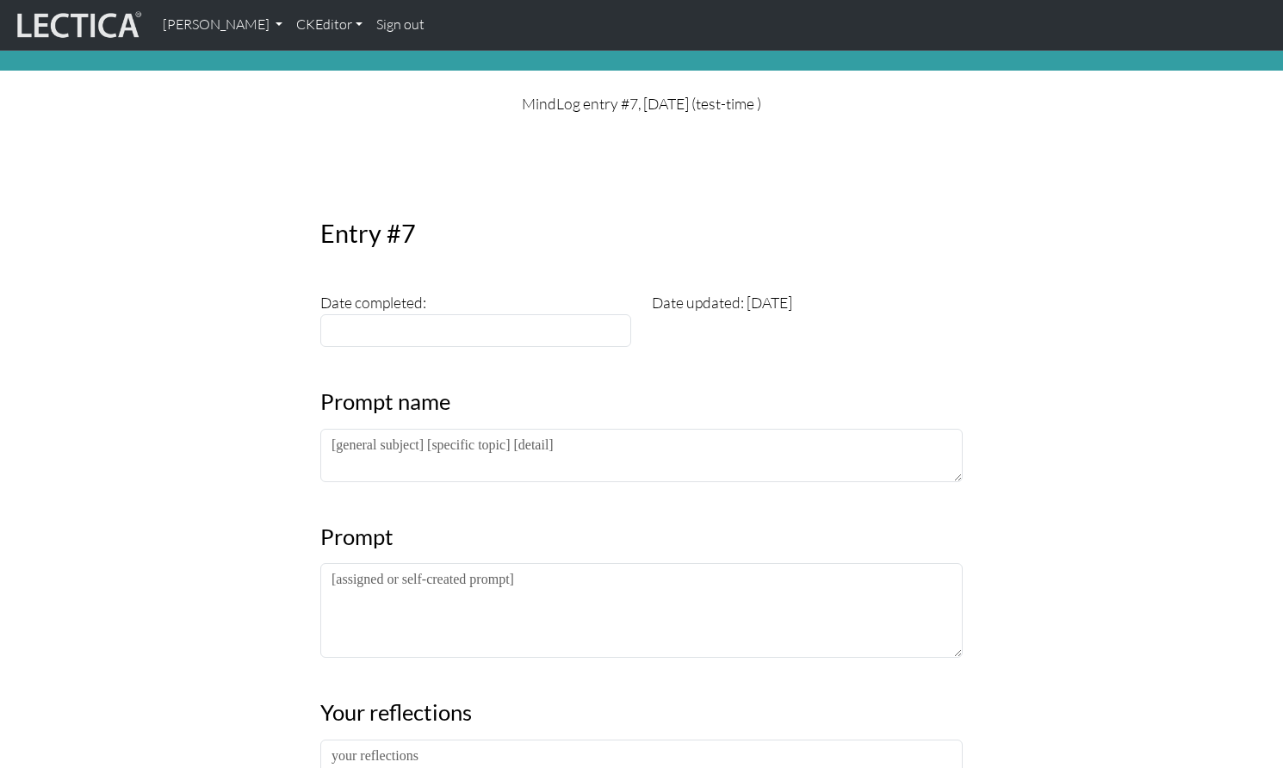
scroll to position [73, 0]
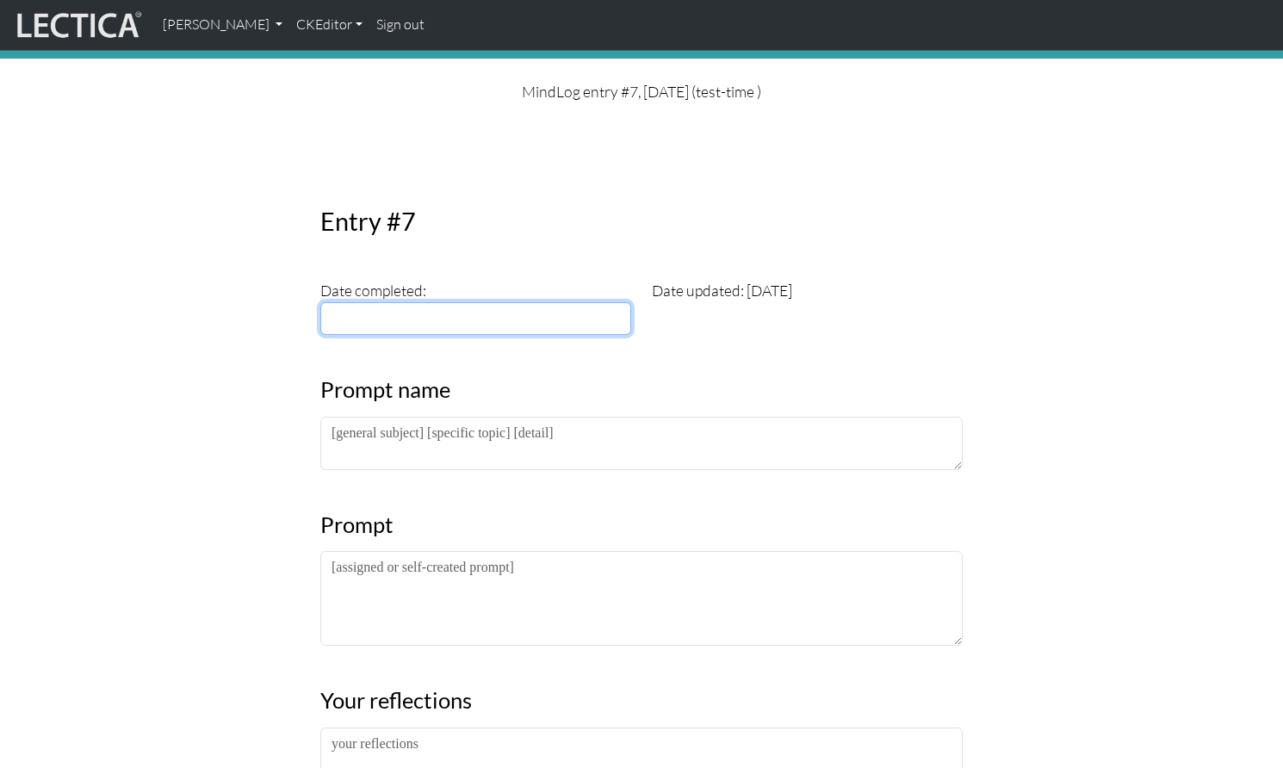
type input "[DATE]"
click at [373, 302] on input "[DATE]" at bounding box center [475, 318] width 311 height 33
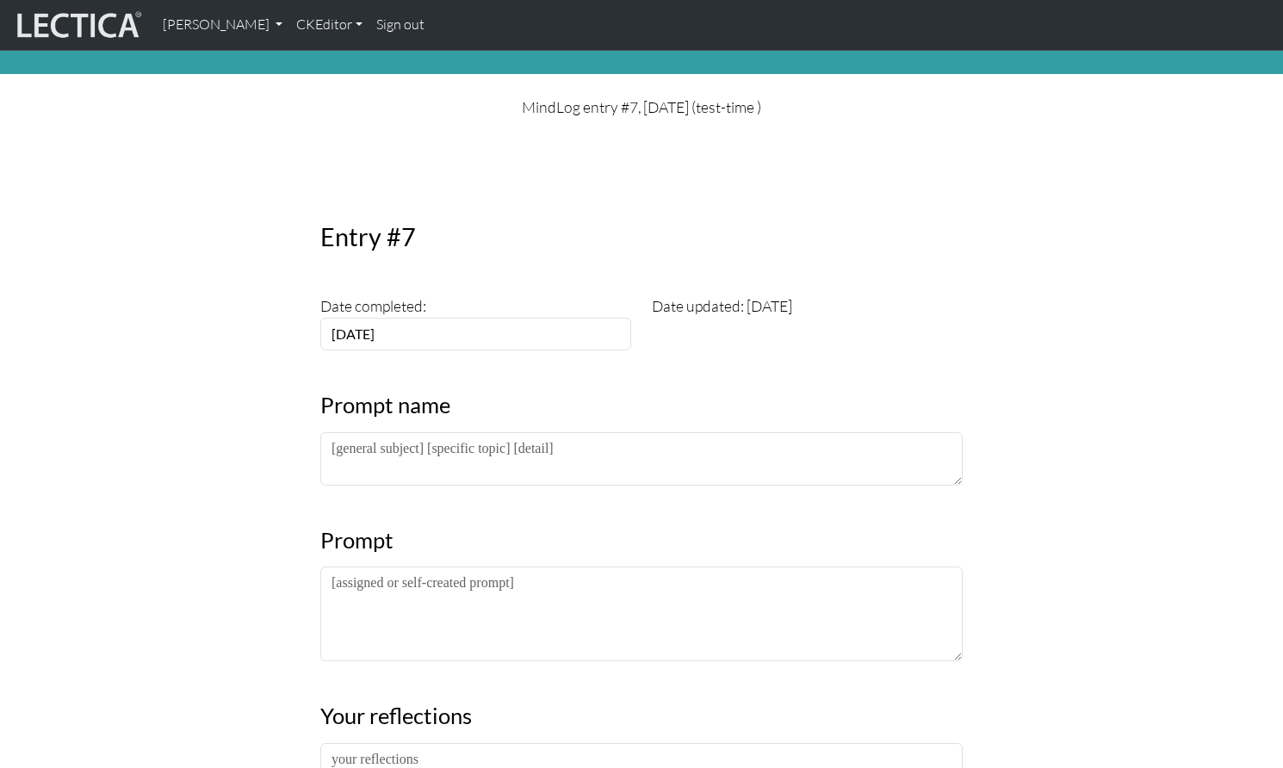
scroll to position [53, 0]
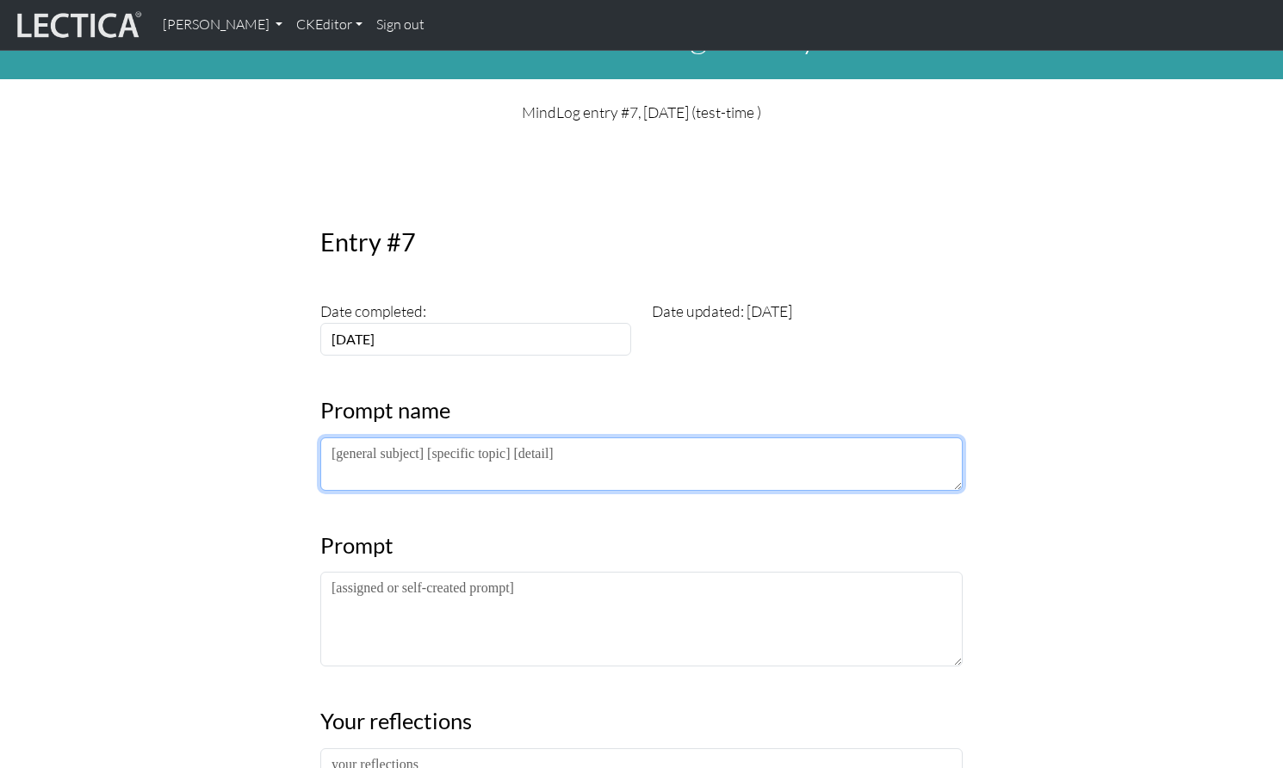
click at [382, 438] on textarea at bounding box center [641, 464] width 643 height 53
drag, startPoint x: 335, startPoint y: 423, endPoint x: 420, endPoint y: 426, distance: 85.3
click at [420, 438] on textarea at bounding box center [641, 464] width 643 height 53
drag, startPoint x: 421, startPoint y: 423, endPoint x: 342, endPoint y: 421, distance: 79.3
click at [342, 438] on textarea at bounding box center [641, 464] width 643 height 53
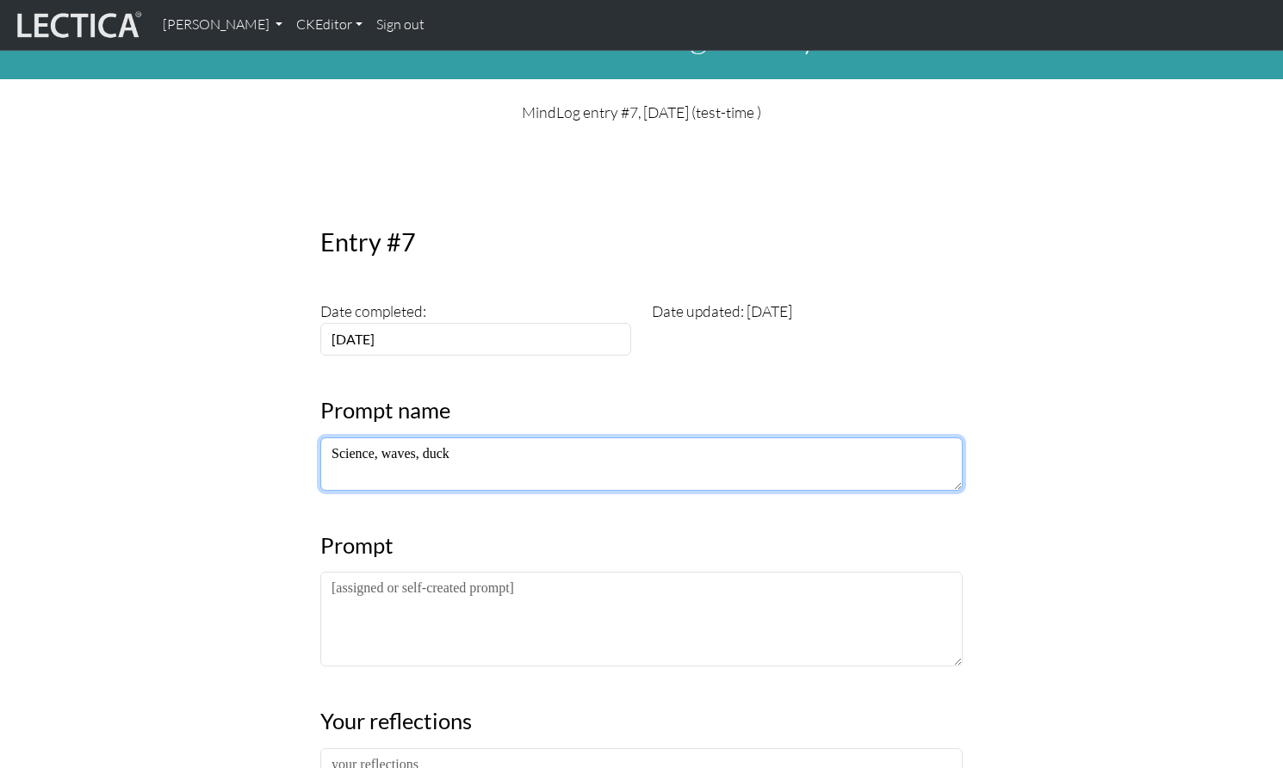
type textarea "Science, waves, duck"
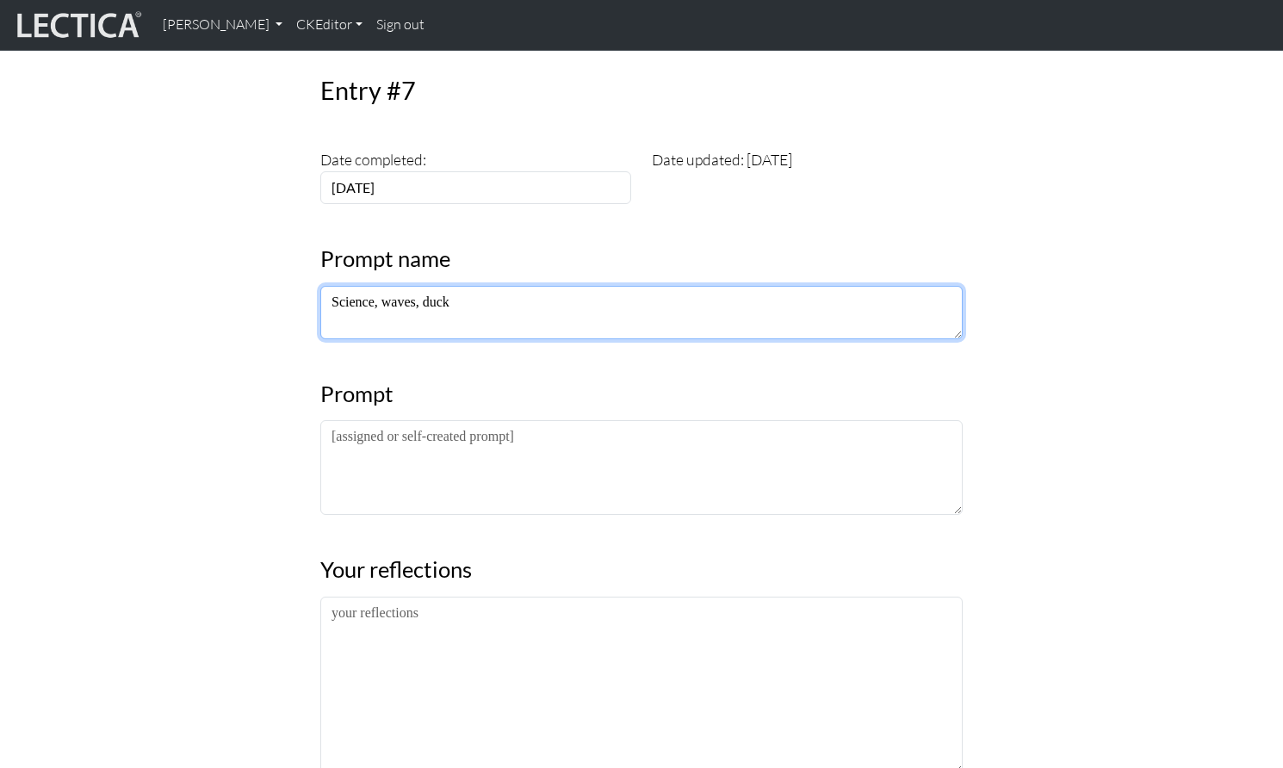
scroll to position [202, 0]
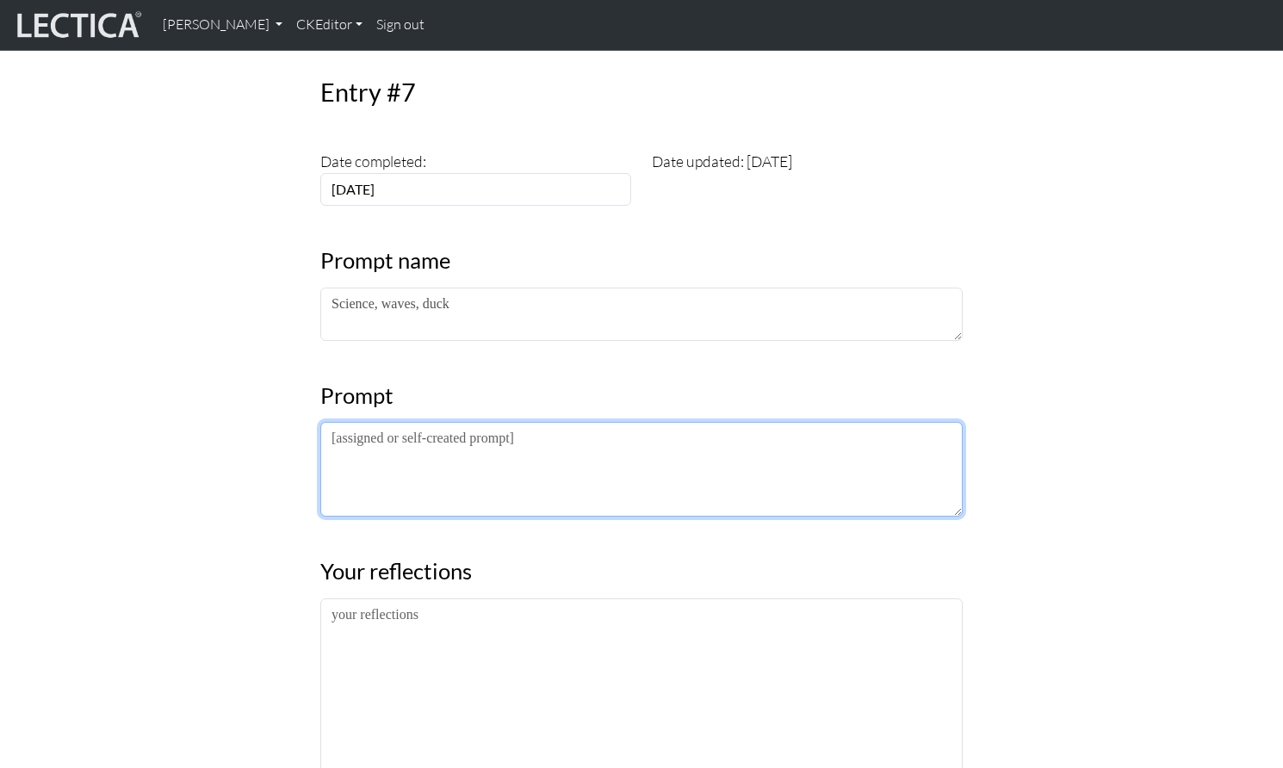
click at [354, 422] on textarea at bounding box center [641, 469] width 643 height 95
click at [326, 422] on textarea "What will happen to the d" at bounding box center [641, 469] width 643 height 95
click at [359, 422] on textarea "A ruber ducky is What will happen to the d" at bounding box center [641, 469] width 643 height 95
click at [433, 422] on textarea "A rubber ducky is What will happen to the d" at bounding box center [641, 469] width 643 height 95
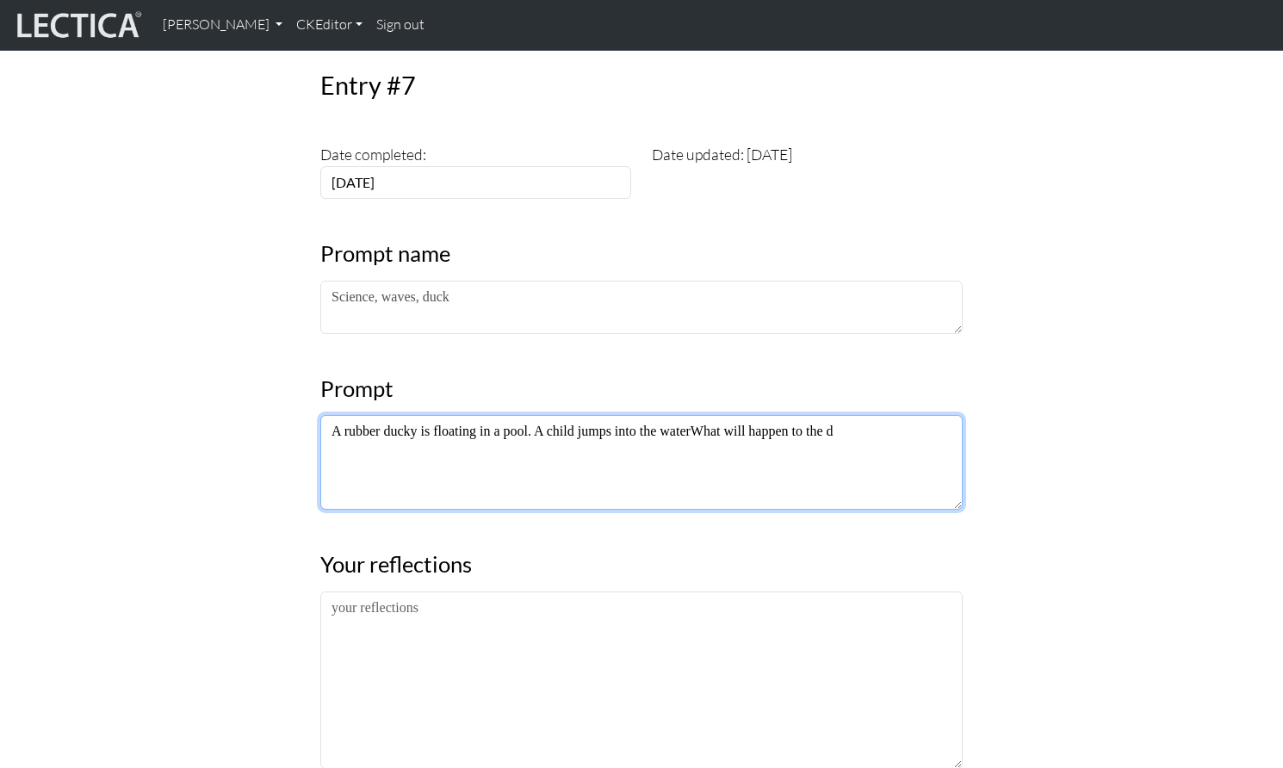
scroll to position [210, 0]
drag, startPoint x: 699, startPoint y: 388, endPoint x: 848, endPoint y: 388, distance: 149.9
click at [848, 414] on textarea "A rubber ducky is floating in a pool. A child jumps into the waterWhat will hap…" at bounding box center [641, 461] width 643 height 95
click at [699, 414] on textarea "A rubber ducky is floating in a pool. A child jumps into the waterWhat will hap…" at bounding box center [641, 461] width 643 height 95
drag, startPoint x: 698, startPoint y: 390, endPoint x: 914, endPoint y: 389, distance: 216.2
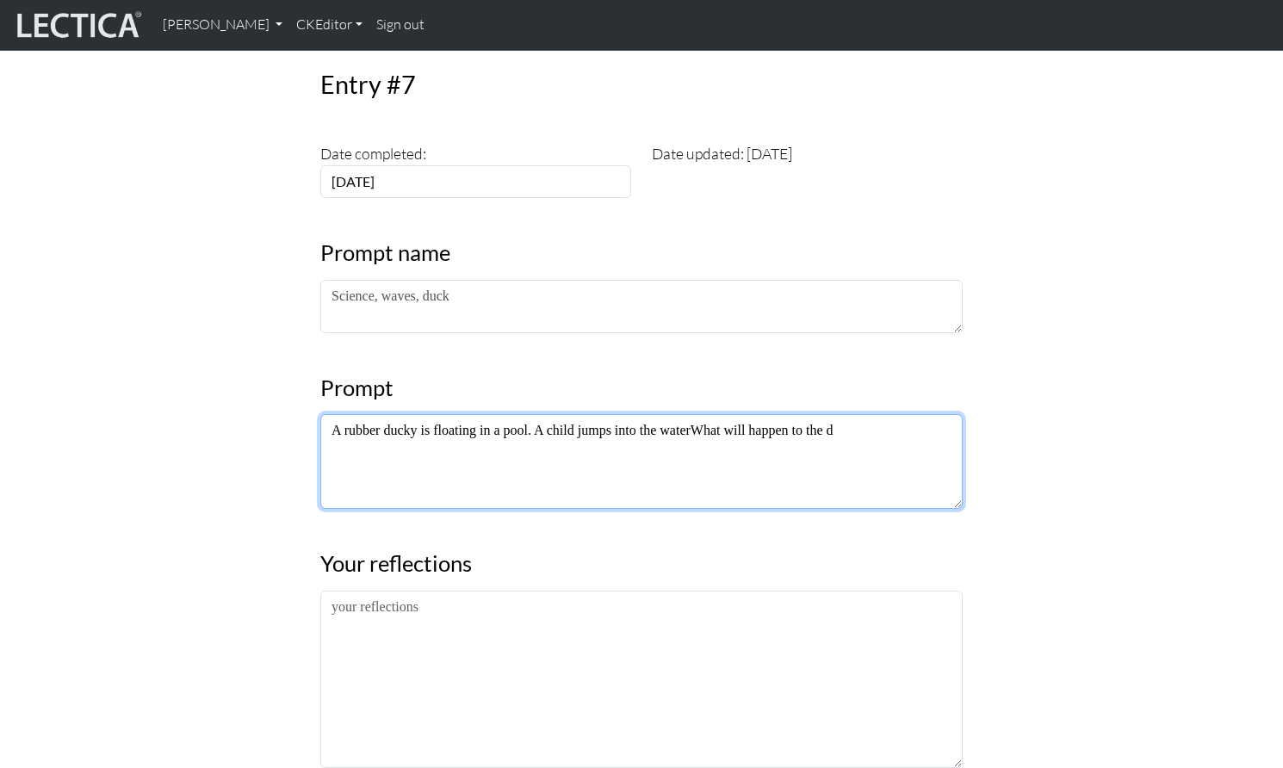
click at [914, 414] on textarea "A rubber ducky is floating in a pool. A child jumps into the waterWhat will hap…" at bounding box center [641, 461] width 643 height 95
drag, startPoint x: 509, startPoint y: 392, endPoint x: 529, endPoint y: 395, distance: 20.0
click at [529, 414] on textarea "A rubber ducky is floating in a pool. A child jumps into the water" at bounding box center [641, 461] width 643 height 95
drag, startPoint x: 542, startPoint y: 393, endPoint x: 708, endPoint y: 391, distance: 166.3
click at [708, 414] on textarea "A rubber ducky is floating in a pond. A child jumps into the water" at bounding box center [641, 461] width 643 height 95
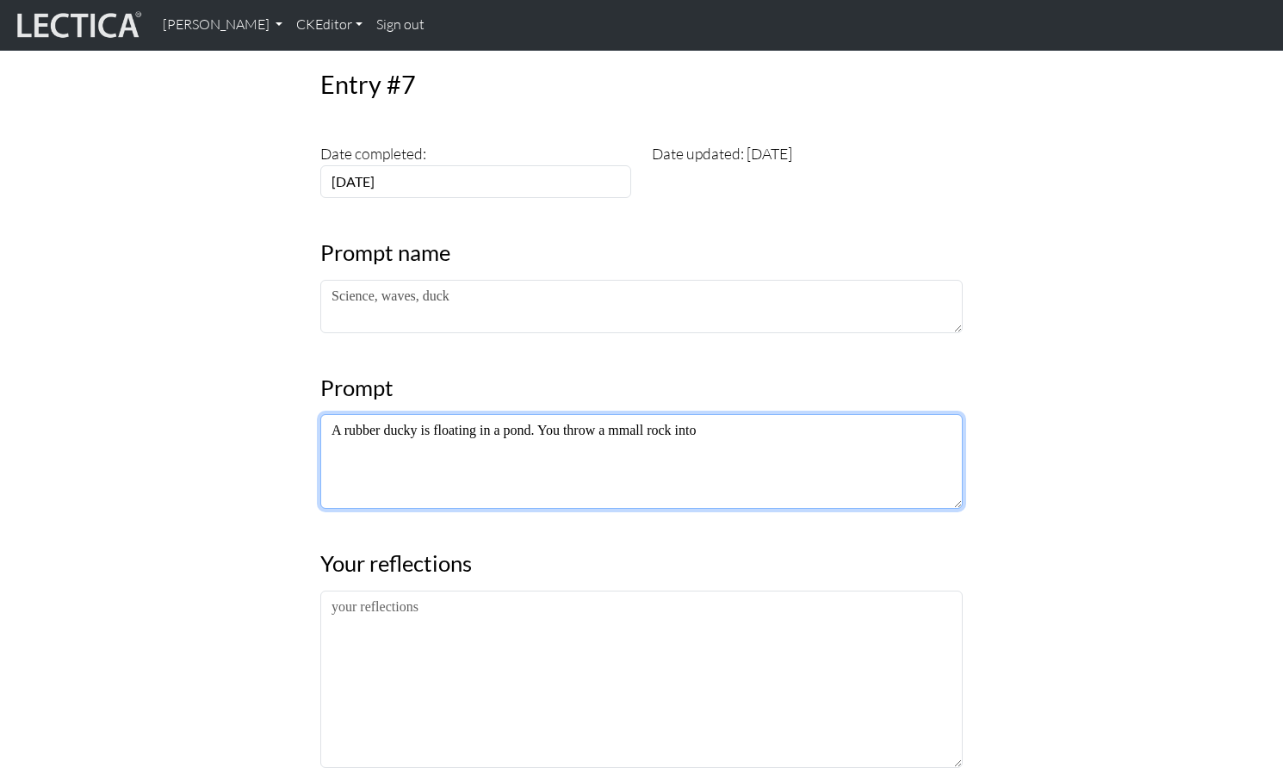
click at [625, 414] on textarea "A rubber ducky is floating in a pond. You throw a mmall rock into" at bounding box center [641, 461] width 643 height 95
click at [719, 414] on textarea "A rubber ducky is floating in a pond. You throw a small rock into" at bounding box center [641, 461] width 643 height 95
click at [724, 414] on textarea "A rubber ducky is floating in a pond. You throw a small rock into the pool" at bounding box center [641, 461] width 643 height 95
drag, startPoint x: 506, startPoint y: 393, endPoint x: 532, endPoint y: 393, distance: 25.8
click at [532, 414] on textarea "A rubber ducky is floating in a pond. You throw a small rock into the other sid…" at bounding box center [641, 461] width 643 height 95
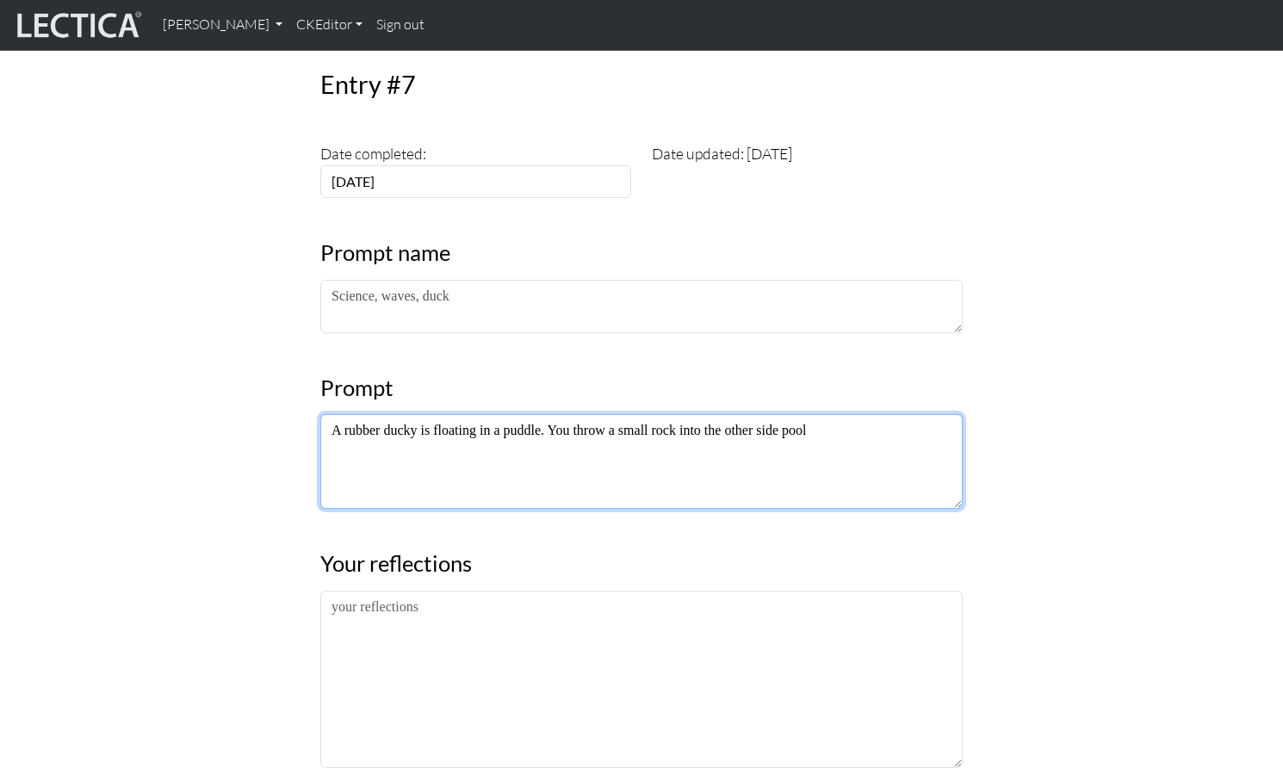
click at [506, 414] on textarea "A rubber ducky is floating in a puddle. You throw a small rock into the other s…" at bounding box center [641, 461] width 643 height 95
drag, startPoint x: 479, startPoint y: 395, endPoint x: 544, endPoint y: 390, distance: 64.7
click at [544, 414] on textarea "A rubber ducky is floating in a water puddle. You throw a small rock into the o…" at bounding box center [641, 461] width 643 height 95
drag, startPoint x: 579, startPoint y: 395, endPoint x: 481, endPoint y: 391, distance: 98.3
click at [481, 414] on textarea "A rubber ducky is floating in a water puddle. You throw a small rock into the o…" at bounding box center [641, 461] width 643 height 95
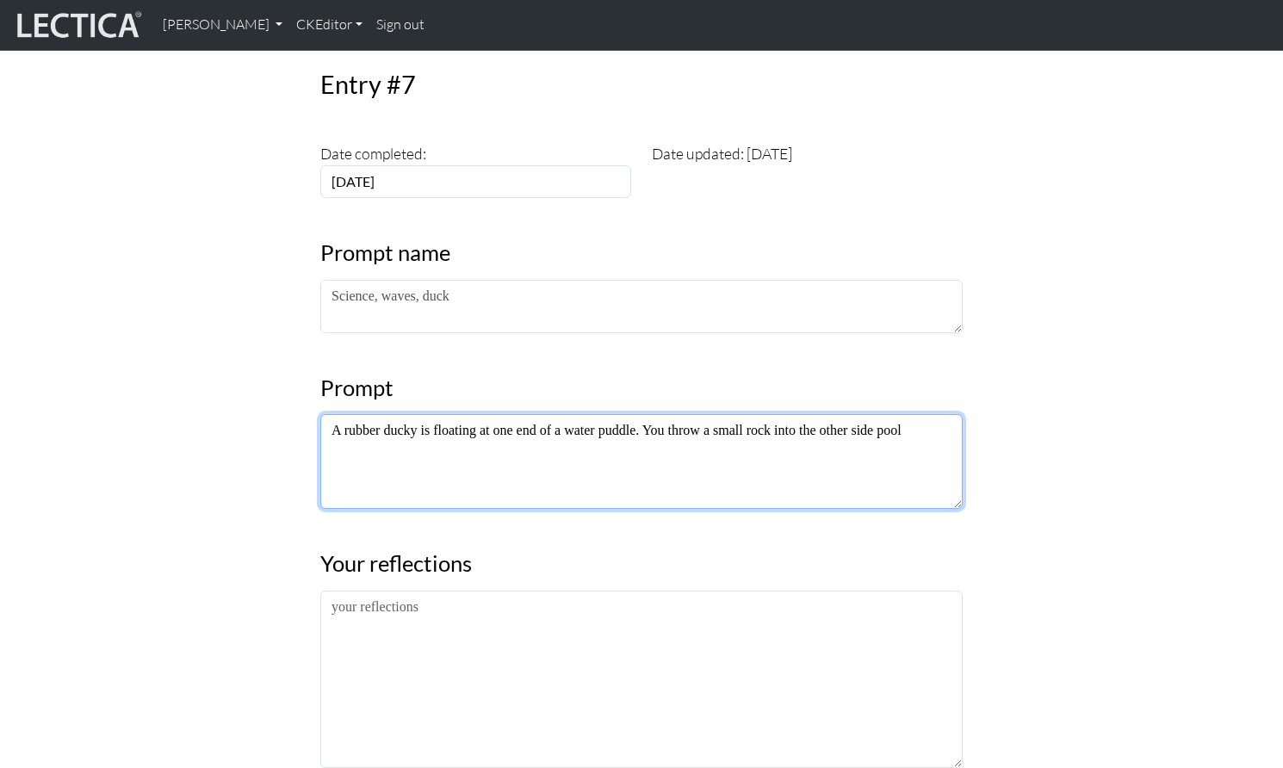
drag, startPoint x: 890, startPoint y: 395, endPoint x: 917, endPoint y: 395, distance: 26.7
click at [917, 414] on textarea "A rubber ducky is floating at one end of a water puddle. You throw a small rock…" at bounding box center [641, 461] width 643 height 95
click at [518, 414] on textarea "A rubber ducky is floating at one end of a water puddle. You throw a small rock…" at bounding box center [641, 461] width 643 height 95
click at [679, 414] on textarea "A rubber ducky is floating at one end of a water puddle. You throw a small rock…" at bounding box center [641, 461] width 643 height 95
click at [416, 414] on textarea "A rubber ducky is floating at one end of a water puddle. You throw a small rock…" at bounding box center [641, 461] width 643 height 95
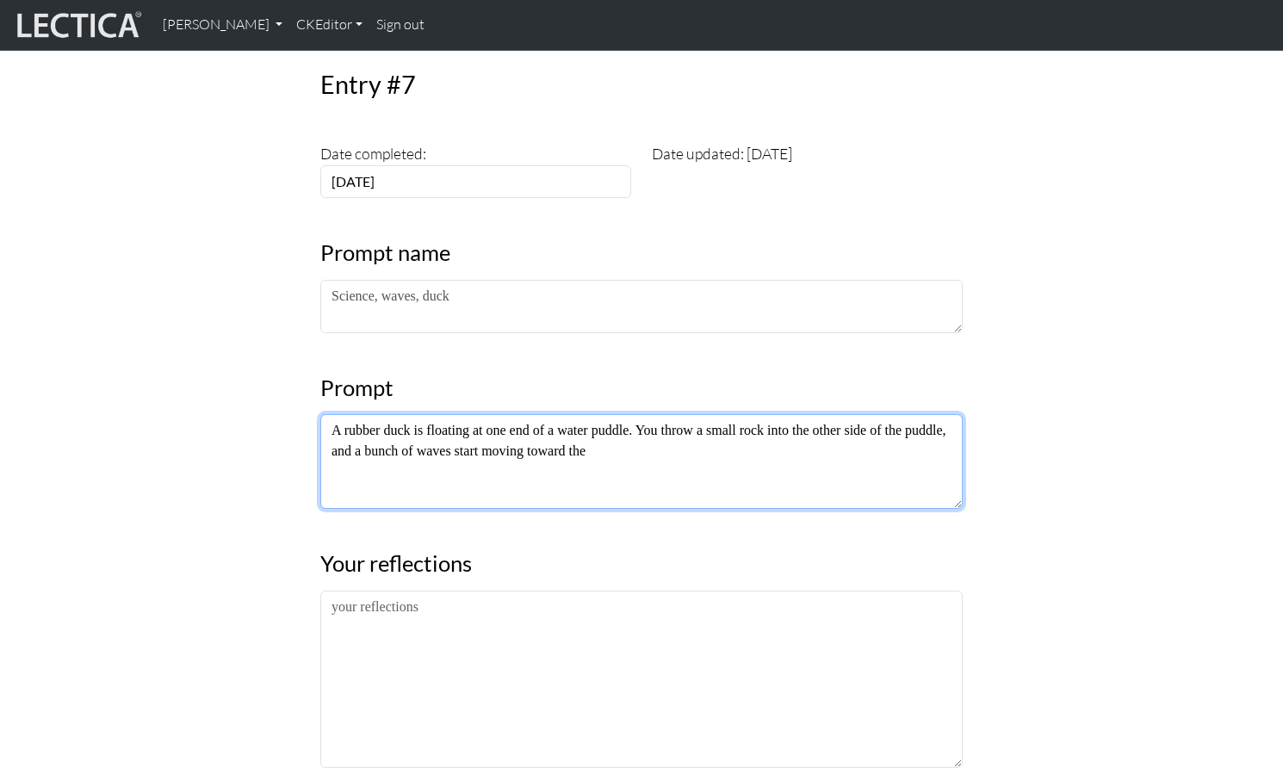
click at [655, 414] on textarea "A rubber duck is floating at one end of a water puddle. You throw a small rock …" at bounding box center [641, 461] width 643 height 95
drag, startPoint x: 678, startPoint y: 411, endPoint x: 778, endPoint y: 413, distance: 100.0
click at [778, 414] on textarea "A rubber duck is floating at one end of a water puddle. You throw a small rock …" at bounding box center [641, 461] width 643 height 95
drag, startPoint x: 678, startPoint y: 412, endPoint x: 872, endPoint y: 413, distance: 193.8
click at [872, 414] on textarea "A rubber duck is floating at one end of a water puddle. You throw a small rock …" at bounding box center [641, 461] width 643 height 95
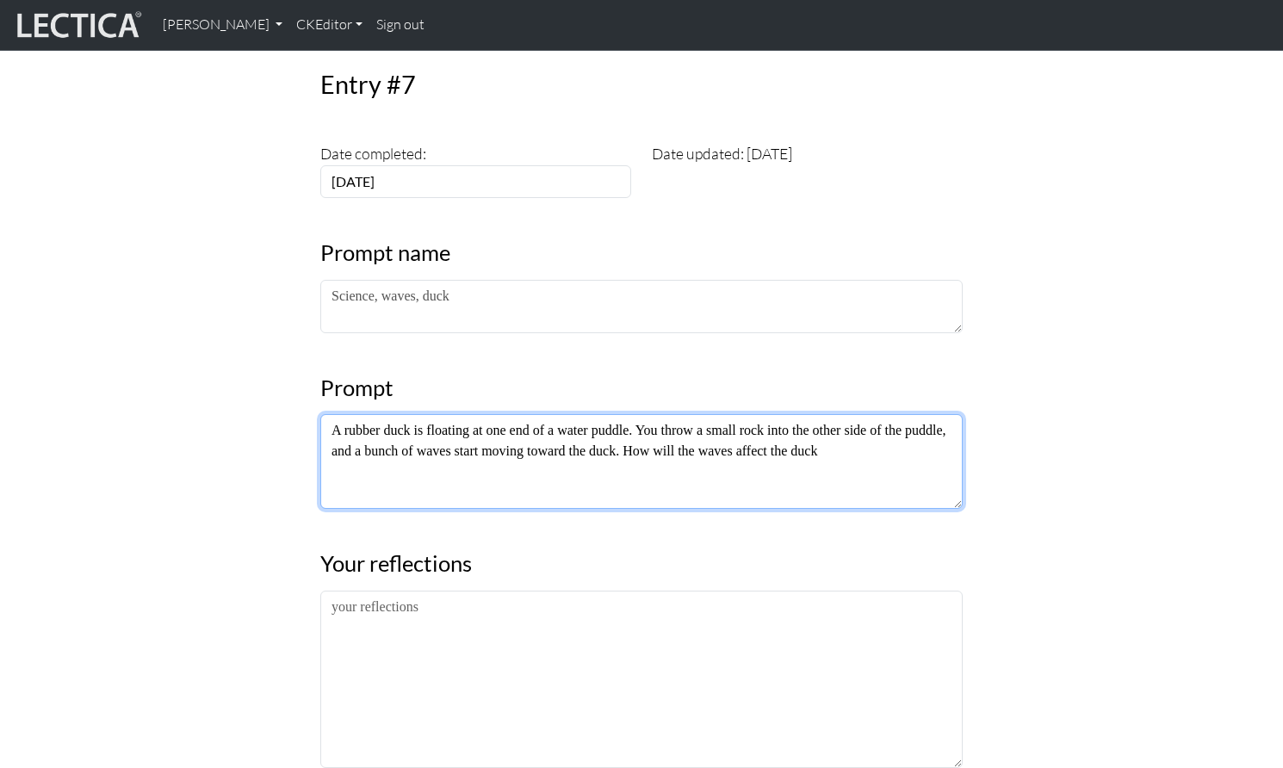
click at [705, 414] on textarea "A rubber duck is floating at one end of a water puddle. You throw a small rock …" at bounding box center [641, 461] width 643 height 95
drag, startPoint x: 780, startPoint y: 412, endPoint x: 805, endPoint y: 413, distance: 25.0
click at [805, 414] on textarea "A rubber duck is floating at one end of a water puddle. You throw a small rock …" at bounding box center [641, 461] width 643 height 95
click at [923, 413] on textarea "A rubber duck is floating at one end of a water puddle. You throw a small rock …" at bounding box center [641, 460] width 643 height 95
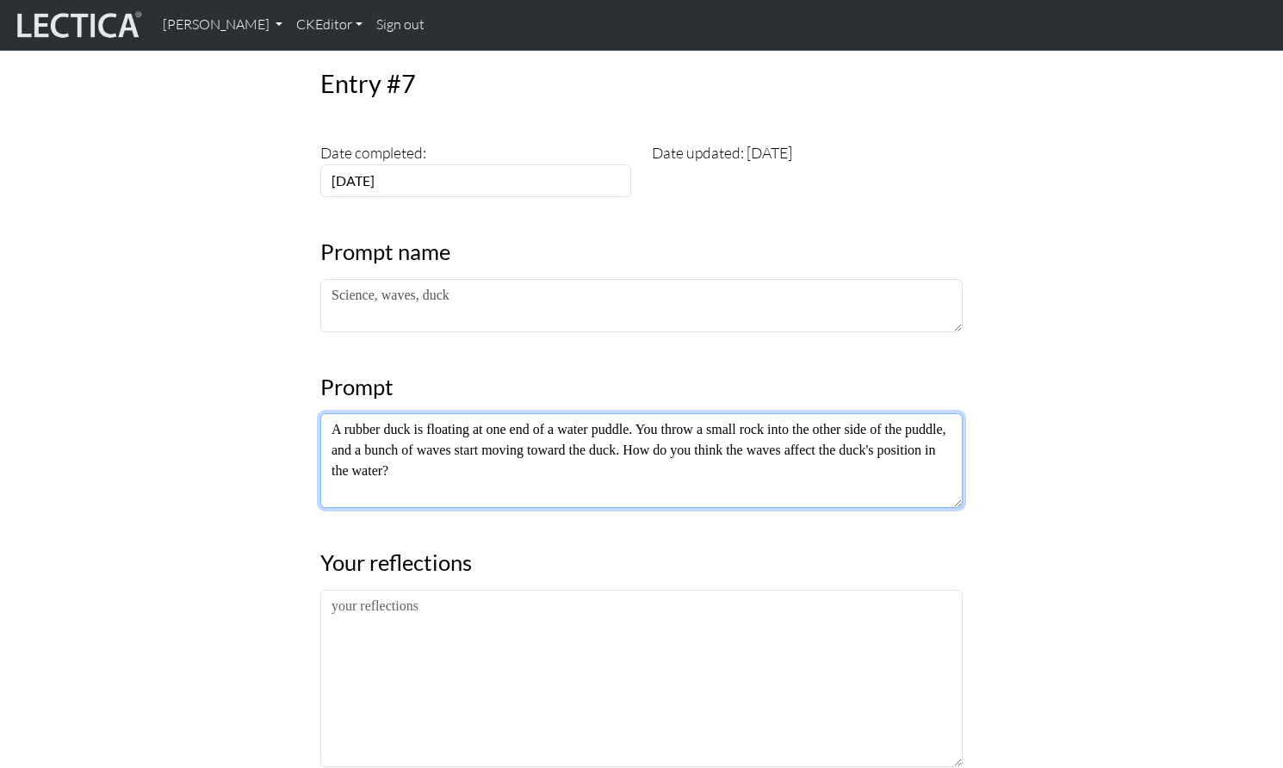
click at [840, 413] on textarea "A rubber duck is floating at one end of a water puddle. You throw a small rock …" at bounding box center [641, 460] width 643 height 95
click at [618, 413] on textarea "A rubber duck is floating at one end of a water puddle. You throw a small rock …" at bounding box center [641, 460] width 643 height 95
drag, startPoint x: 905, startPoint y: 391, endPoint x: 944, endPoint y: 394, distance: 38.8
click at [944, 413] on textarea "A rubber duck is floating at one end of a water tank. You throw a small rock in…" at bounding box center [641, 460] width 643 height 95
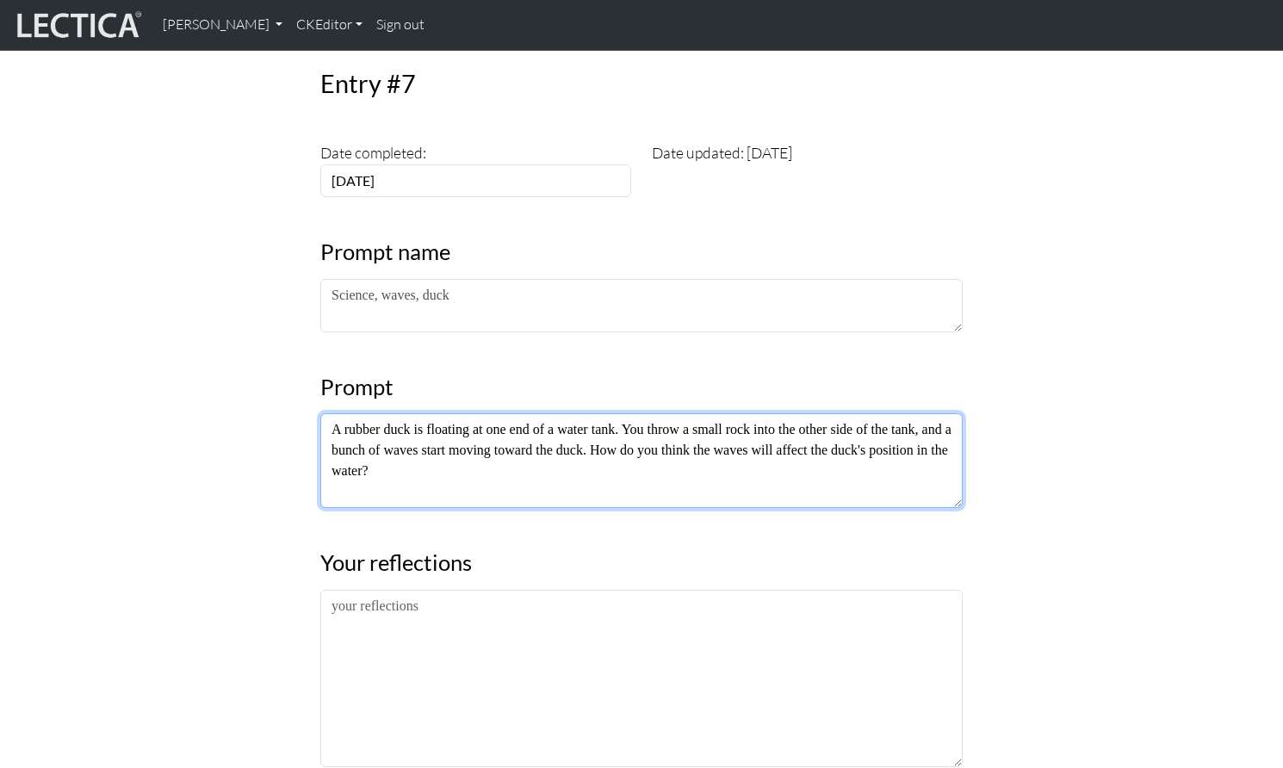
click at [332, 413] on textarea "A rubber duck is floating at one end of a water tank. You throw a small rock in…" at bounding box center [641, 460] width 643 height 95
drag, startPoint x: 413, startPoint y: 411, endPoint x: 328, endPoint y: 407, distance: 85.3
click at [328, 413] on textarea "A rubber duck is floating at one end of a water tank. You throw a small rock in…" at bounding box center [641, 460] width 643 height 95
click at [670, 413] on textarea "A rubber duck is floating at one end of a water tank. You throw a small rock in…" at bounding box center [641, 460] width 643 height 95
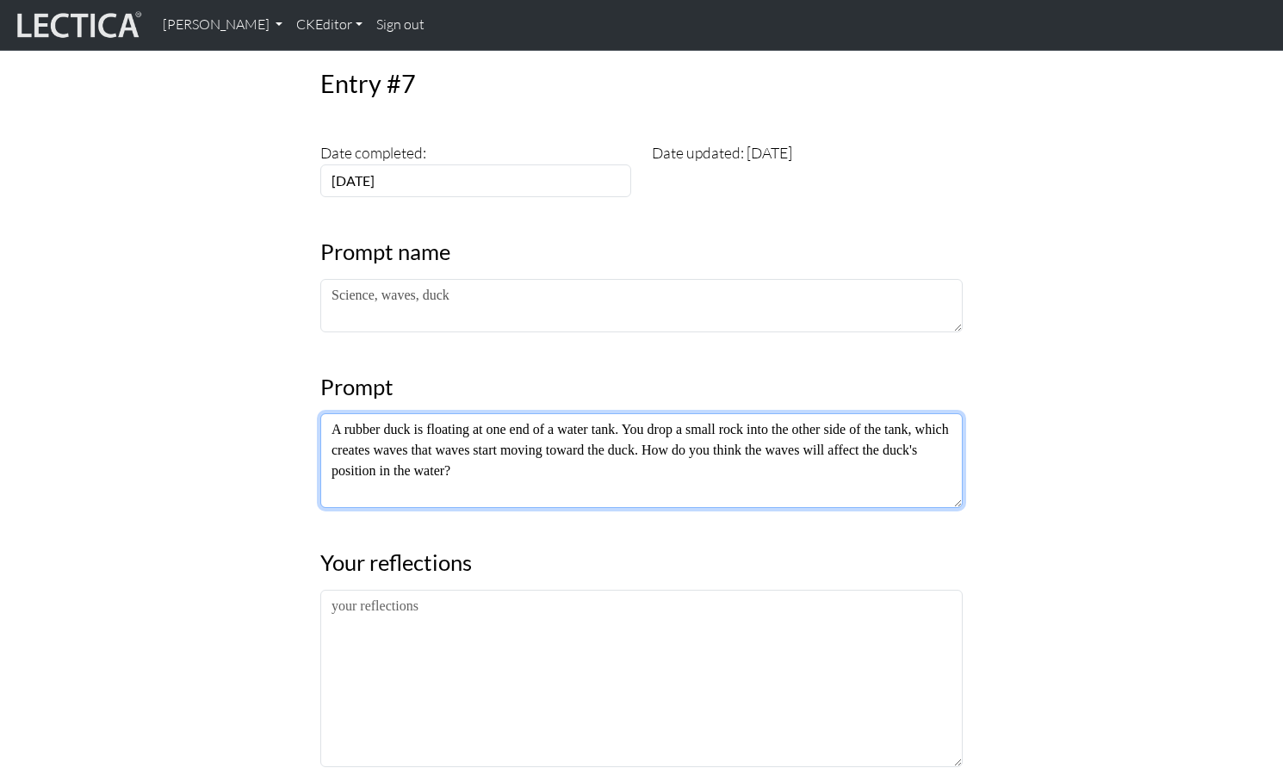
drag, startPoint x: 411, startPoint y: 407, endPoint x: 449, endPoint y: 410, distance: 38.0
click at [449, 413] on textarea "A rubber duck is floating at one end of a water tank. You drop a small rock int…" at bounding box center [641, 460] width 643 height 95
click at [454, 413] on textarea "A rubber duck is floating at one end of a water tank. You drop a small rock int…" at bounding box center [641, 460] width 643 height 95
click at [411, 413] on textarea "A rubber duck is floating at one end of a water tank. You drop a small rock int…" at bounding box center [641, 460] width 643 height 95
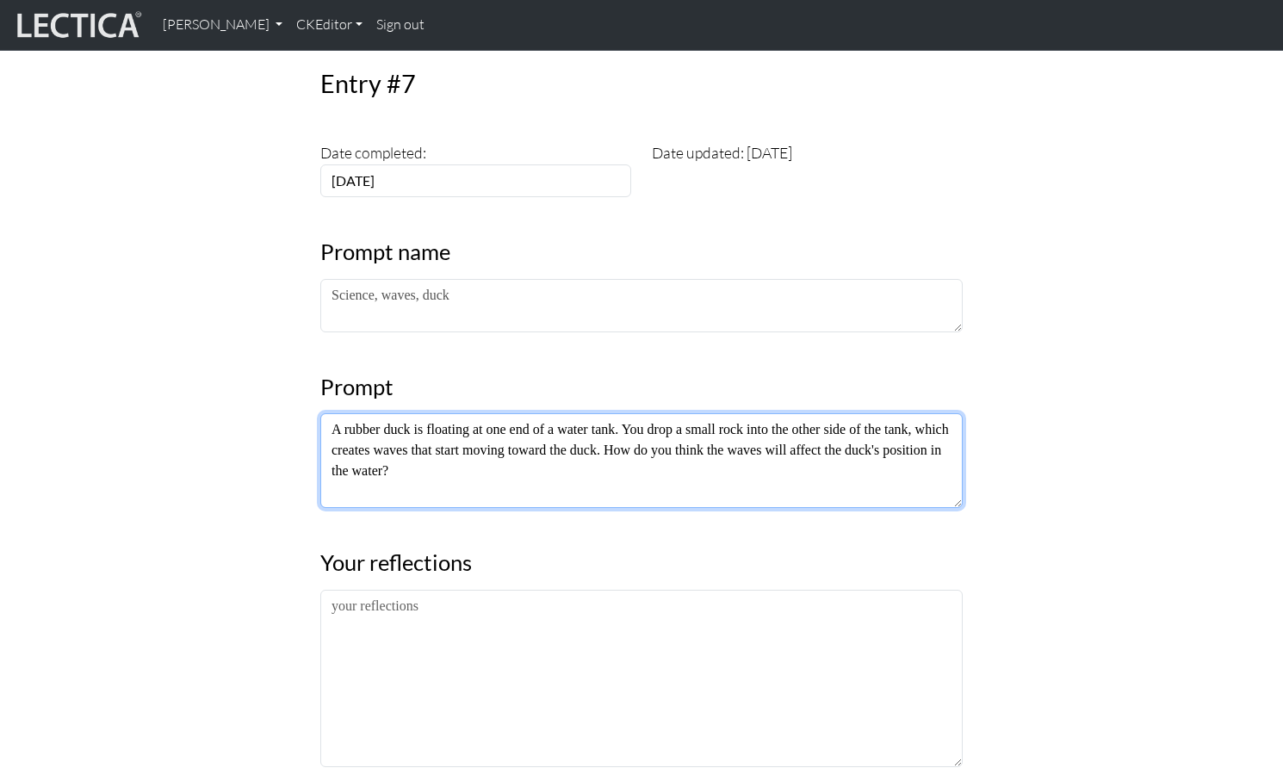
click at [505, 427] on textarea "A rubber duck is floating at one end of a water tank. You drop a small rock int…" at bounding box center [641, 460] width 643 height 95
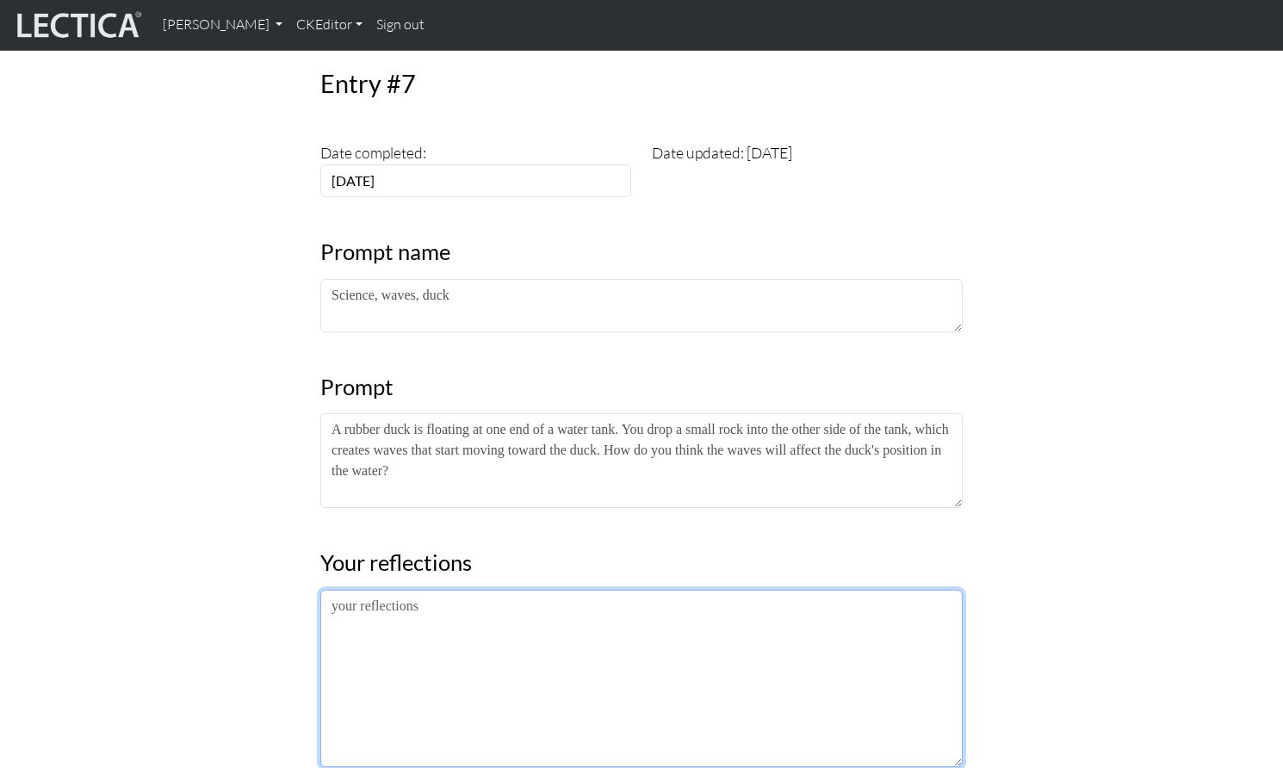
click at [403, 590] on textarea at bounding box center [641, 678] width 643 height 177
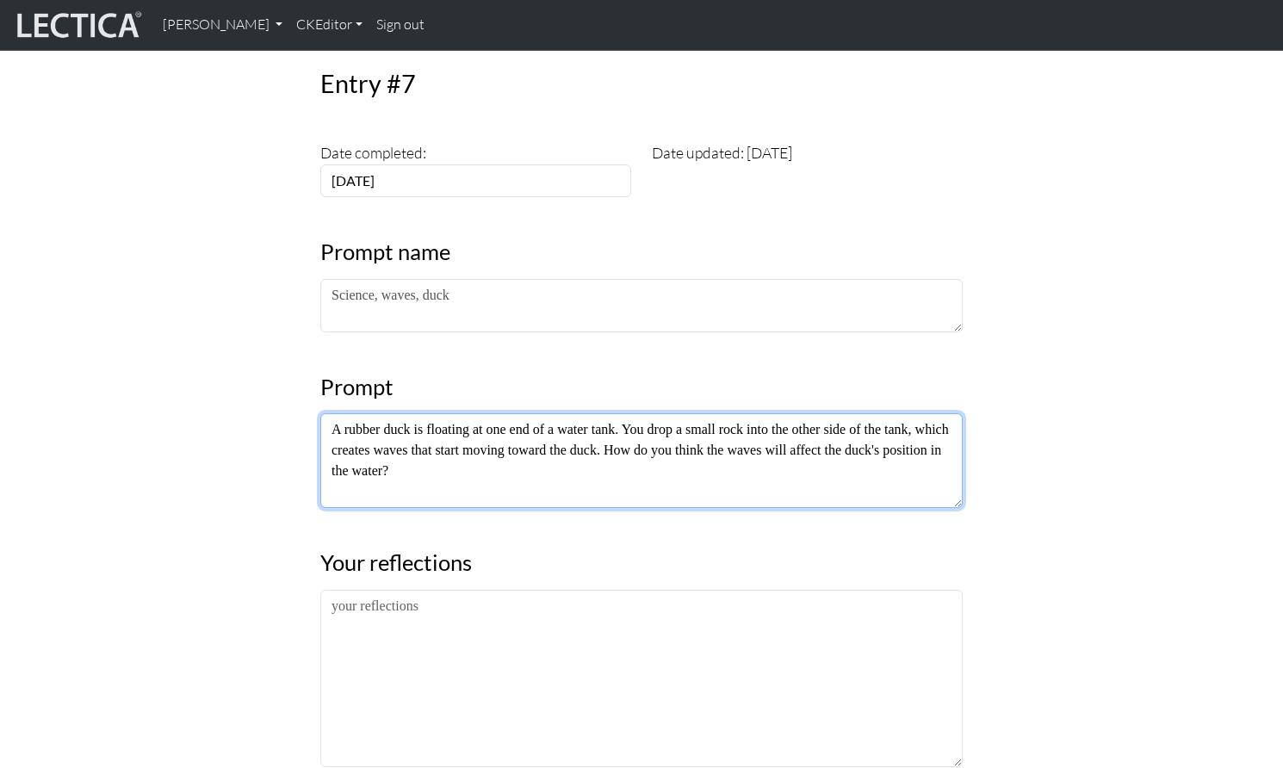
click at [488, 436] on textarea "A rubber duck is floating at one end of a water tank. You drop a small rock int…" at bounding box center [641, 460] width 643 height 95
drag, startPoint x: 459, startPoint y: 426, endPoint x: 753, endPoint y: 423, distance: 293.7
click at [753, 423] on textarea "A rubber duck is floating at one end of a water tank. You drop a small rock int…" at bounding box center [641, 460] width 643 height 95
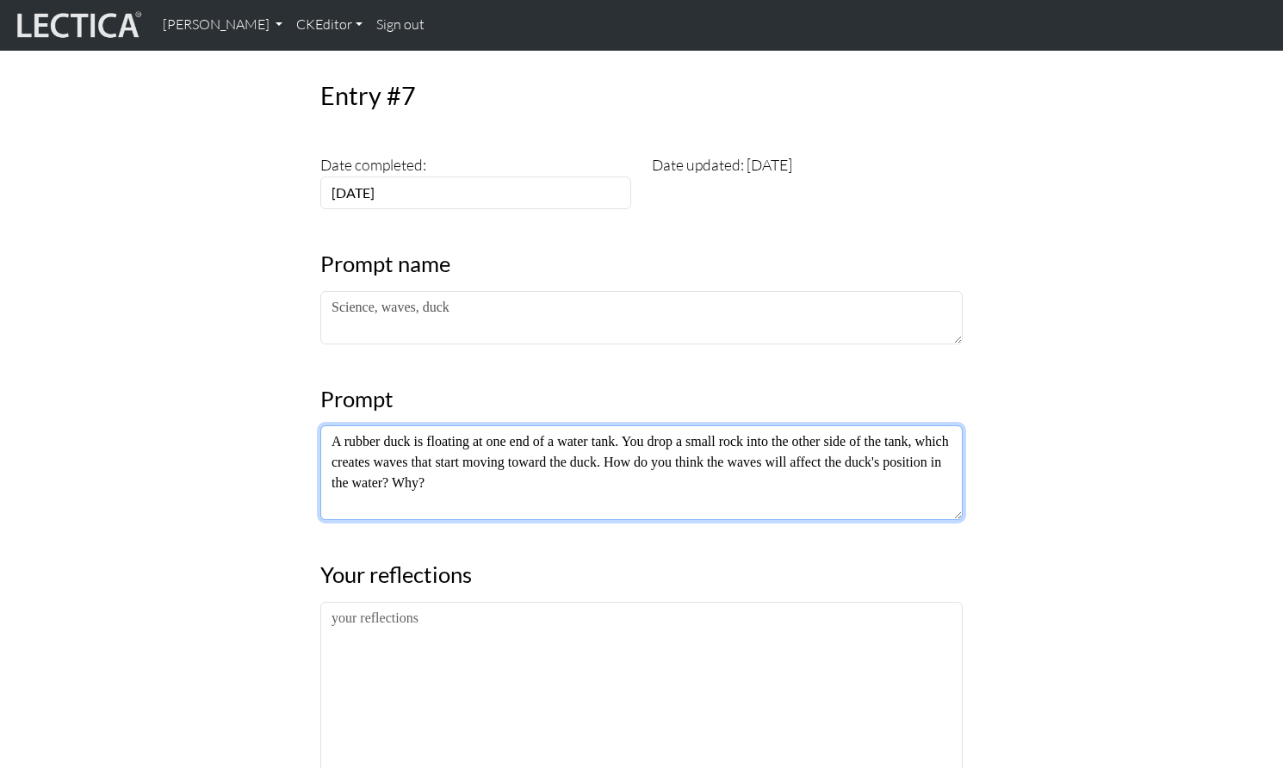
type textarea "A rubber duck is floating at one end of a water tank. You drop a small rock int…"
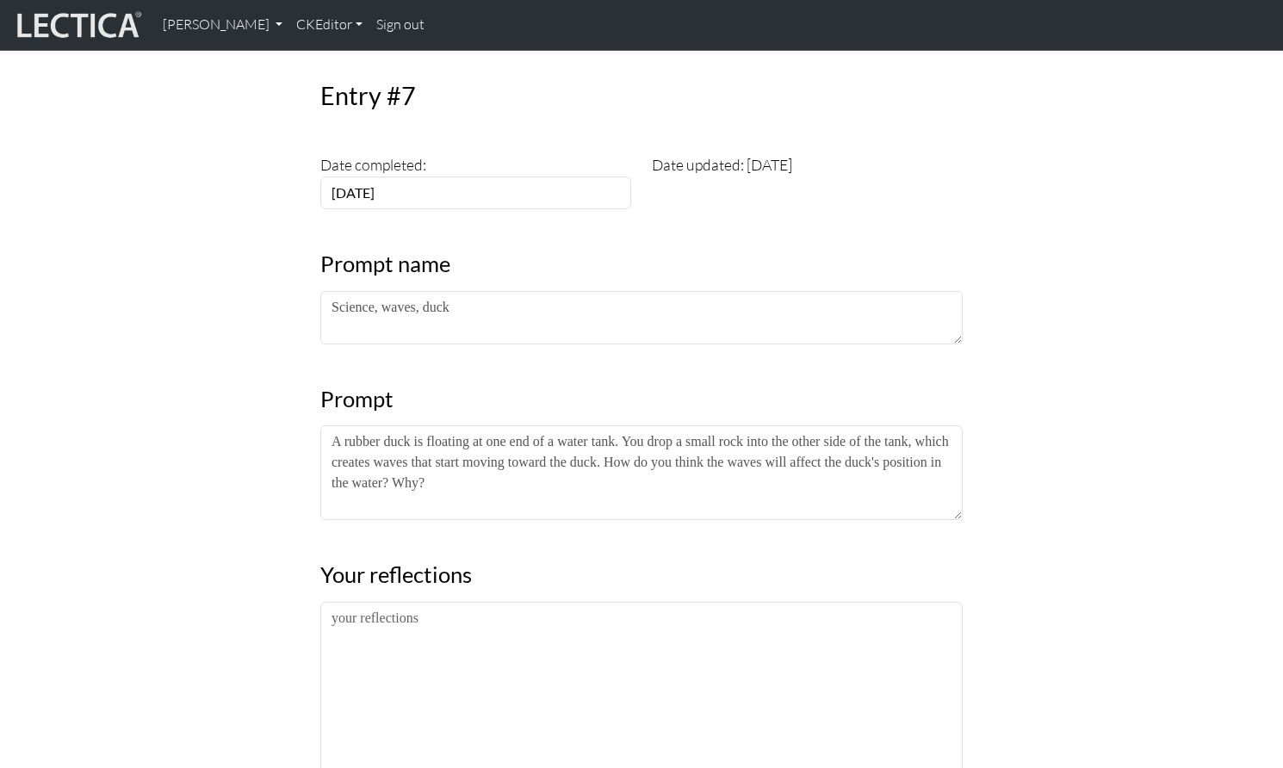
click at [156, 452] on div "Entry #7 Date completed: [DATE] Date updated: [DATE] Prompt name Science, waves…" at bounding box center [641, 639] width 1137 height 1213
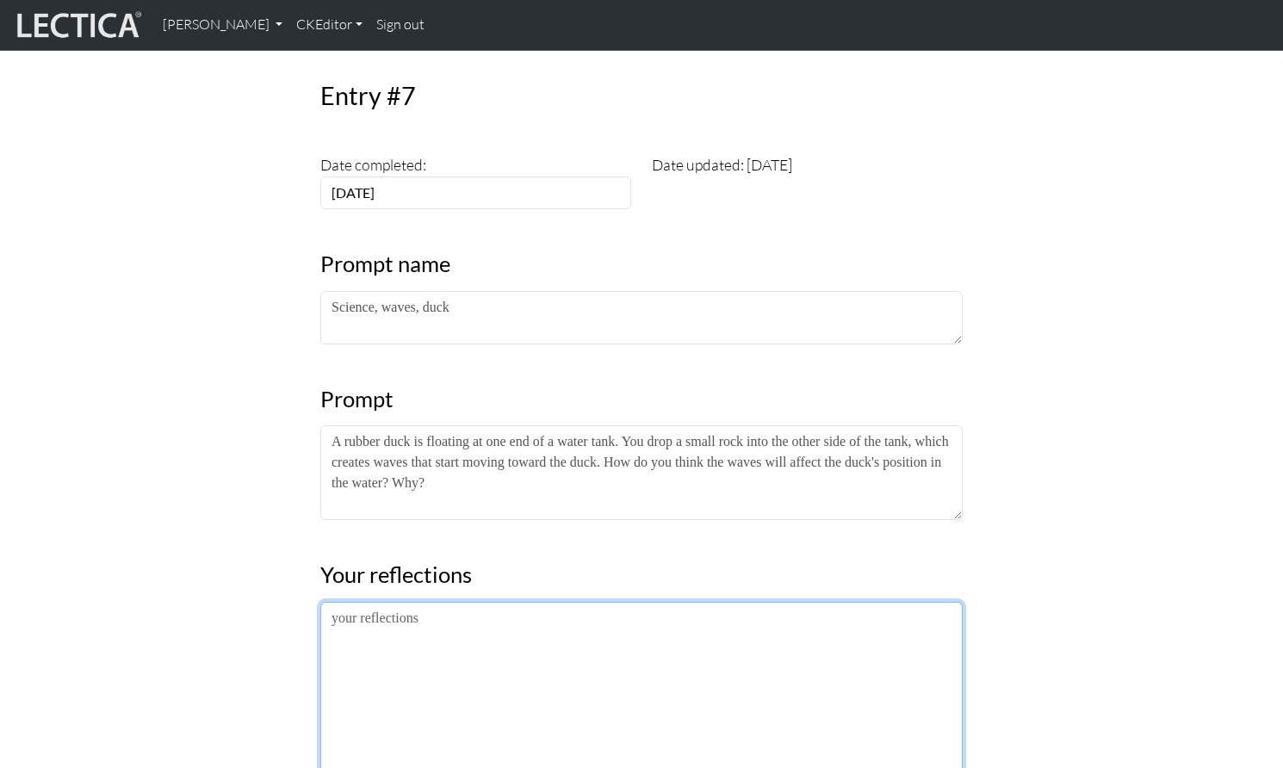
click at [329, 602] on textarea at bounding box center [641, 690] width 643 height 177
paste textarea "Well, probably if the duck was first of all going forward, he could hit the wav…"
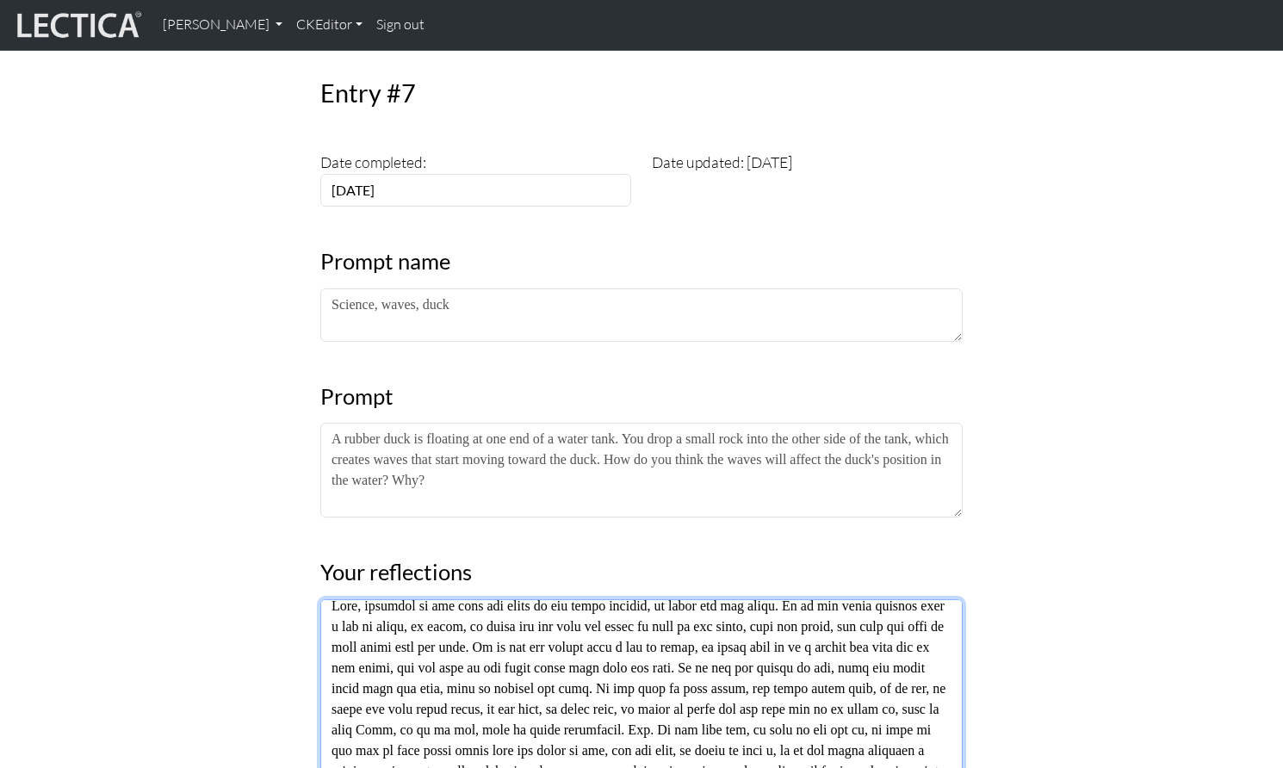
scroll to position [0, 0]
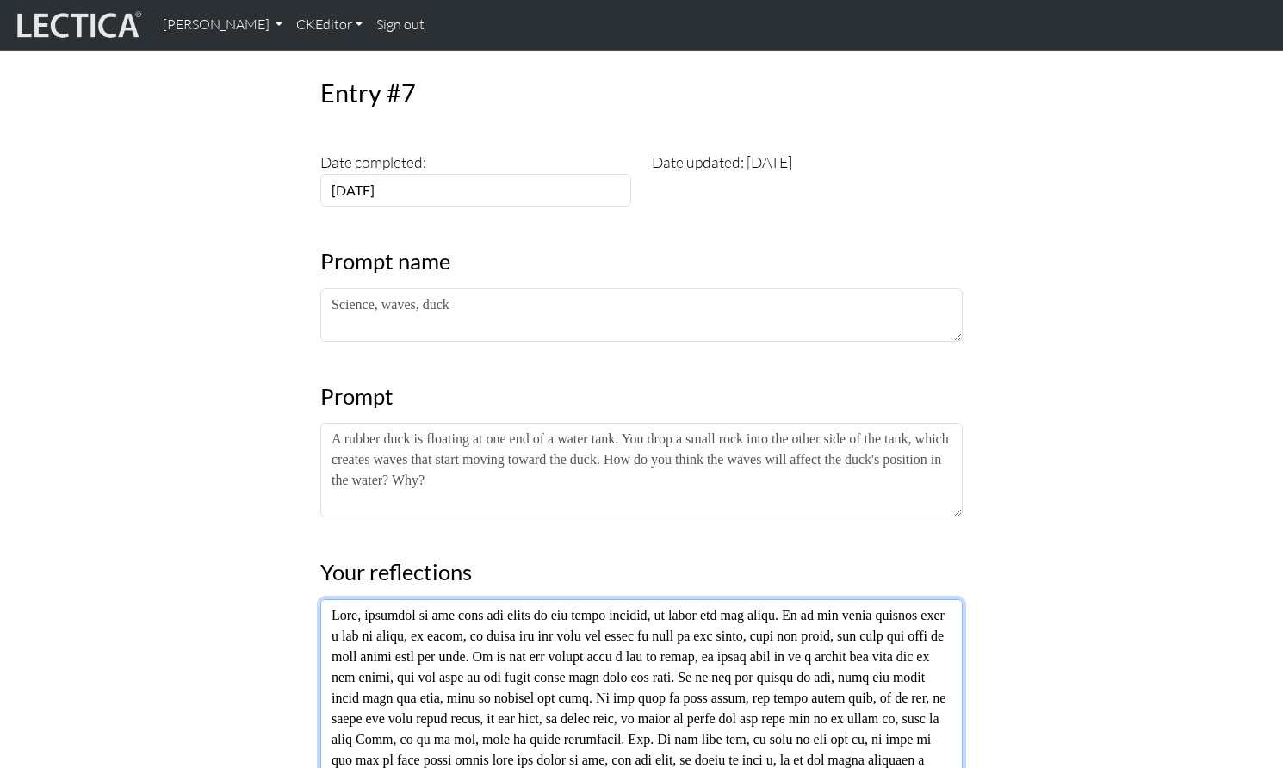
drag, startPoint x: 505, startPoint y: 567, endPoint x: 562, endPoint y: 568, distance: 57.7
click at [562, 600] on textarea at bounding box center [641, 688] width 643 height 177
drag, startPoint x: 419, startPoint y: 583, endPoint x: 475, endPoint y: 586, distance: 56.9
click at [475, 600] on textarea "Well, probably if the duck was going forward, he could hit the waves. If he was…" at bounding box center [641, 688] width 643 height 177
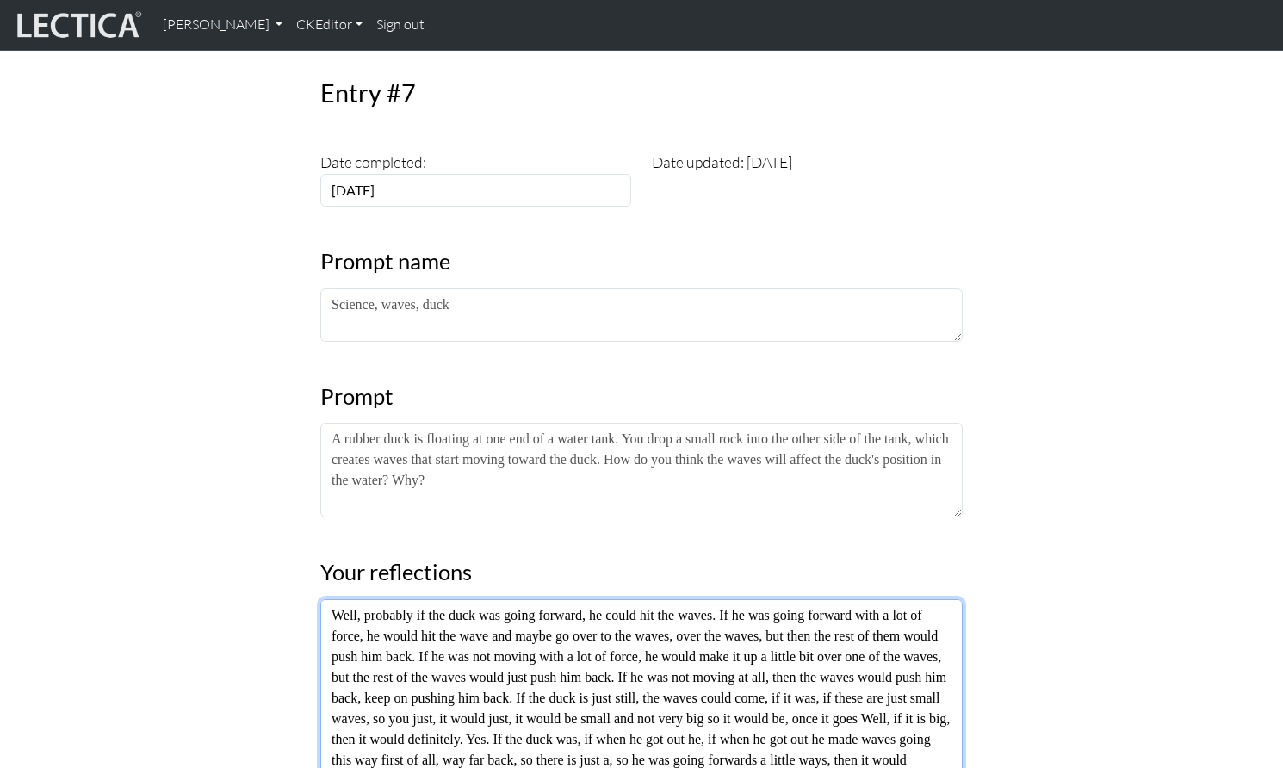
drag, startPoint x: 575, startPoint y: 586, endPoint x: 676, endPoint y: 587, distance: 100.8
click at [676, 600] on textarea "Well, probably if the duck was going forward, he could hit the waves. If he was…" at bounding box center [641, 688] width 643 height 177
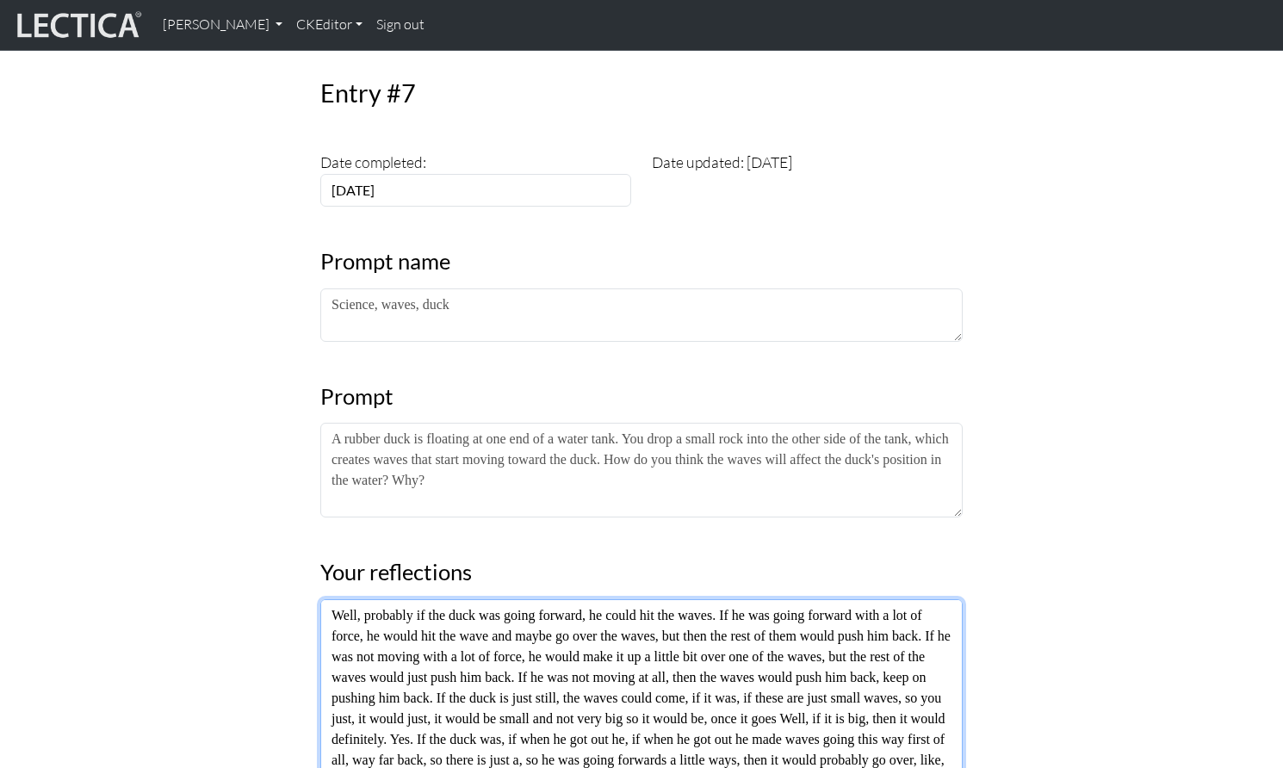
click at [625, 600] on textarea "Well, probably if the duck was going forward, he could hit the waves. If he was…" at bounding box center [641, 688] width 643 height 177
drag, startPoint x: 803, startPoint y: 584, endPoint x: 834, endPoint y: 587, distance: 31.2
click at [834, 600] on textarea "Well, probably if the duck was going forward, he could hit the waves. If he was…" at bounding box center [641, 688] width 643 height 177
click at [385, 606] on textarea "Well, probably if the duck was going forward, he could hit the waves. If he was…" at bounding box center [641, 688] width 643 height 177
drag, startPoint x: 634, startPoint y: 604, endPoint x: 669, endPoint y: 606, distance: 35.4
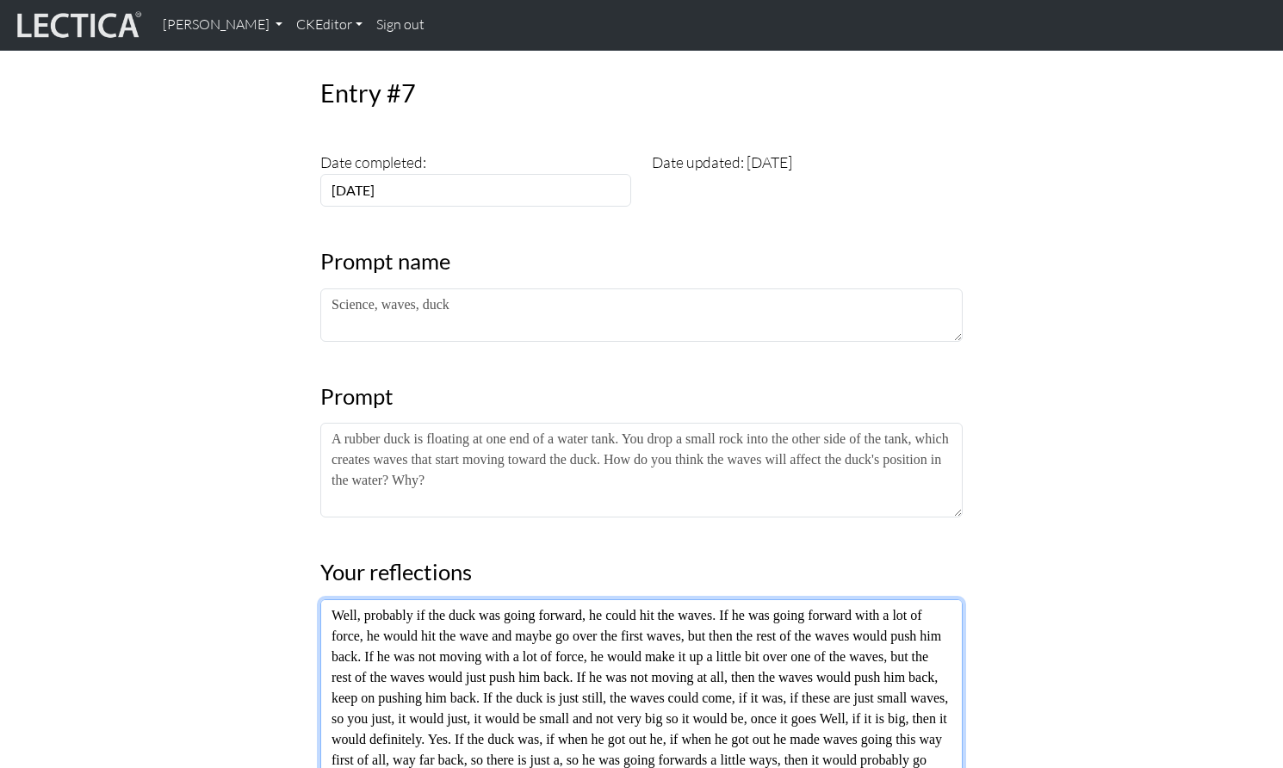
click at [669, 606] on textarea "Well, probably if the duck was going forward, he could hit the waves. If he was…" at bounding box center [641, 688] width 643 height 177
click at [601, 623] on textarea "Well, probably if the duck was going forward, he could hit the waves. If he was…" at bounding box center [641, 688] width 643 height 177
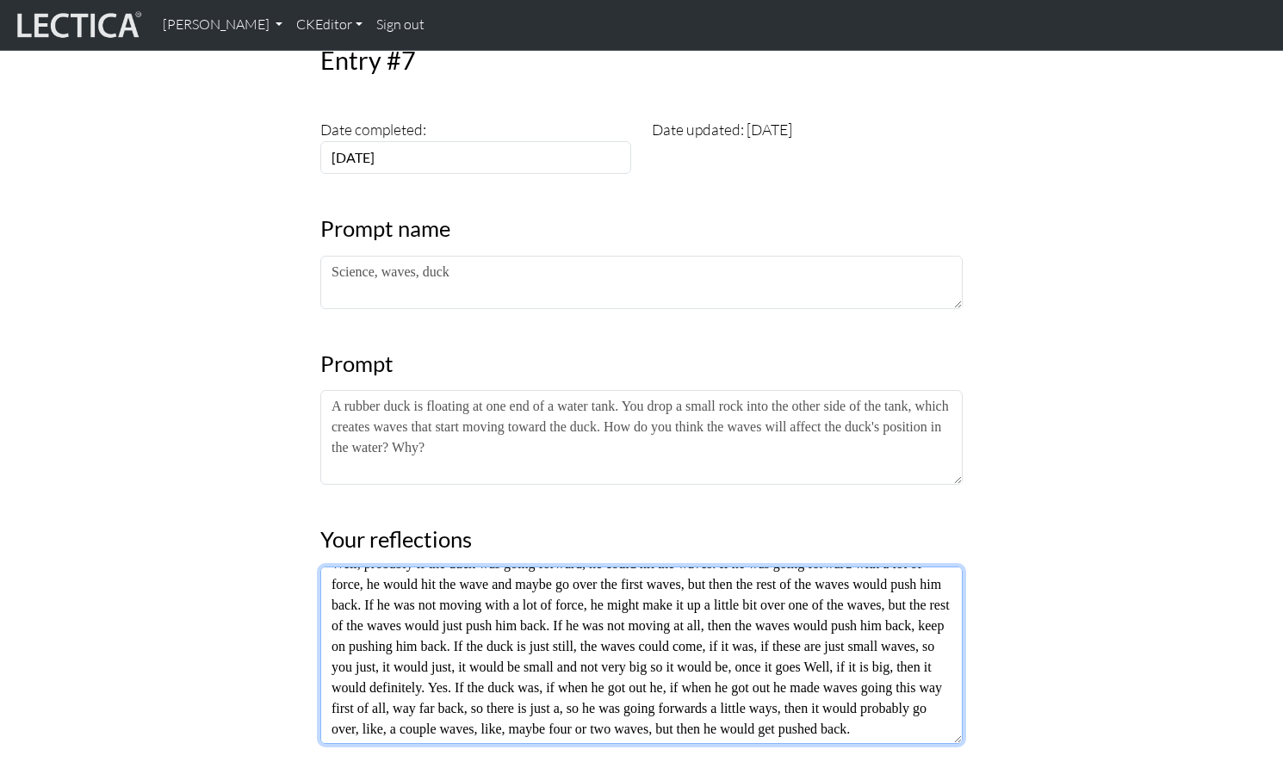
scroll to position [239, 0]
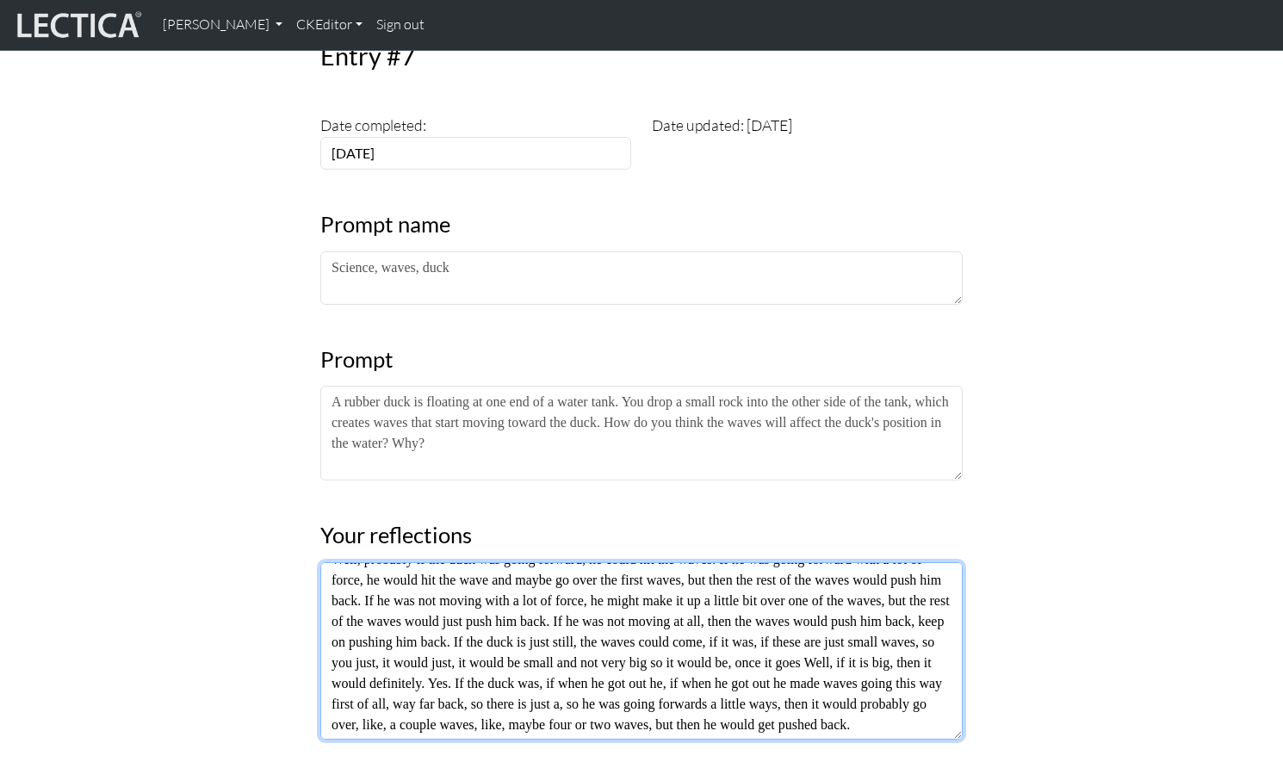
drag, startPoint x: 519, startPoint y: 641, endPoint x: 940, endPoint y: 669, distance: 421.3
click at [940, 669] on textarea "Well, probably if the duck was going forward, he could hit the waves. If he was…" at bounding box center [641, 650] width 643 height 177
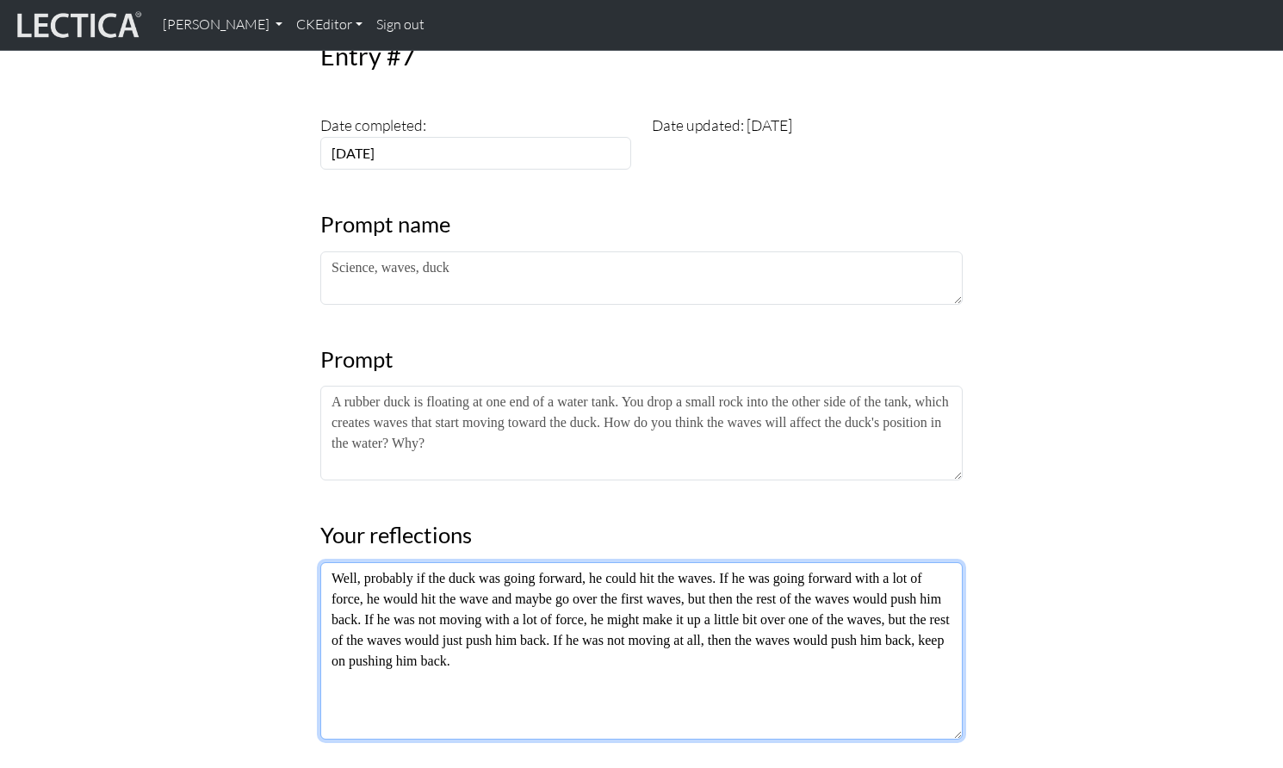
scroll to position [0, 0]
drag, startPoint x: 364, startPoint y: 608, endPoint x: 511, endPoint y: 610, distance: 147.3
click at [511, 610] on textarea "Well, probably if the duck was going forward, he could hit the waves. If he was…" at bounding box center [641, 650] width 643 height 177
click at [475, 616] on textarea "Well, probably if the duck was going forward, he could hit the waves. If he was…" at bounding box center [641, 650] width 643 height 177
drag, startPoint x: 364, startPoint y: 630, endPoint x: 326, endPoint y: 620, distance: 39.1
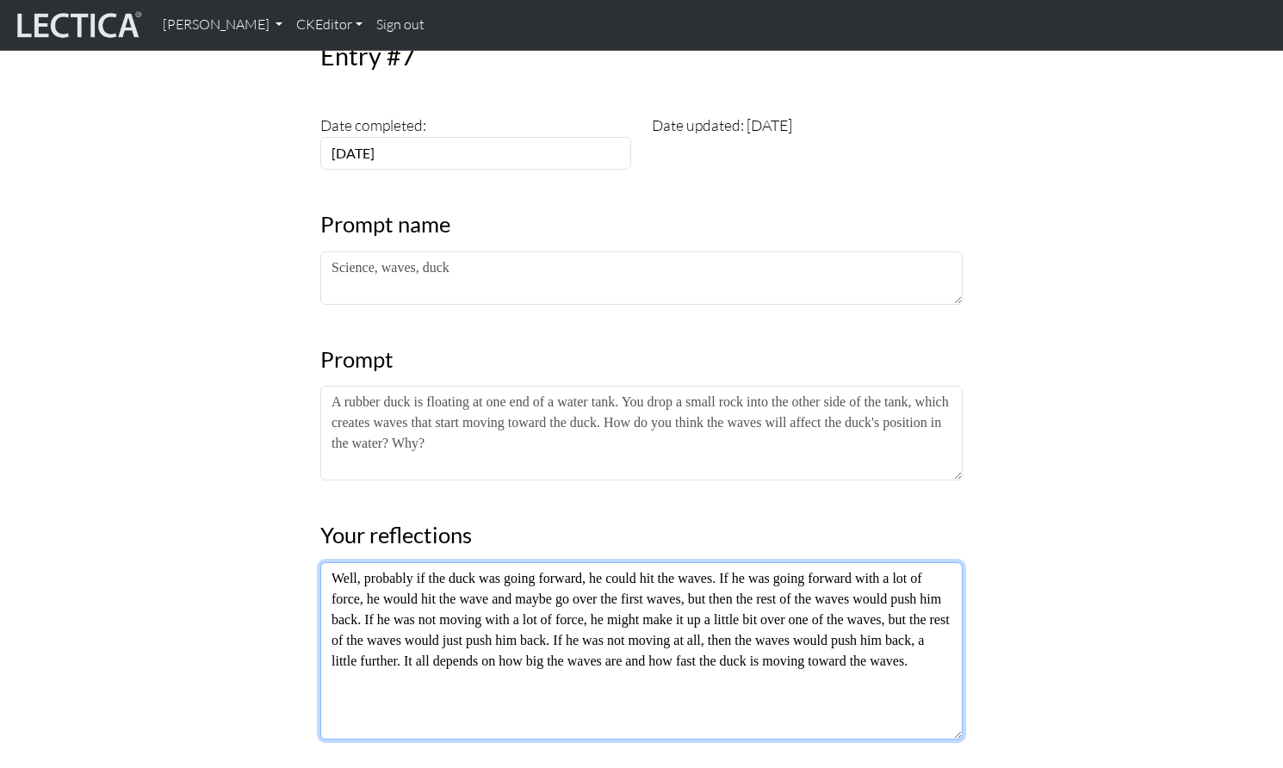
click at [326, 620] on textarea "Well, probably if the duck was going forward, he could hit the waves. If he was…" at bounding box center [641, 650] width 643 height 177
click at [951, 610] on textarea "Well, probably if the duck was going forward, he could hit the waves. If he was…" at bounding box center [641, 650] width 643 height 177
click at [361, 604] on textarea "Well, probably if the duck was going forward, he could hit the waves. If he was…" at bounding box center [641, 650] width 643 height 177
click at [946, 610] on textarea "Well, probably if the duck was going forward, he could hit the waves. If he was…" at bounding box center [641, 650] width 643 height 177
click at [948, 606] on textarea "Well, probably if the duck was going forward, he could hit the waves. If he was…" at bounding box center [641, 650] width 643 height 177
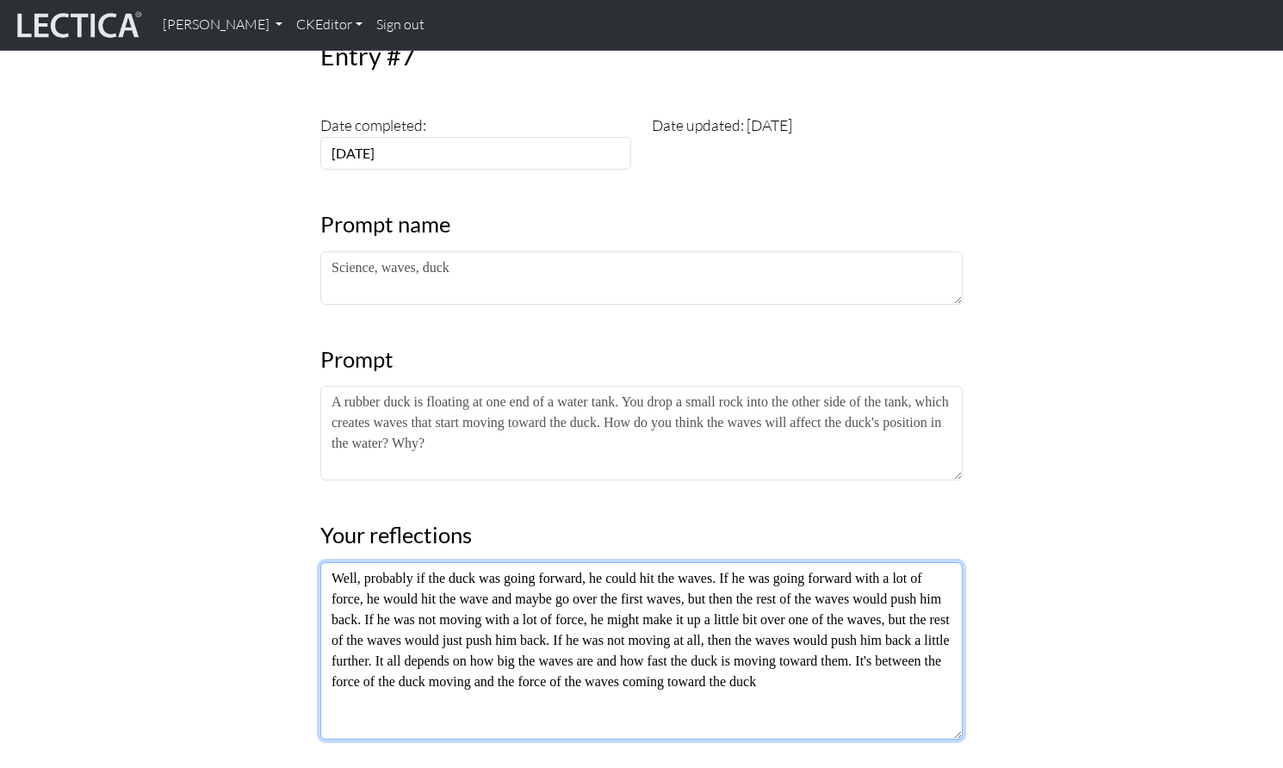
click at [490, 562] on textarea "Well, probably if the duck was going forward, he could hit the waves. If he was…" at bounding box center [641, 650] width 643 height 177
click at [862, 625] on textarea "Well, probably if the duck was going forward, he could hit the waves. If he was…" at bounding box center [641, 650] width 643 height 177
type textarea "Well, probably if the duck was going forward, he could hit the waves. If he was…"
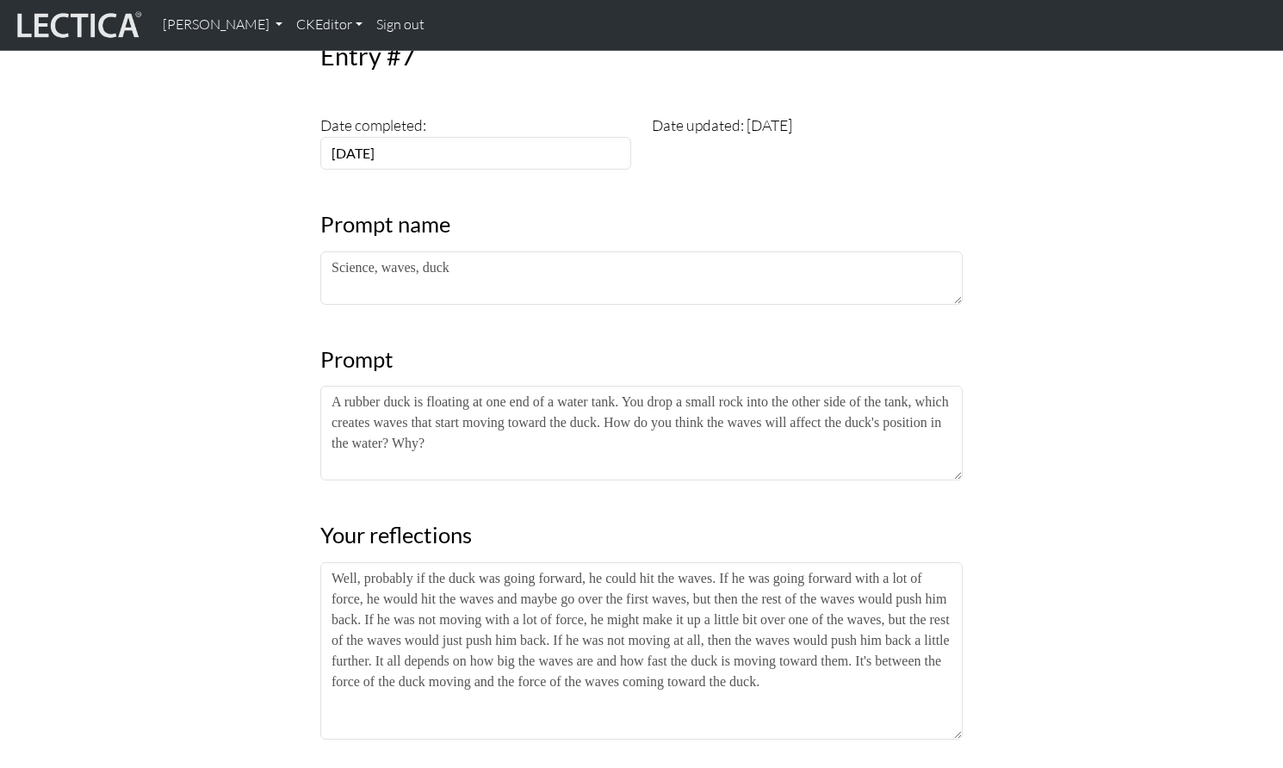
click at [1115, 573] on div "Entry #7 Date completed: [DATE] Date updated: [DATE] Prompt name Science, waves…" at bounding box center [641, 599] width 1137 height 1213
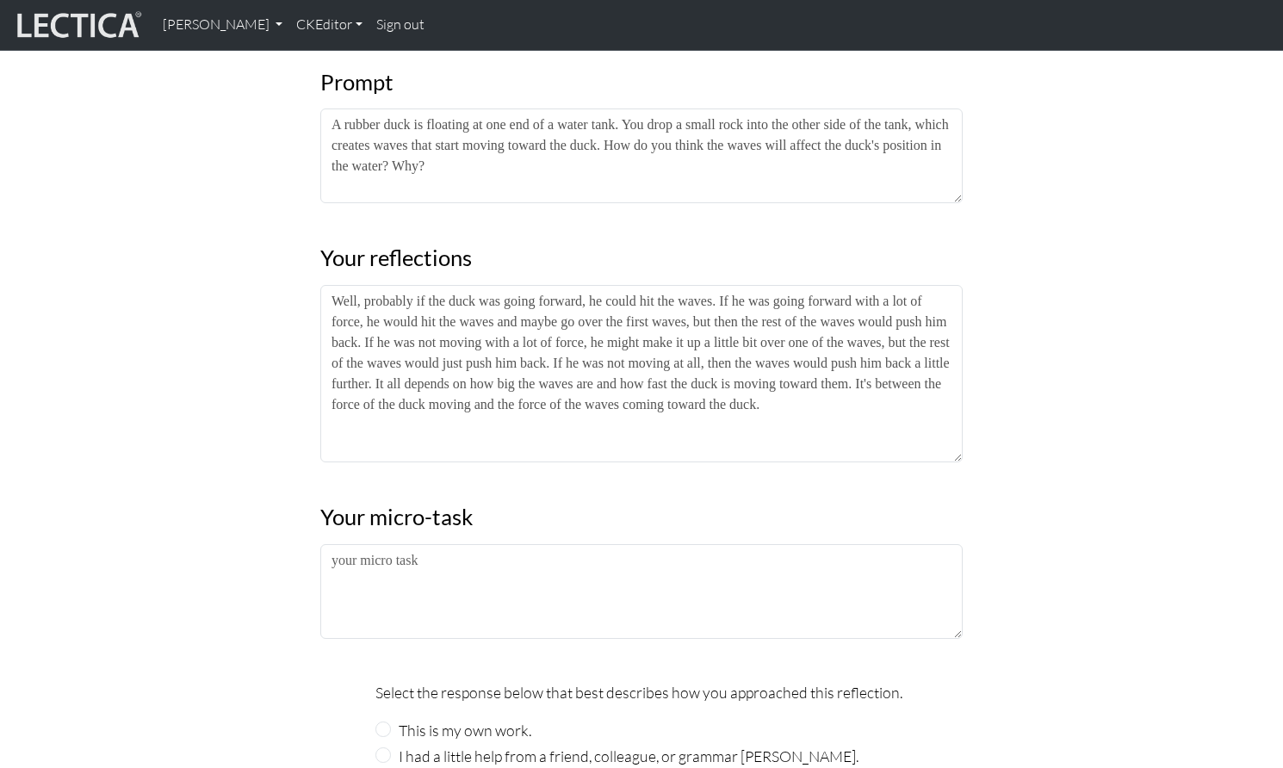
scroll to position [519, 0]
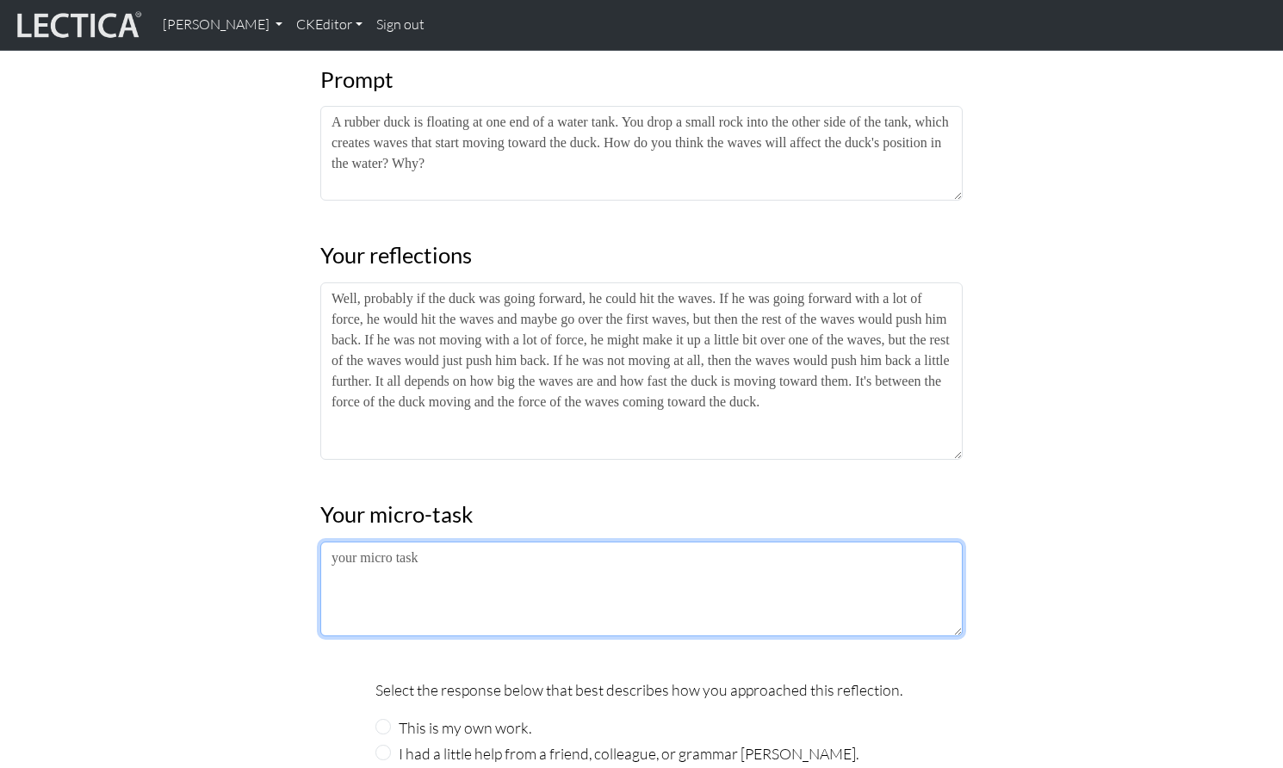
click at [331, 542] on textarea at bounding box center [641, 589] width 643 height 95
click at [595, 542] on textarea "I'm not really sure want would happen to the Duck" at bounding box center [641, 589] width 643 height 95
click at [657, 542] on textarea "I'm not really sure want would happen to the duck" at bounding box center [641, 589] width 643 height 95
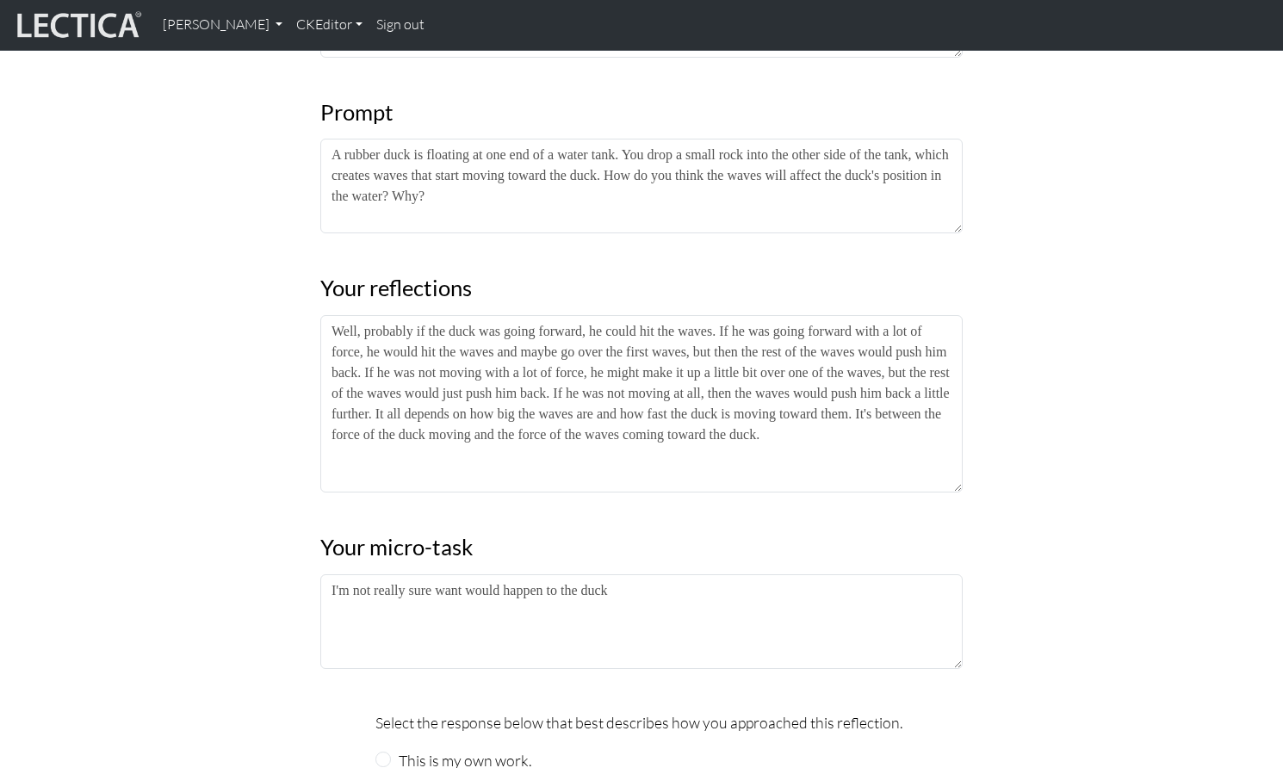
drag, startPoint x: 330, startPoint y: 495, endPoint x: 496, endPoint y: 500, distance: 166.3
click at [496, 500] on div "Entry #7 Date completed: [DATE] Date updated: [DATE] Prompt name Science, waves…" at bounding box center [641, 352] width 663 height 1213
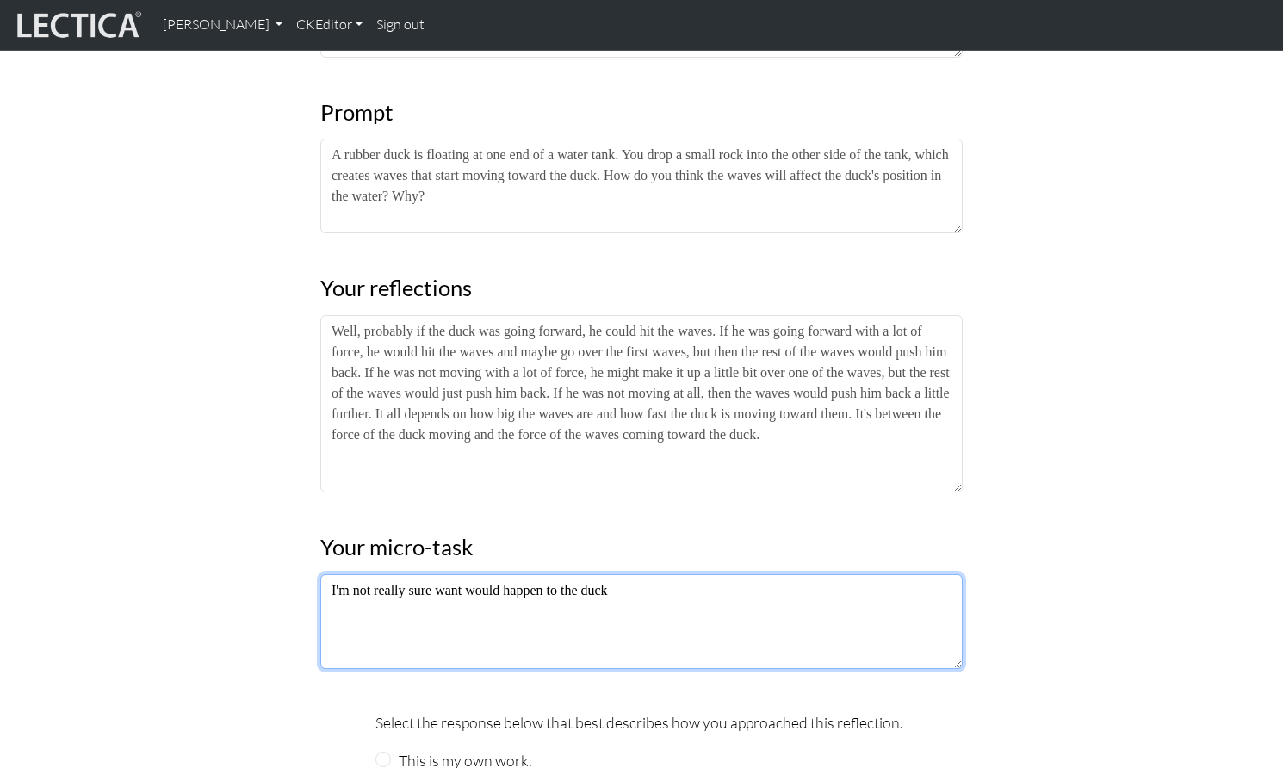
drag, startPoint x: 627, startPoint y: 531, endPoint x: 305, endPoint y: 518, distance: 322.4
click at [305, 518] on div "Entry #7 Date completed: [DATE] Date updated: [DATE] Prompt name Science, waves…" at bounding box center [641, 352] width 1137 height 1213
type textarea "W"
click at [362, 575] on textarea "My baby brother still plays wih" at bounding box center [641, 622] width 643 height 95
click at [367, 575] on textarea "My baby brother still plays wih" at bounding box center [641, 622] width 643 height 95
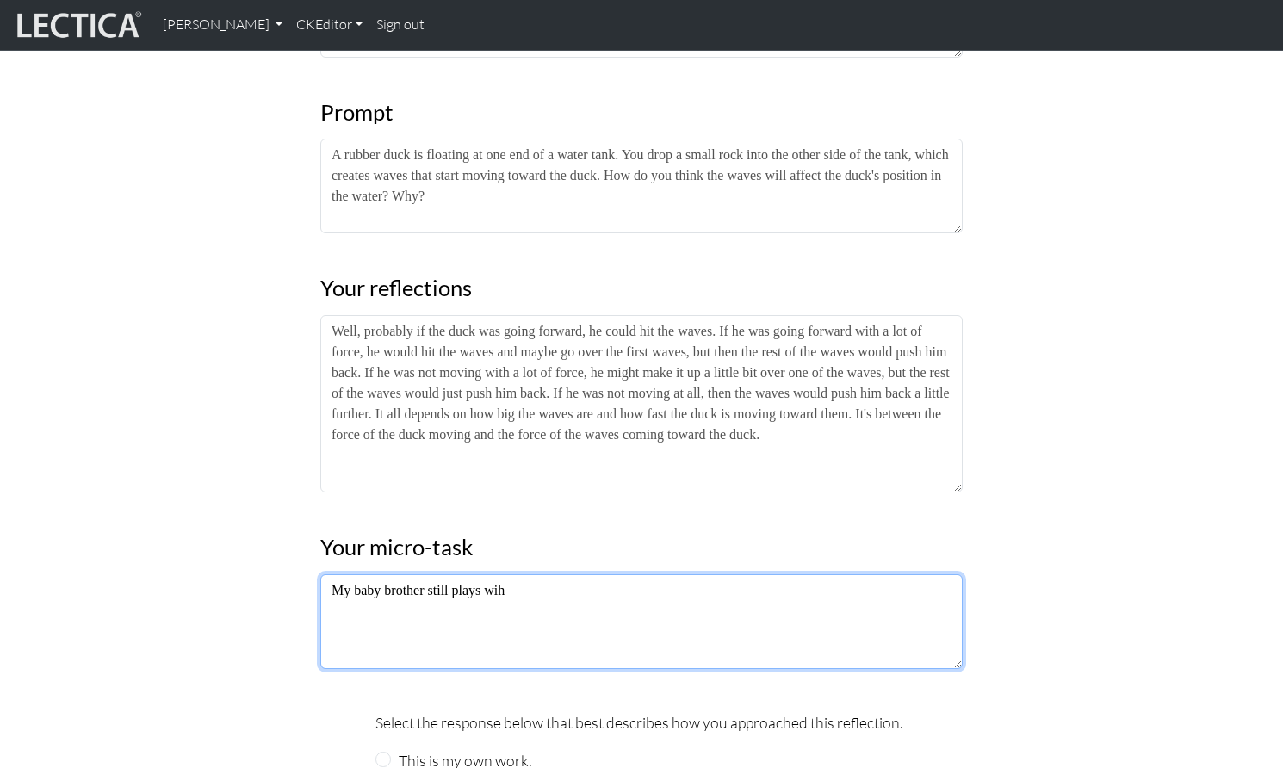
drag, startPoint x: 329, startPoint y: 526, endPoint x: 541, endPoint y: 519, distance: 212.0
click at [541, 575] on textarea "My baby brother still plays wih" at bounding box center [641, 622] width 643 height 95
drag, startPoint x: 555, startPoint y: 526, endPoint x: 323, endPoint y: 525, distance: 231.7
click at [323, 575] on textarea "I think we have a rubber duck at home. I'm going to try this experiment" at bounding box center [641, 622] width 643 height 95
click at [569, 575] on textarea "I'm going to try this experiment" at bounding box center [641, 622] width 643 height 95
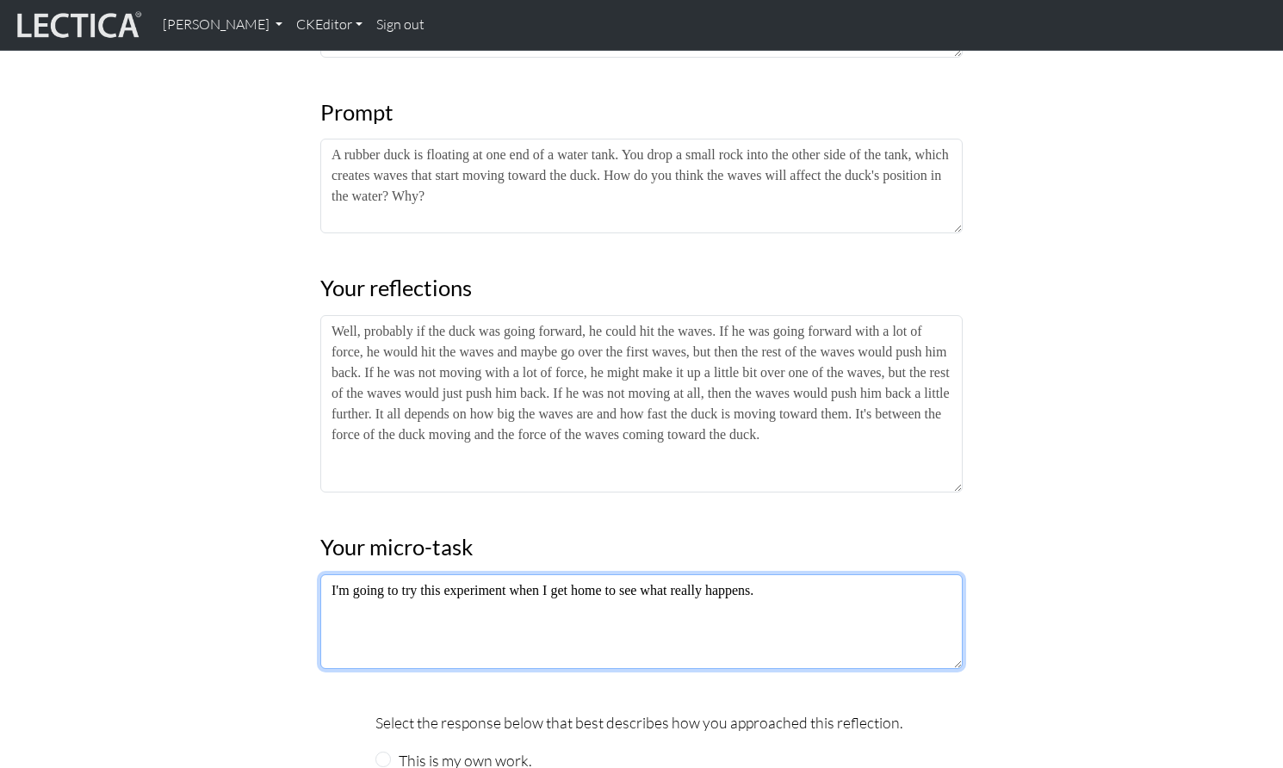
click at [354, 575] on textarea "I'm going to try this experiment when I get home to see what really happens." at bounding box center [641, 622] width 643 height 95
type textarea "I'm not completely sure about my answer, so I'm going to try this experiment wh…"
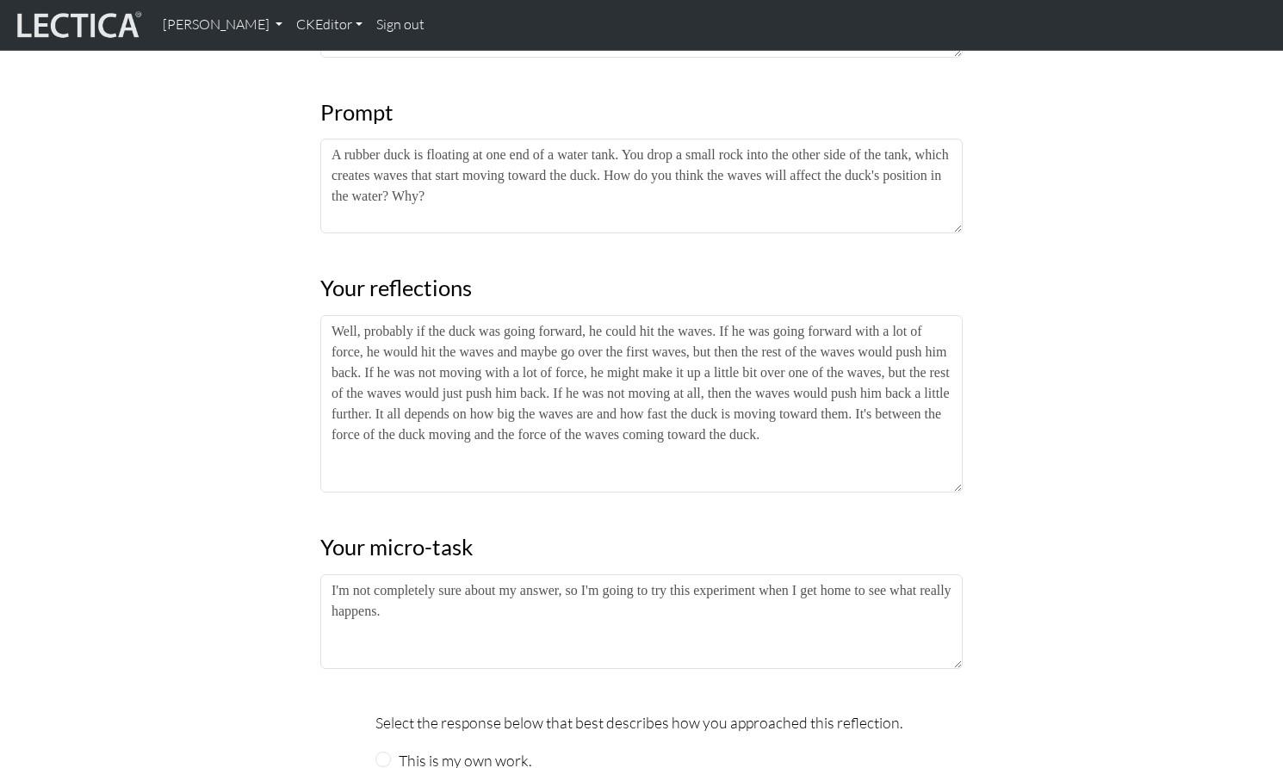
click at [151, 514] on div "Entry #7 Date completed: [DATE] Date updated: [DATE] Prompt name Science, waves…" at bounding box center [641, 352] width 1137 height 1213
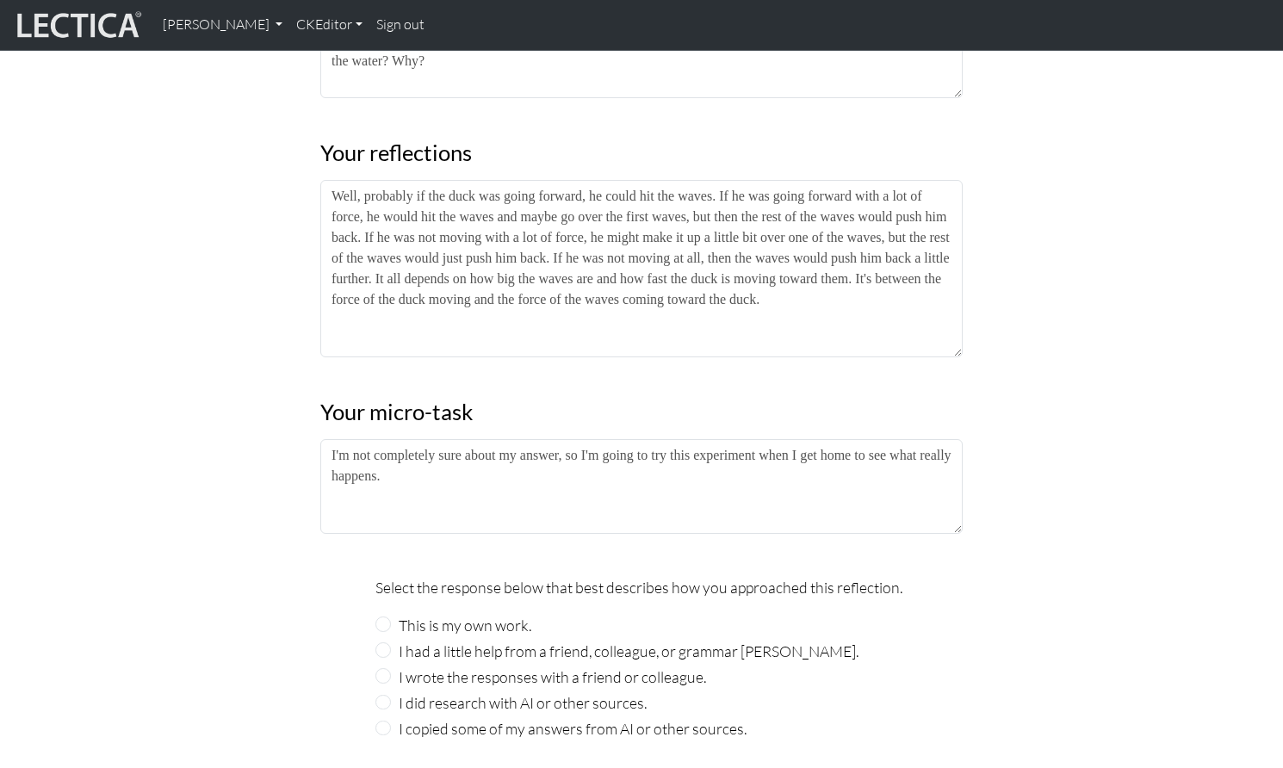
scroll to position [625, 0]
click at [382, 613] on input "This is my own work." at bounding box center [384, 621] width 16 height 16
radio input "true"
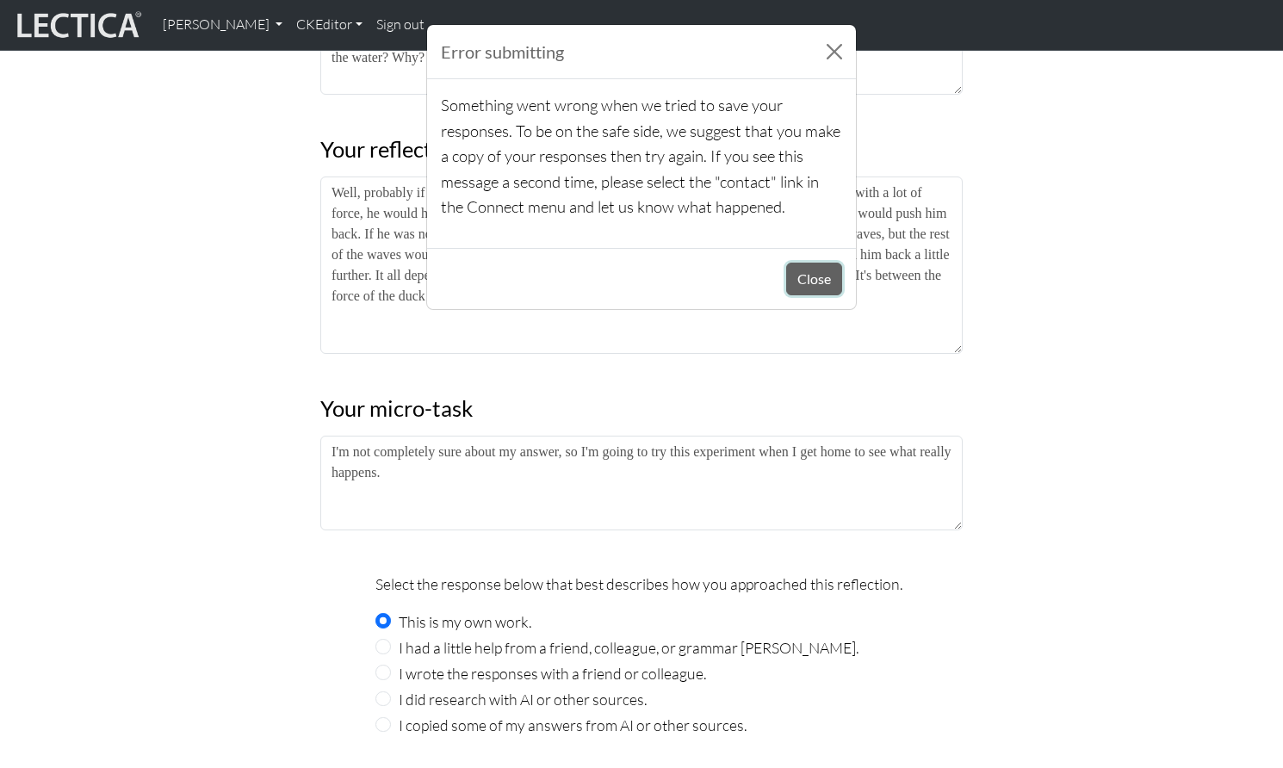
click at [826, 263] on button "Close" at bounding box center [814, 279] width 56 height 33
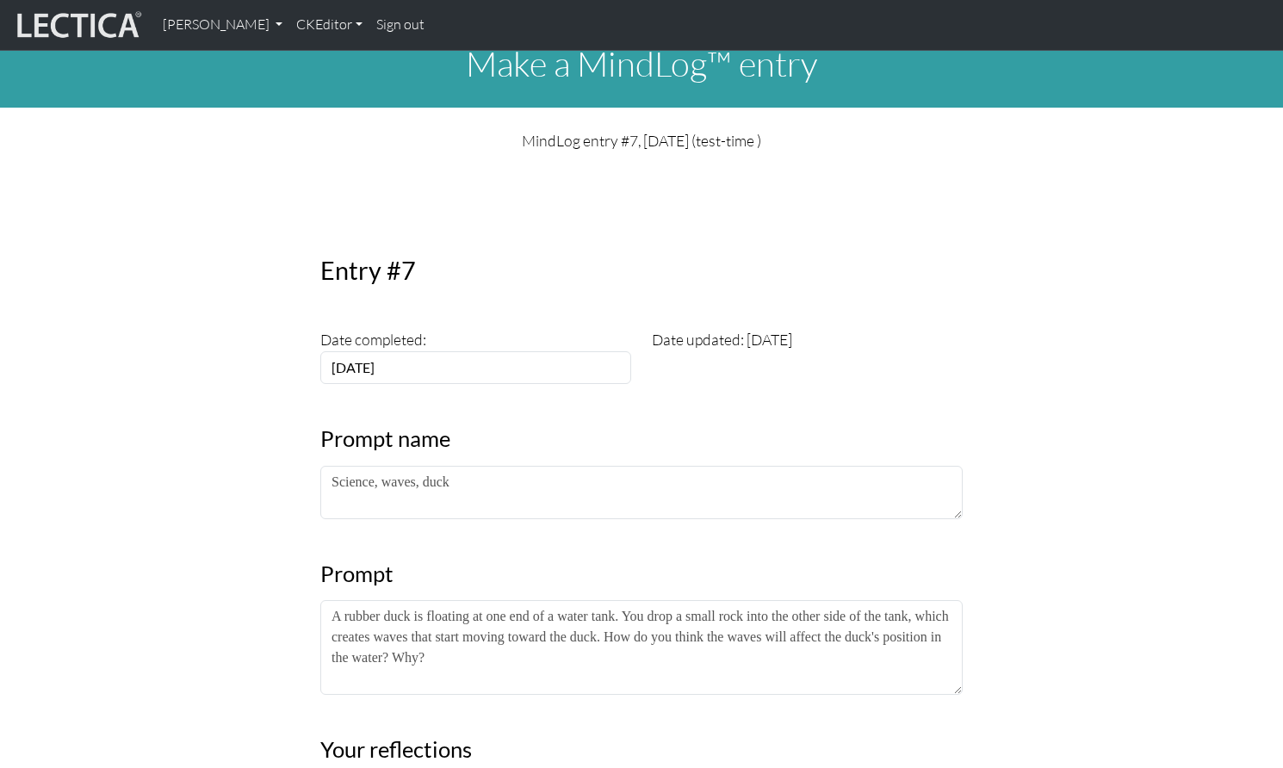
scroll to position [0, 0]
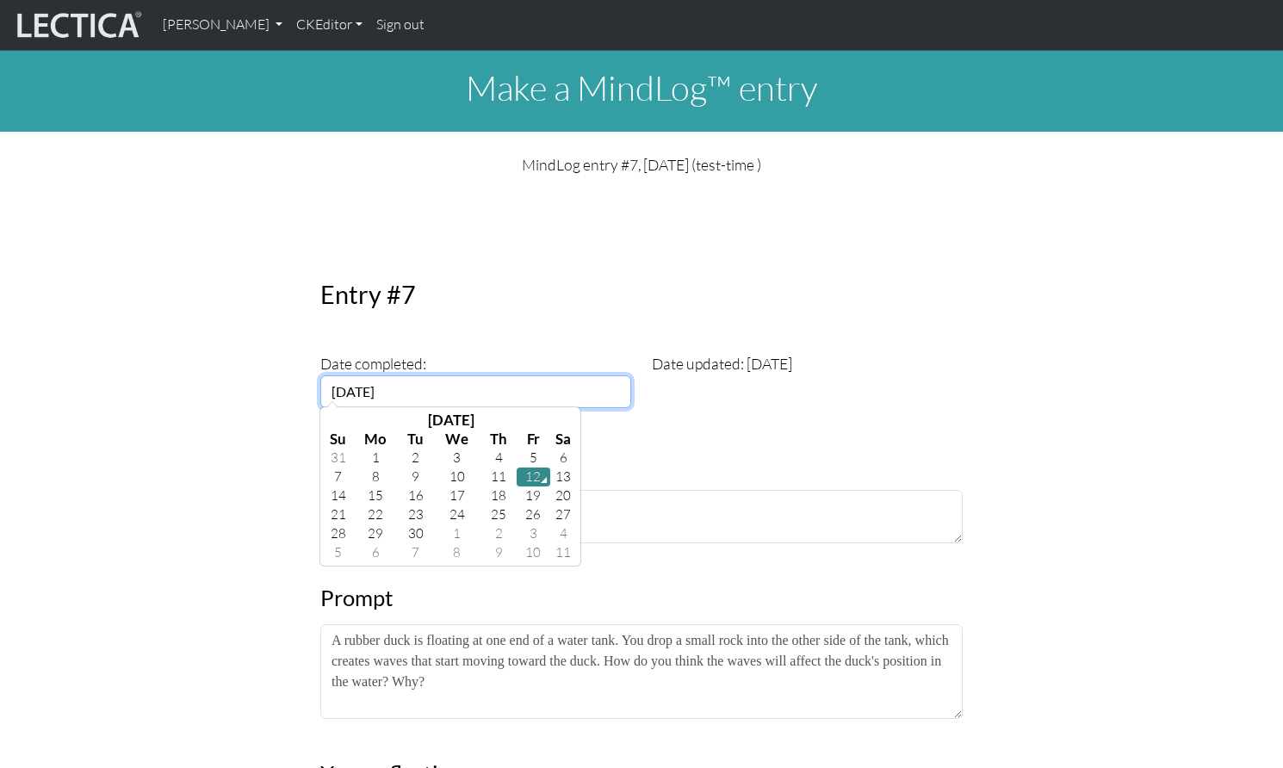
drag, startPoint x: 416, startPoint y: 374, endPoint x: 330, endPoint y: 363, distance: 86.9
click at [330, 376] on input "[DATE]" at bounding box center [475, 392] width 311 height 33
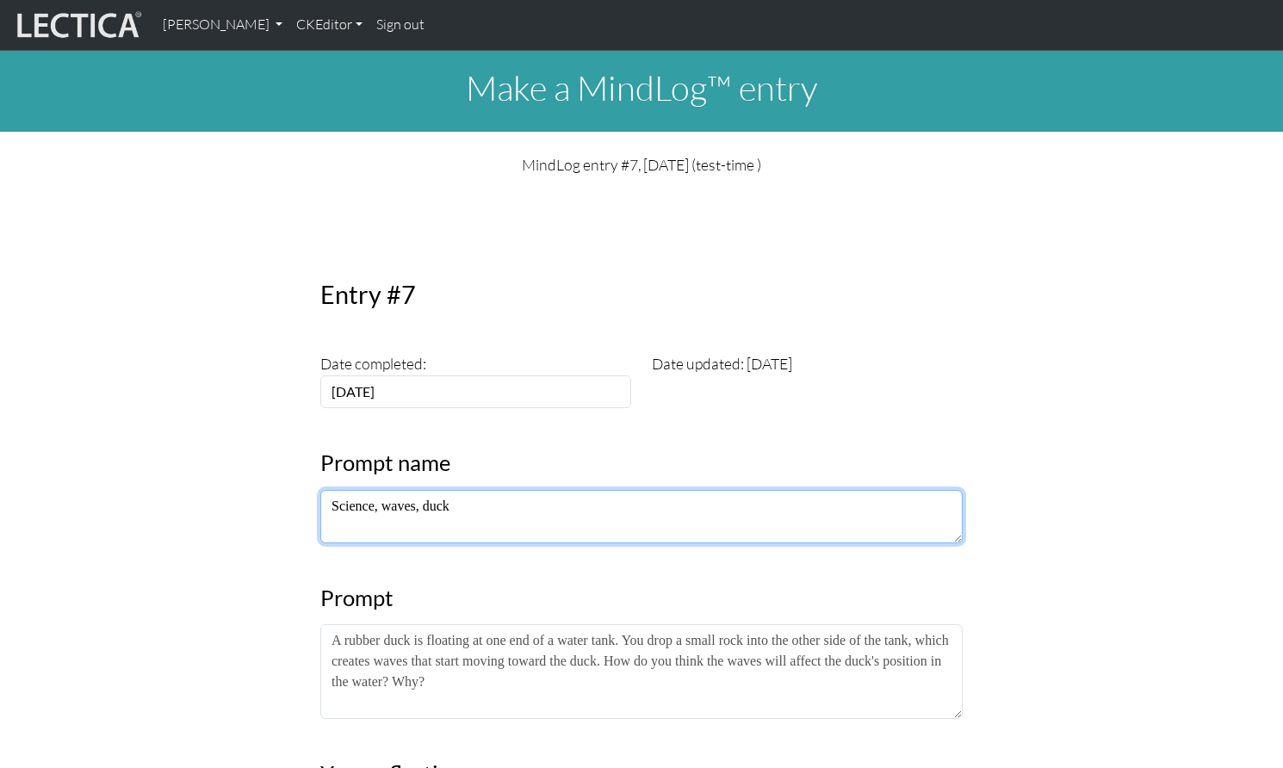
drag, startPoint x: 477, startPoint y: 484, endPoint x: 300, endPoint y: 477, distance: 177.6
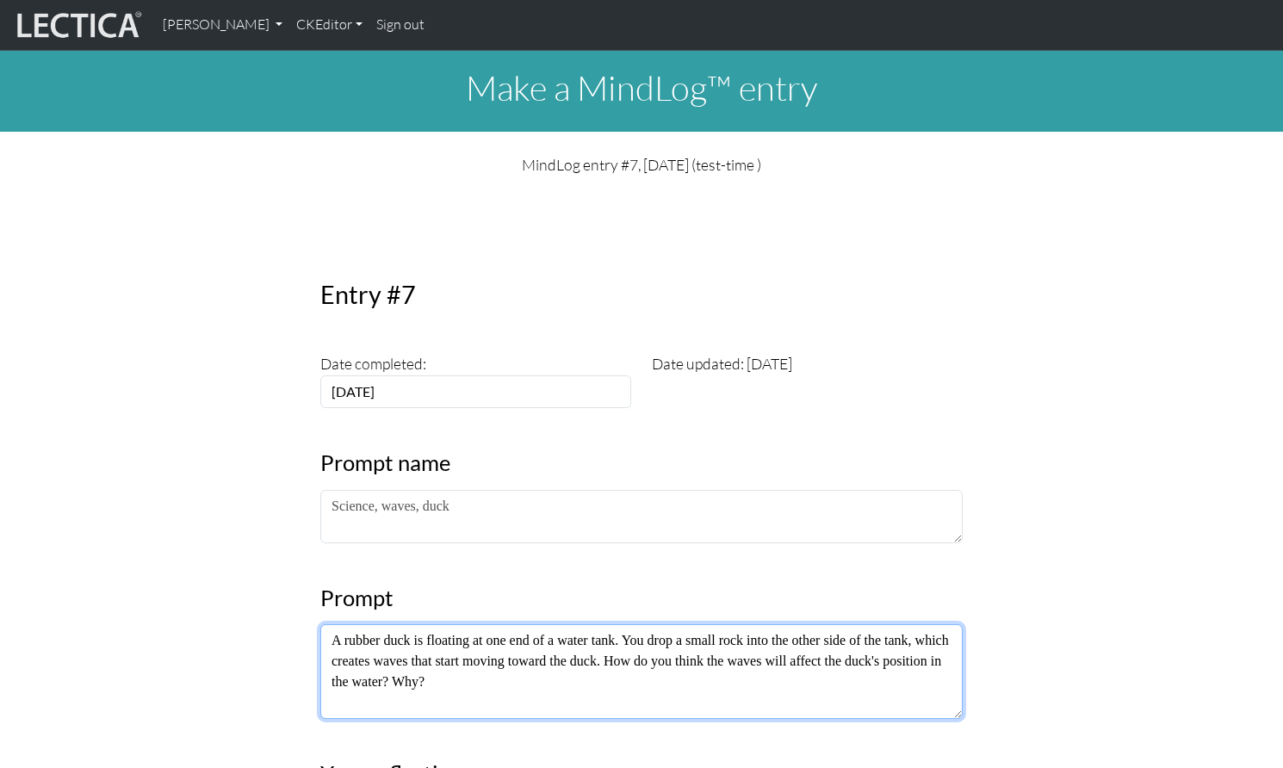
drag, startPoint x: 511, startPoint y: 642, endPoint x: 319, endPoint y: 590, distance: 198.9
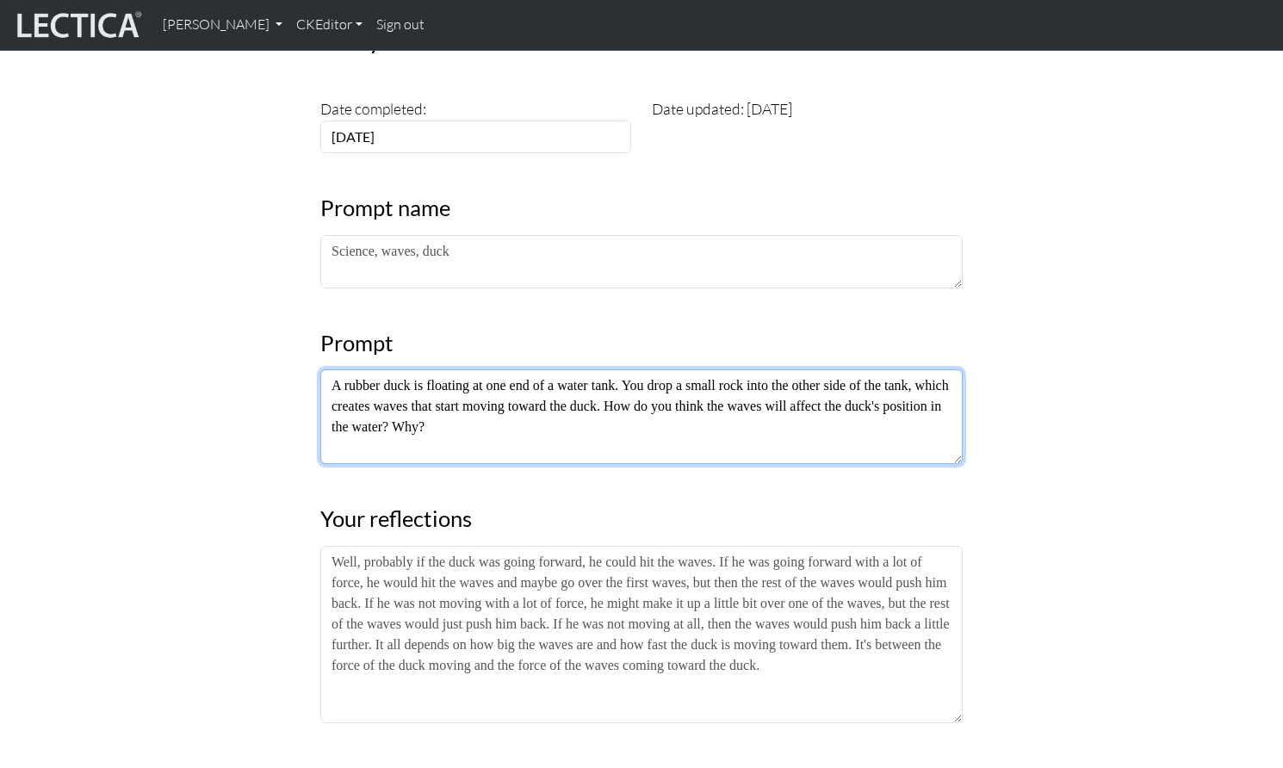
scroll to position [257, 0]
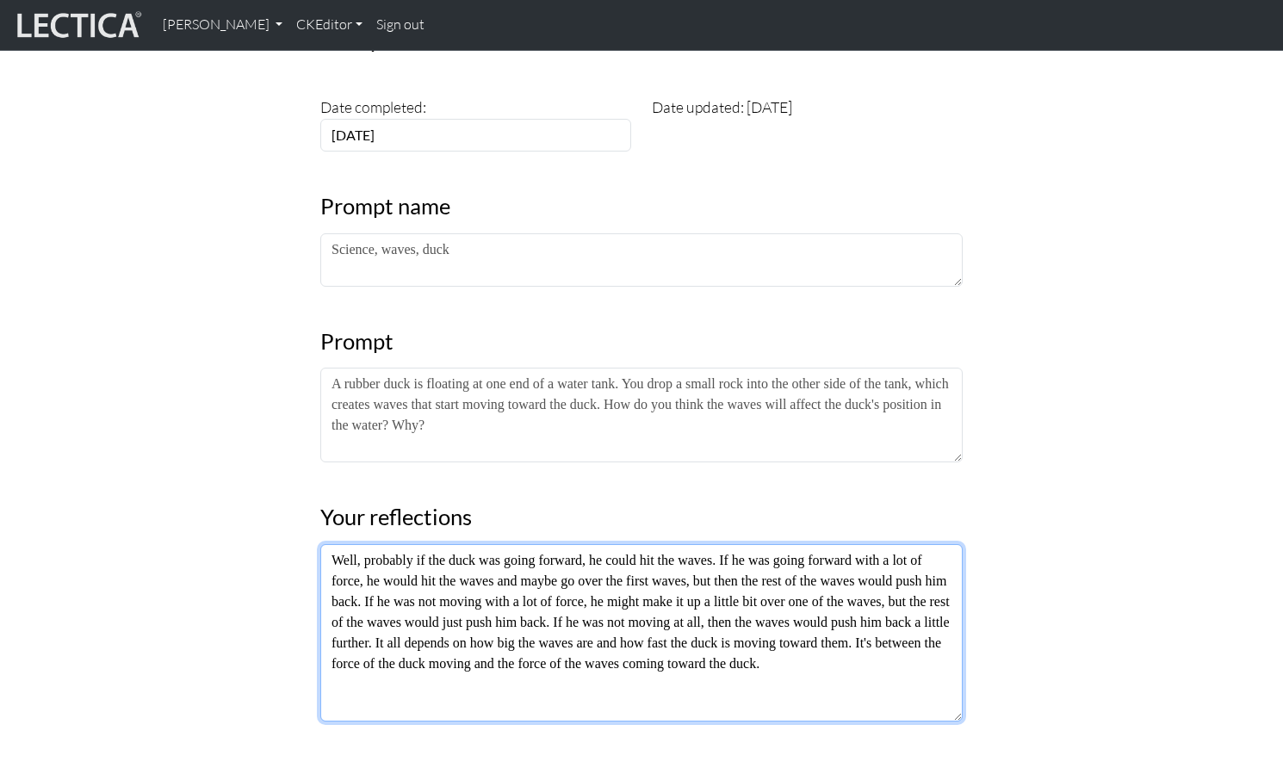
drag, startPoint x: 881, startPoint y: 648, endPoint x: 321, endPoint y: 496, distance: 580.1
click at [321, 544] on textarea "Well, probably if the duck was going forward, he could hit the waves. If he was…" at bounding box center [641, 632] width 643 height 177
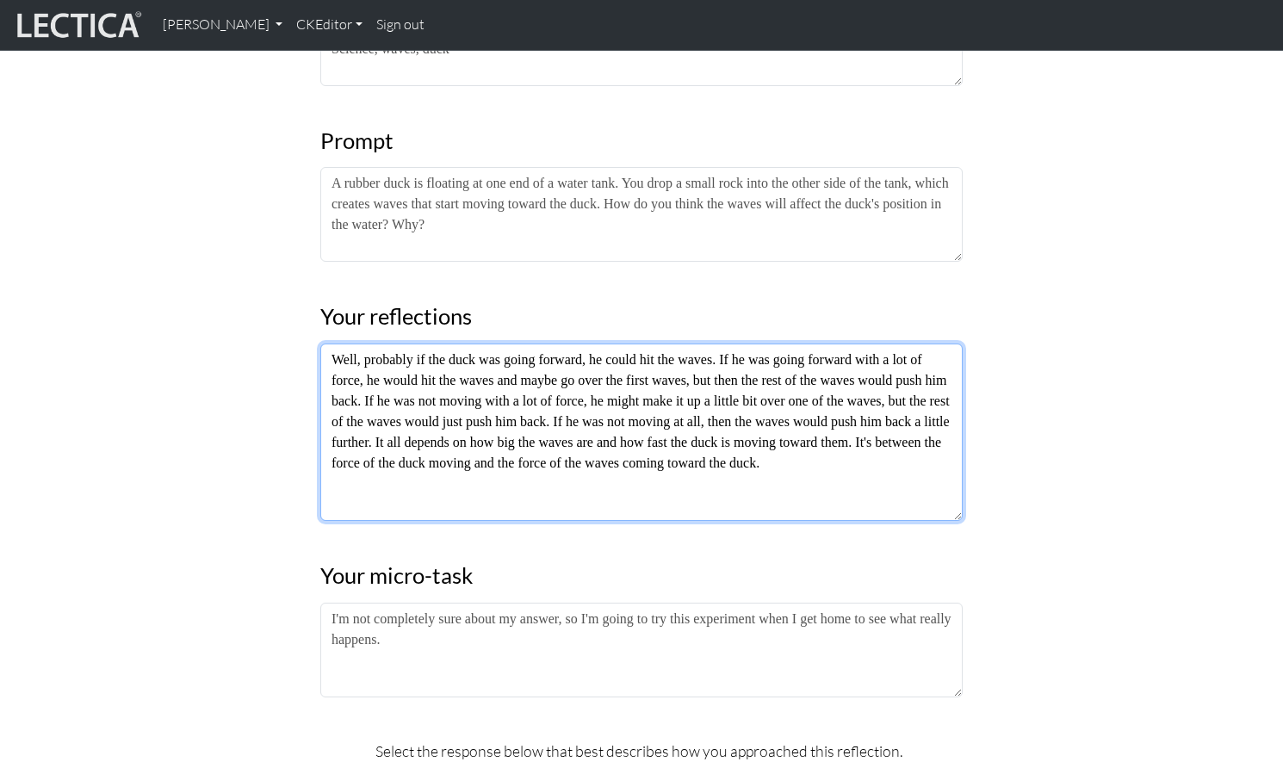
scroll to position [462, 0]
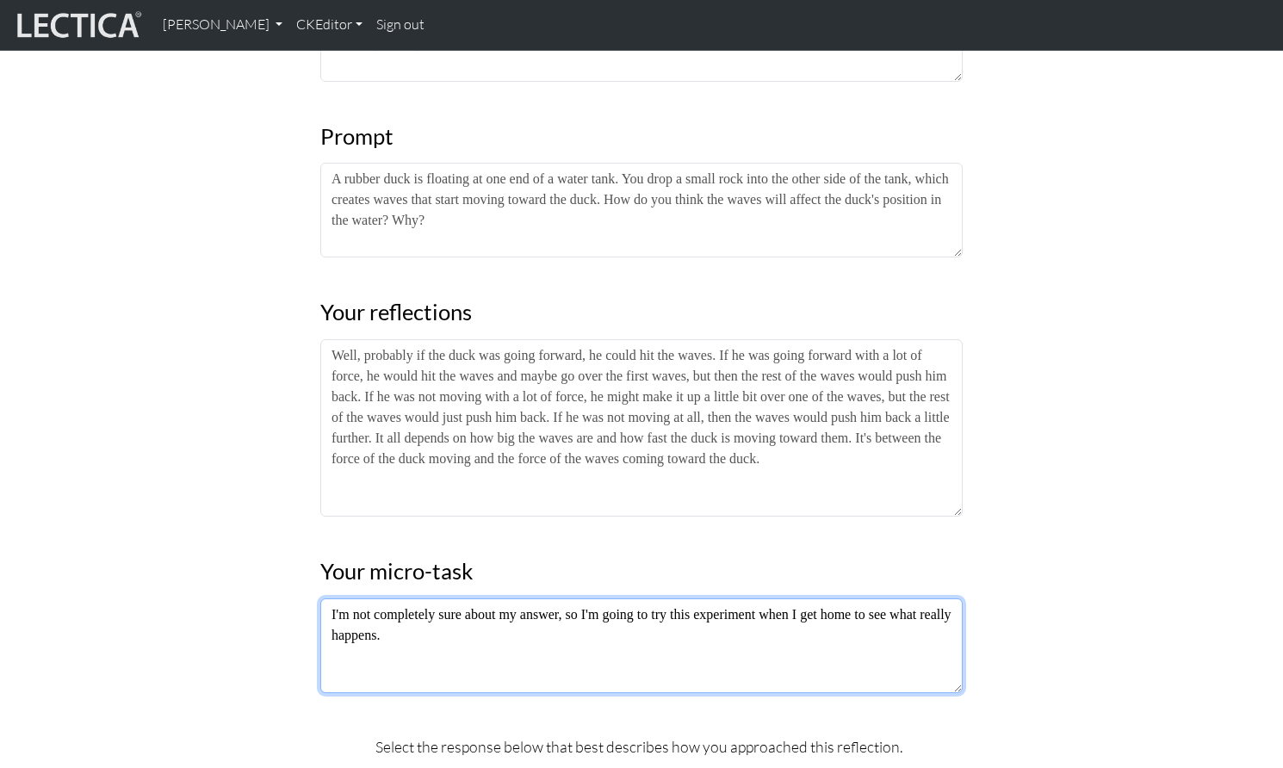
drag, startPoint x: 450, startPoint y: 582, endPoint x: 326, endPoint y: 539, distance: 131.3
click at [326, 599] on textarea "I'm not completely sure about my answer, so I'm going to try this experiment wh…" at bounding box center [641, 646] width 643 height 95
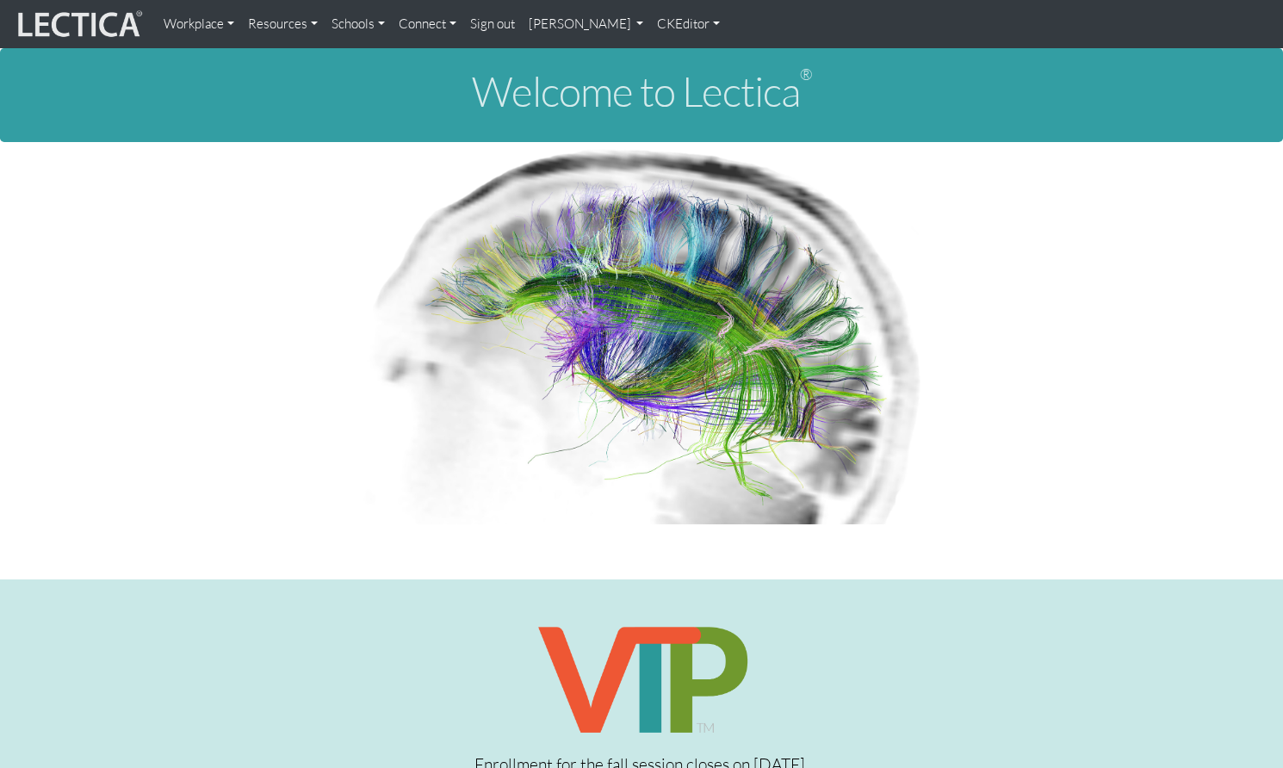
click at [557, 22] on link "[PERSON_NAME]" at bounding box center [586, 24] width 129 height 34
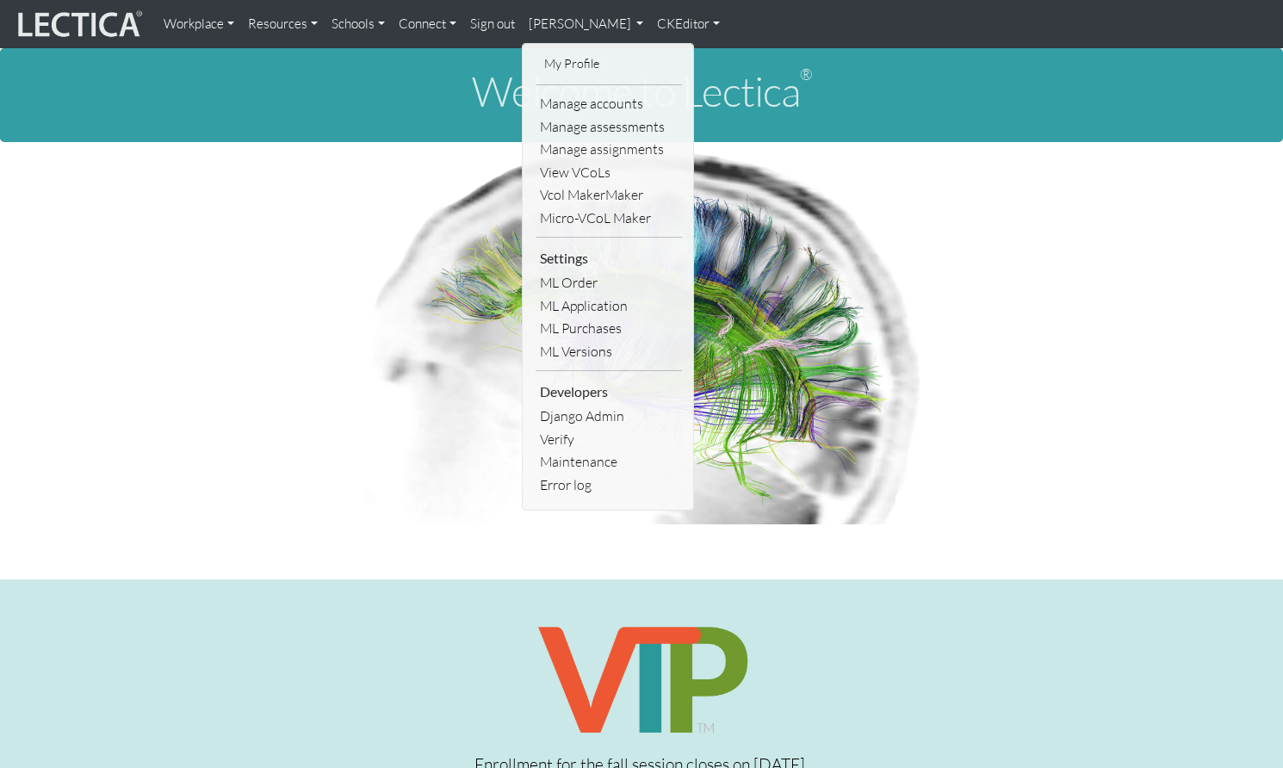
click at [553, 95] on link "Manage accounts" at bounding box center [609, 103] width 146 height 23
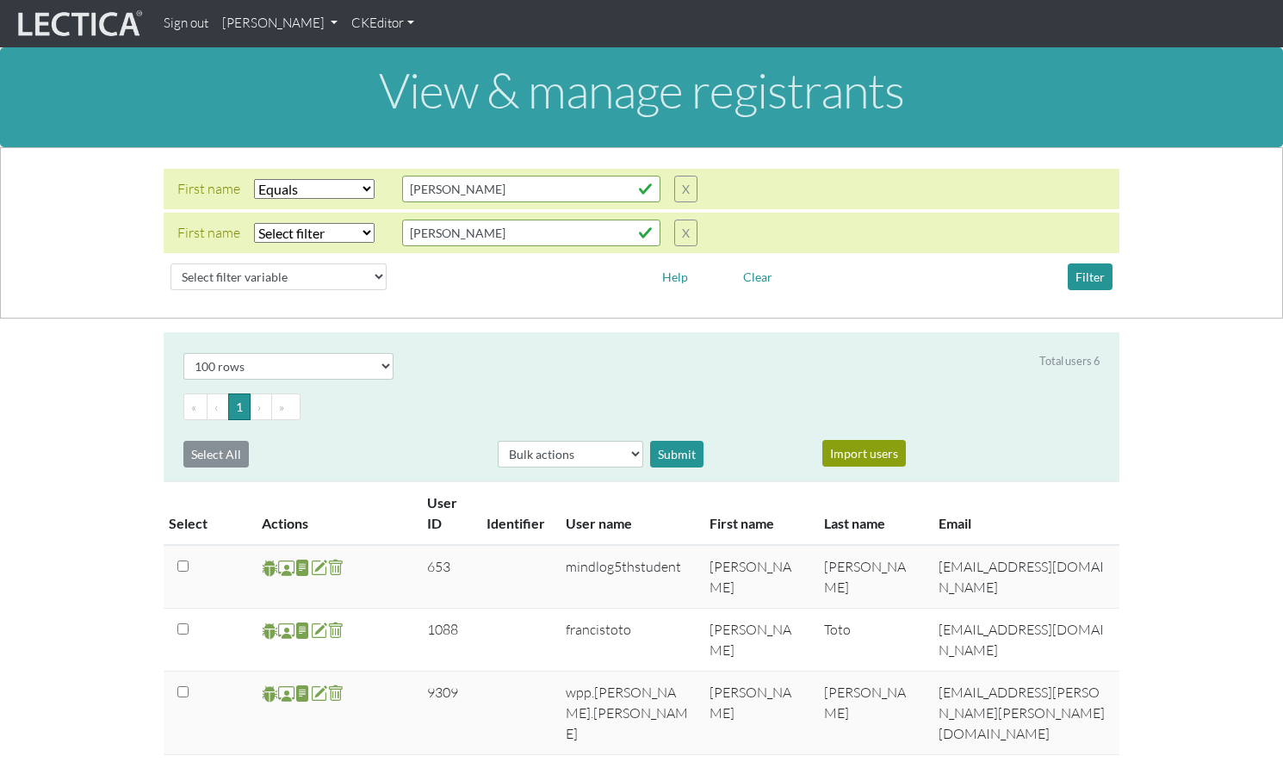
select select "iexact"
select select "100"
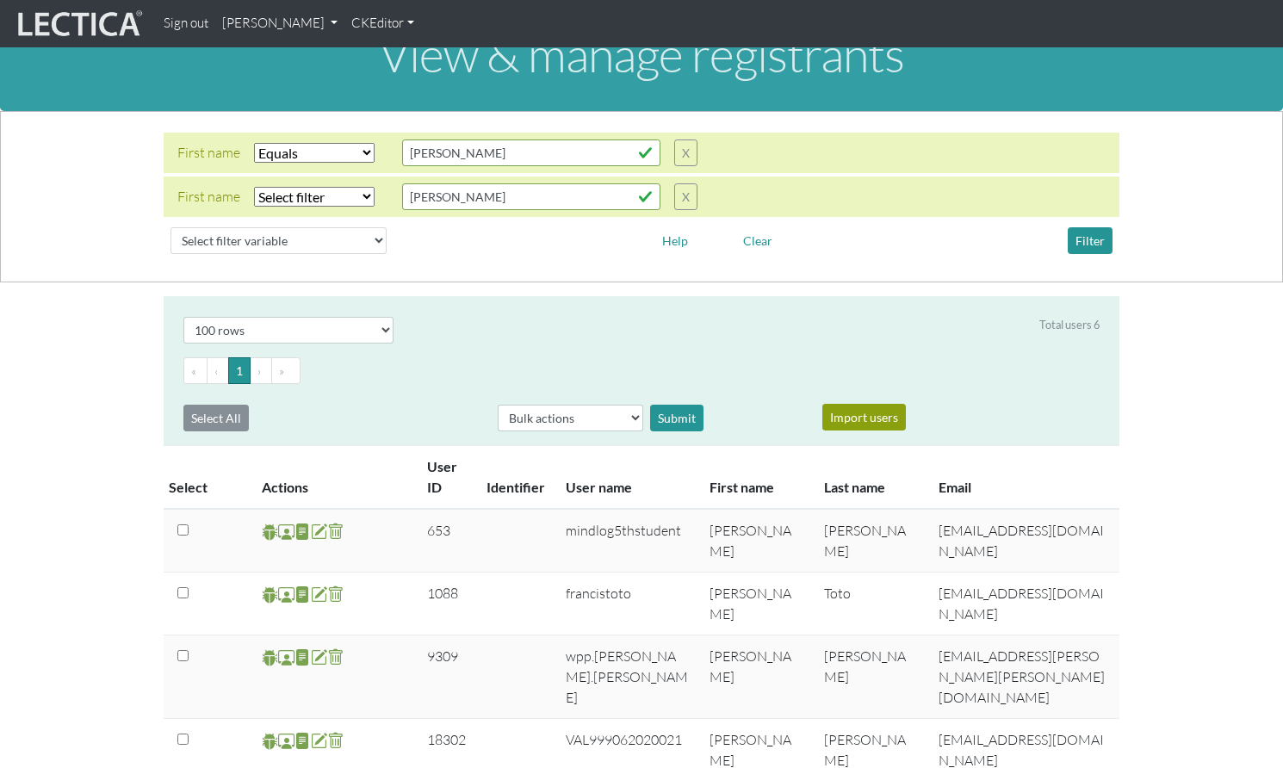
scroll to position [33, 0]
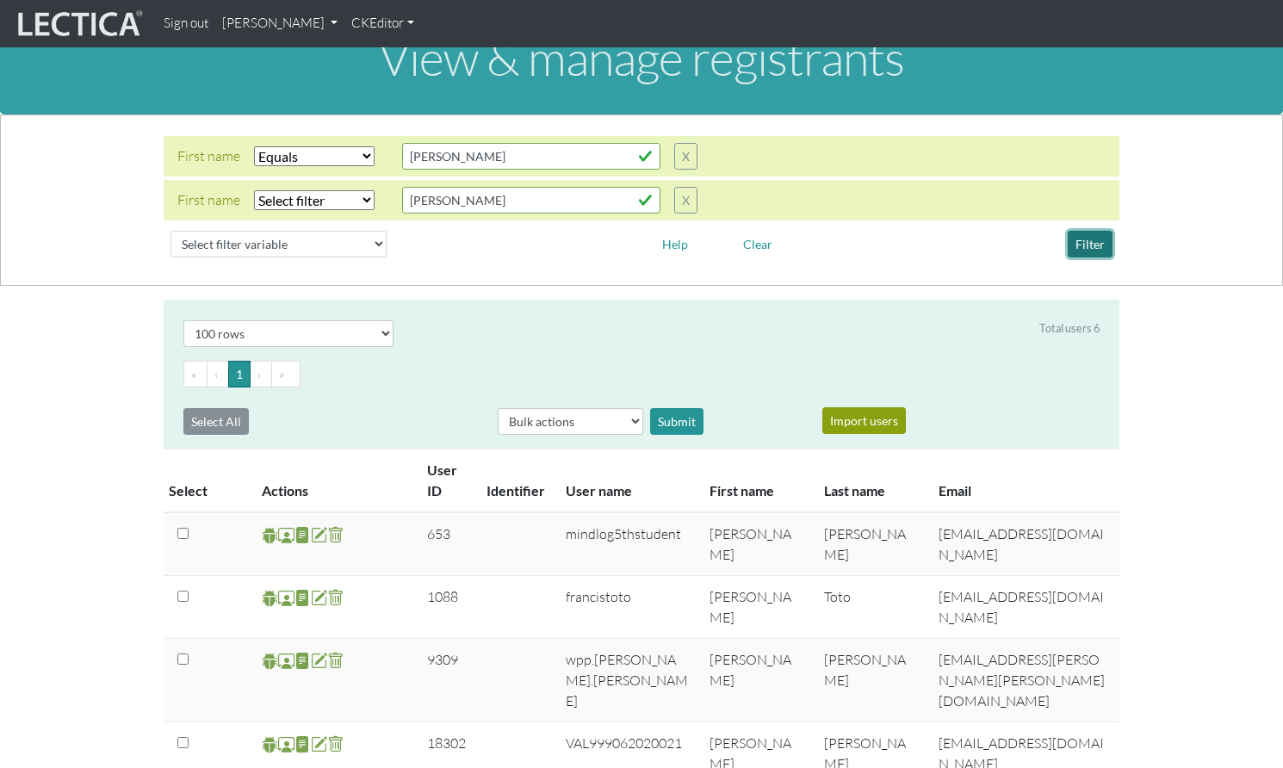
click at [1090, 231] on button "Filter" at bounding box center [1090, 244] width 45 height 27
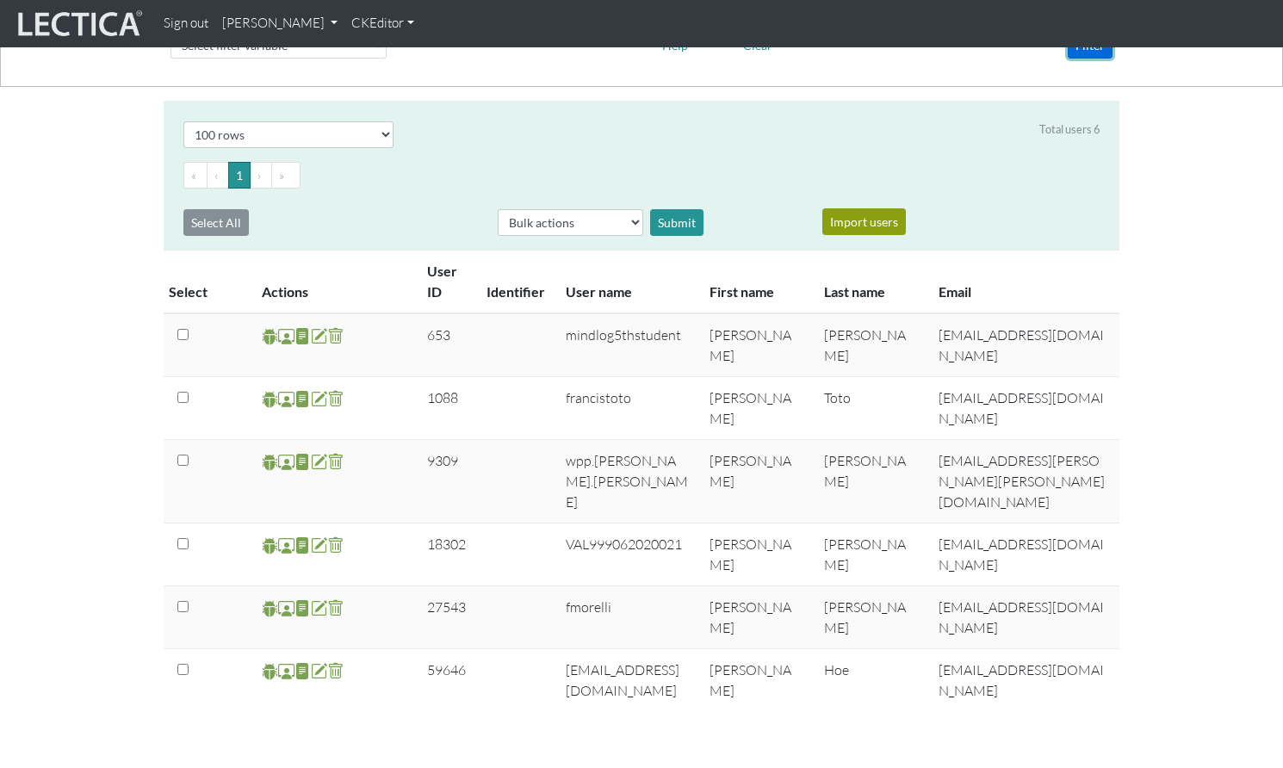
scroll to position [256, 0]
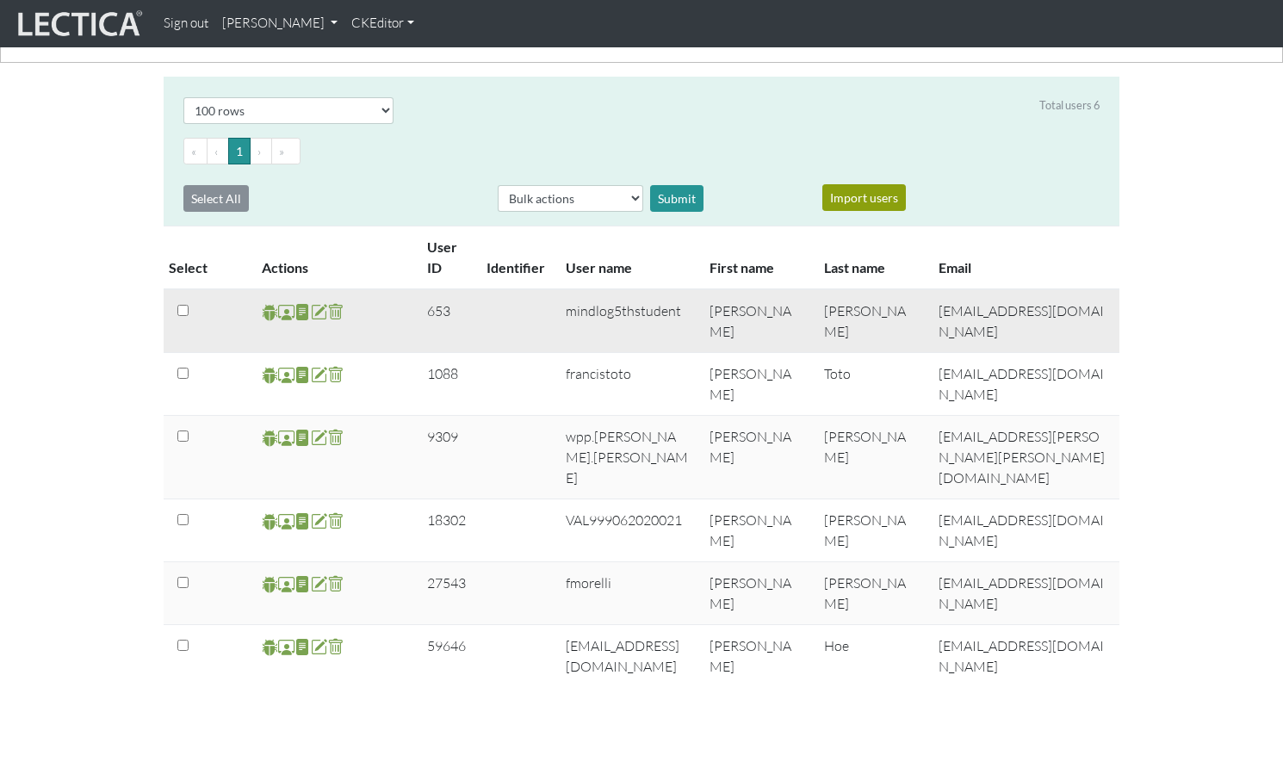
click at [286, 302] on span at bounding box center [286, 312] width 16 height 20
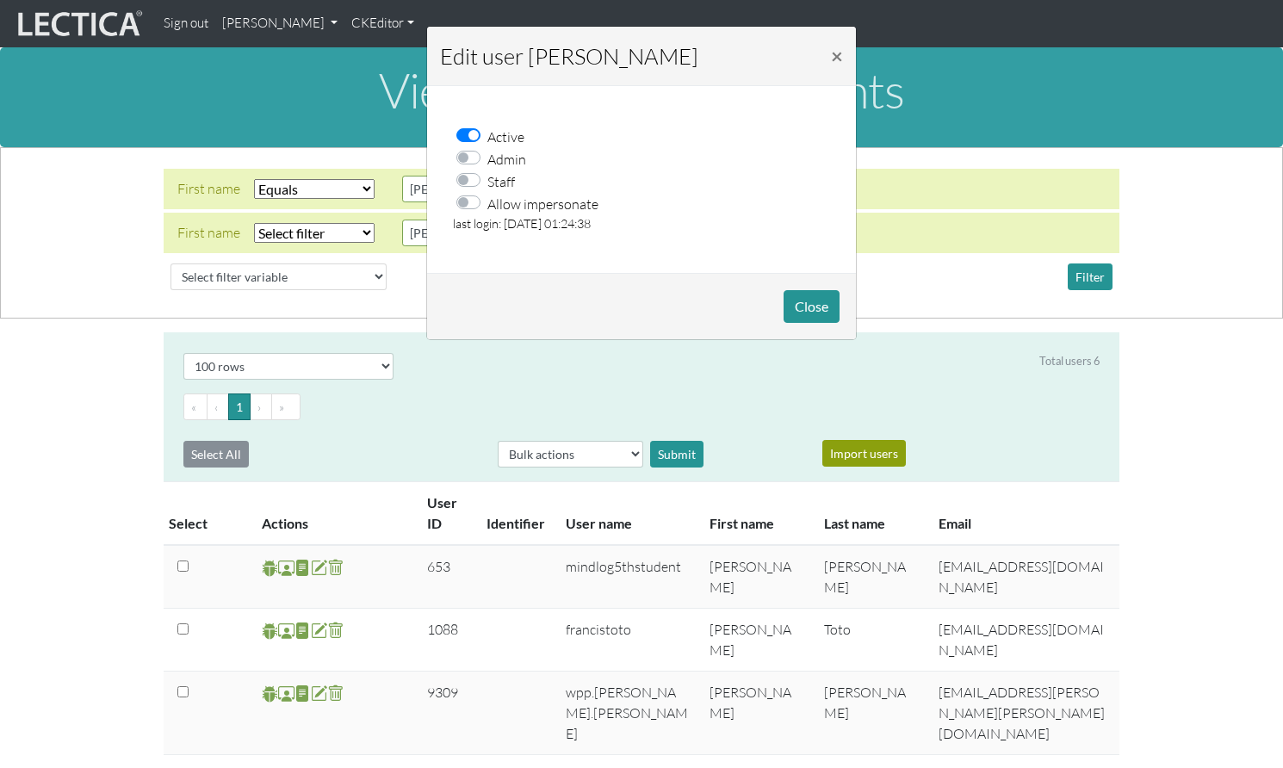
click at [488, 193] on label "Allow impersonate" at bounding box center [543, 203] width 111 height 22
click at [469, 193] on input "Allow impersonate" at bounding box center [474, 200] width 14 height 17
checkbox input "true"
click at [815, 295] on button "Close" at bounding box center [812, 306] width 56 height 33
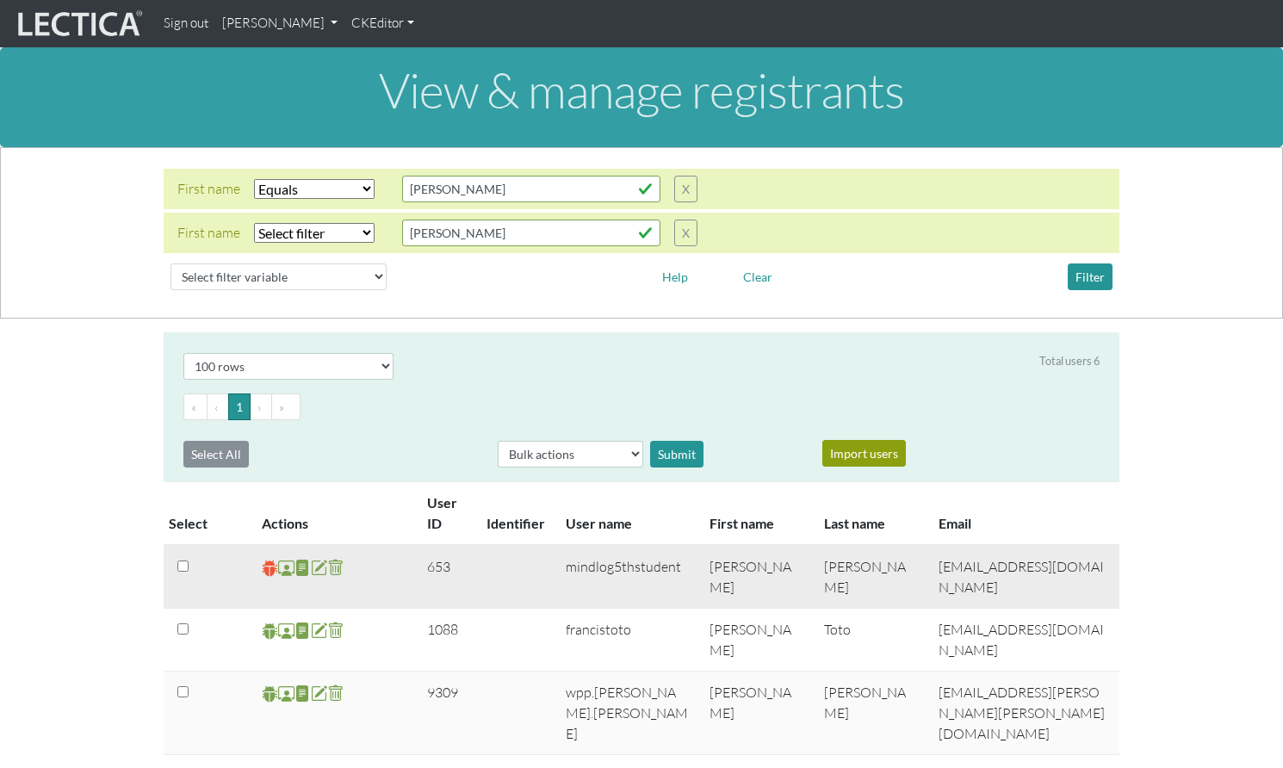
click at [268, 558] on span at bounding box center [270, 568] width 16 height 20
